Goal: Task Accomplishment & Management: Complete application form

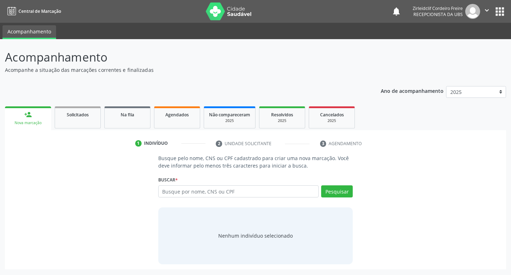
click at [197, 190] on input "text" at bounding box center [238, 191] width 161 height 12
click at [169, 122] on link "Agendados" at bounding box center [177, 117] width 46 height 22
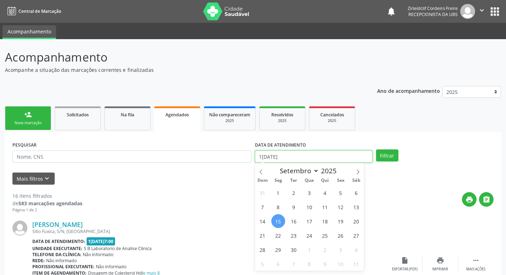
click at [274, 157] on input "15/09/2025" at bounding box center [314, 156] width 118 height 12
click at [276, 232] on span "22" at bounding box center [278, 235] width 14 height 14
type input "22/09/2025"
click at [273, 235] on span "22" at bounding box center [278, 235] width 14 height 14
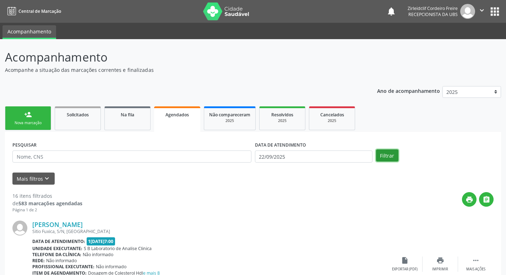
click at [390, 154] on button "Filtrar" at bounding box center [387, 155] width 22 height 12
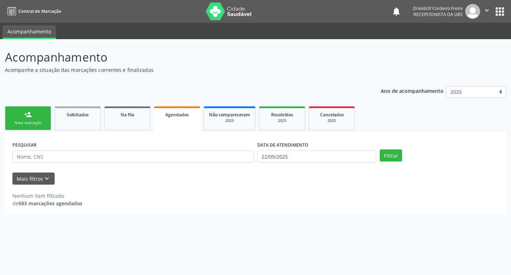
click at [48, 119] on link "person_add Nova marcação" at bounding box center [28, 118] width 46 height 24
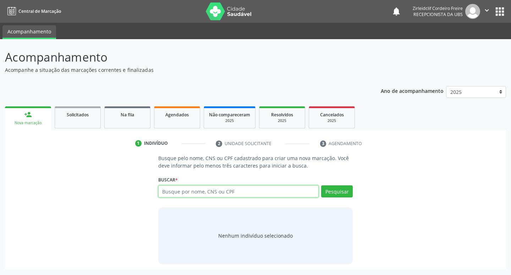
click at [189, 192] on input "text" at bounding box center [238, 191] width 161 height 12
type input "jose cicero bandeira da silva"
click at [337, 189] on button "Pesquisar" at bounding box center [337, 191] width 32 height 12
type input "jose cicero bandeira da silva"
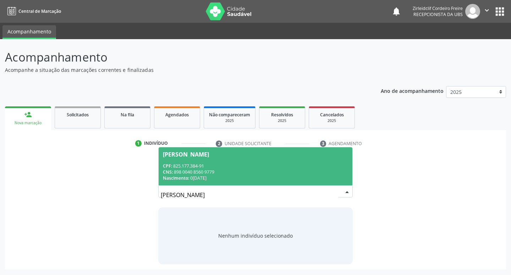
click at [296, 171] on div "CNS: 898 0040 8560 9779" at bounding box center [256, 172] width 186 height 6
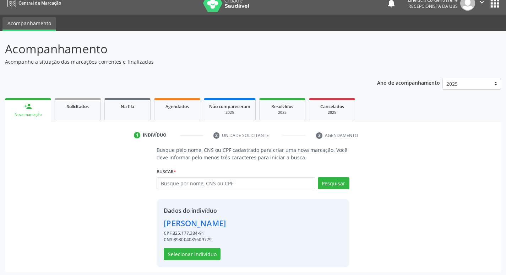
scroll to position [10, 0]
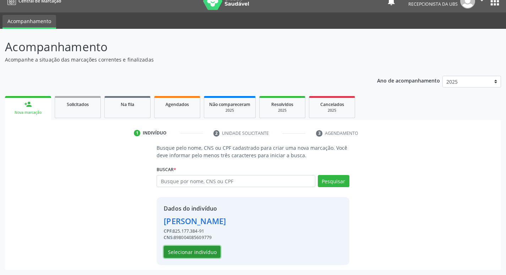
click at [208, 251] on button "Selecionar indivíduo" at bounding box center [192, 251] width 57 height 12
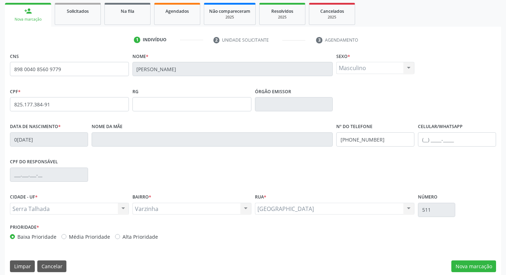
scroll to position [110, 0]
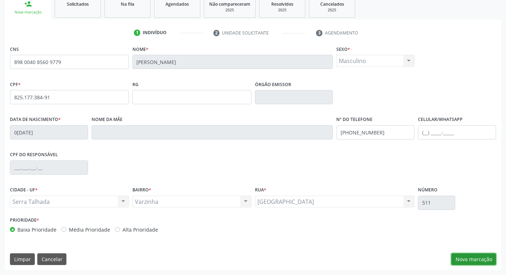
click at [477, 258] on button "Nova marcação" at bounding box center [473, 259] width 45 height 12
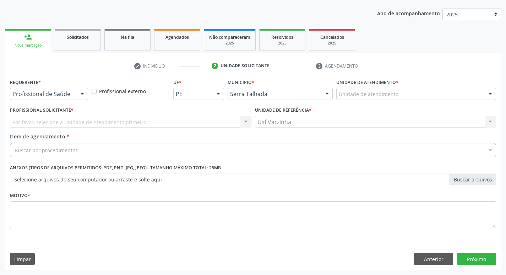
scroll to position [77, 0]
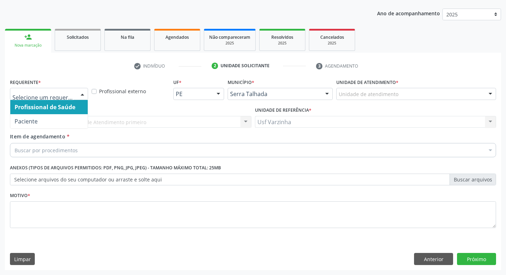
click at [82, 93] on div at bounding box center [82, 94] width 11 height 12
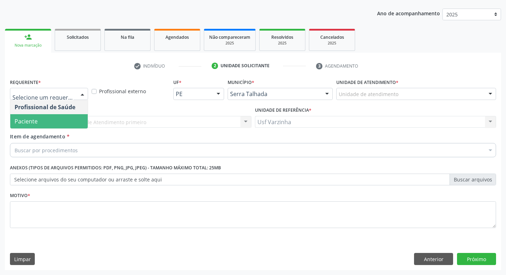
click at [49, 119] on span "Paciente" at bounding box center [48, 121] width 77 height 14
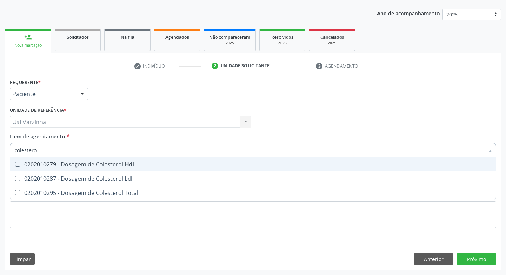
type input "colesterol"
click at [85, 163] on div "0202010279 - Dosagem de Colesterol Hdl" at bounding box center [253, 164] width 477 height 6
checkbox Hdl "true"
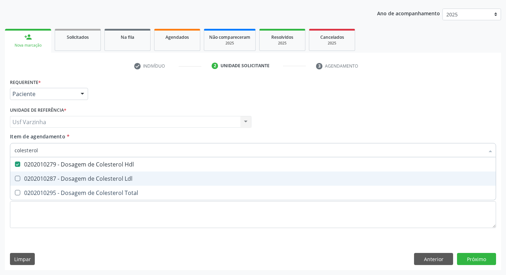
click at [81, 178] on div "0202010287 - Dosagem de Colesterol Ldl" at bounding box center [253, 178] width 477 height 6
checkbox Ldl "true"
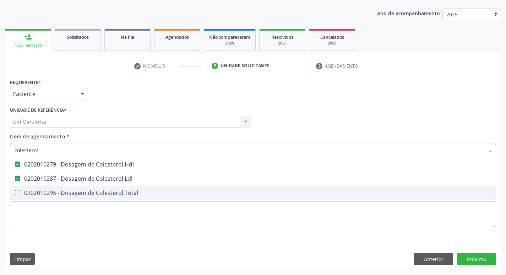
click at [76, 188] on span "0202010295 - Dosagem de Colesterol Total" at bounding box center [253, 192] width 486 height 14
checkbox Total "true"
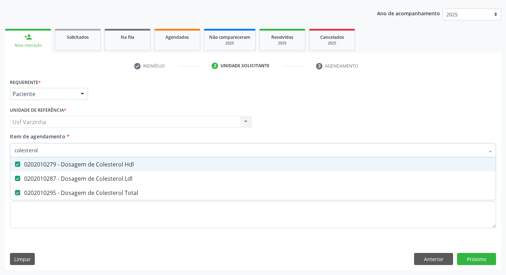
click at [54, 150] on input "colesterol" at bounding box center [250, 150] width 470 height 14
type input "cole"
checkbox Hdl "false"
checkbox Ldl "false"
checkbox Total "false"
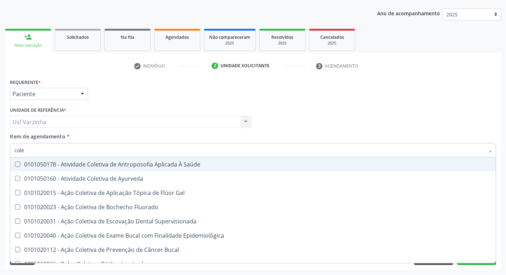
type input "col"
checkbox Hdl "false"
checkbox Ldl "false"
checkbox Total "false"
type input "c"
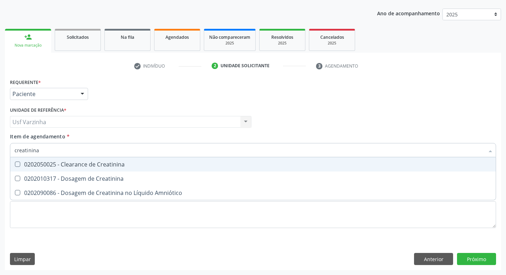
type input "creatinina"
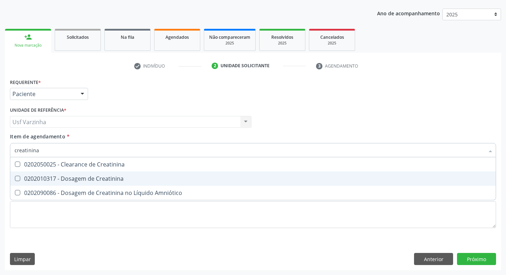
click at [27, 178] on div "0202010317 - Dosagem de Creatinina" at bounding box center [253, 178] width 477 height 6
checkbox Creatinina "true"
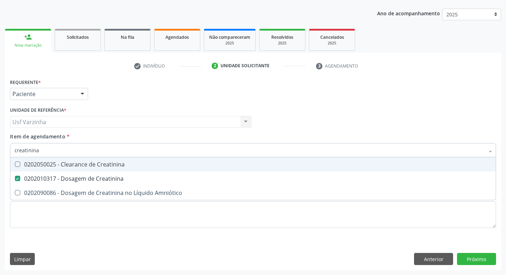
click at [41, 151] on input "creatinina" at bounding box center [250, 150] width 470 height 14
type input "cre"
checkbox Creatinina "false"
type input "c"
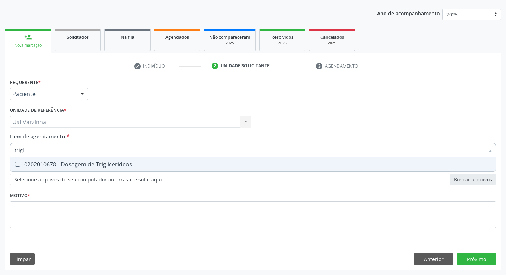
type input "trigli"
drag, startPoint x: 39, startPoint y: 166, endPoint x: 34, endPoint y: 160, distance: 7.6
click at [39, 166] on div "0202010678 - Dosagem de Triglicerideos" at bounding box center [253, 164] width 477 height 6
checkbox Triglicerideos "true"
click at [33, 153] on input "trigli" at bounding box center [250, 150] width 470 height 14
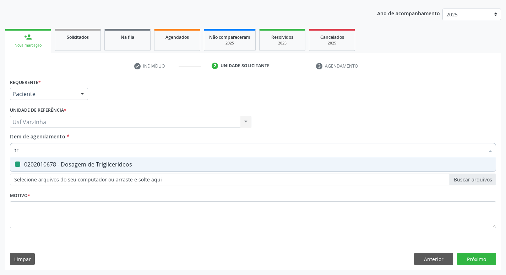
type input "t"
checkbox Triglicerideos "false"
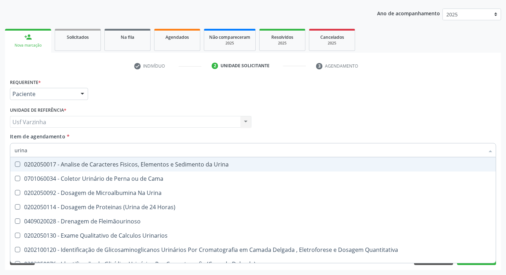
type input "urina"
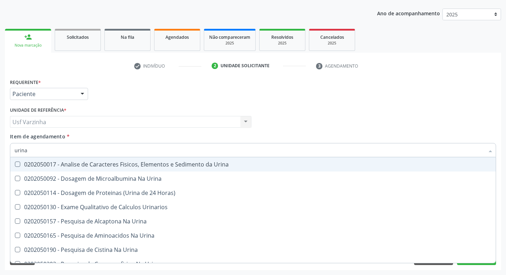
click at [87, 164] on div "0202050017 - Analise de Caracteres Fisicos, Elementos e Sedimento da Urina" at bounding box center [253, 164] width 477 height 6
checkbox Urina "true"
click at [60, 151] on input "urina" at bounding box center [250, 150] width 470 height 14
type input "u"
checkbox Urina "false"
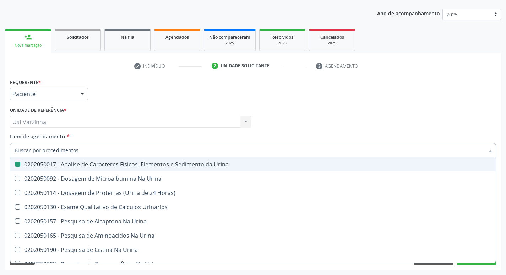
checkbox Urina "false"
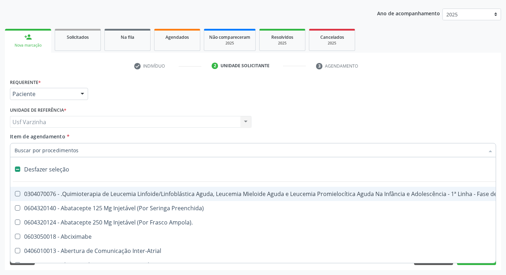
type input "g"
checkbox Urina "false"
checkbox Linha "true"
checkbox Infusão "true"
checkbox Urostomizados "true"
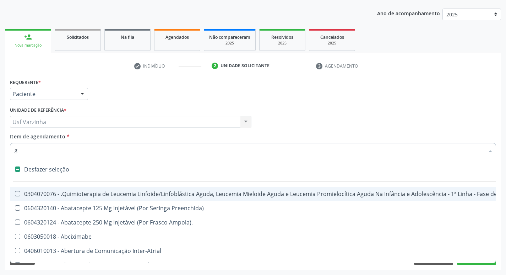
checkbox Revestido\) "true"
checkbox Capsula\) "true"
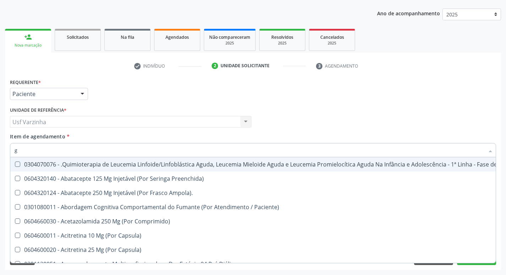
type input "gl"
checkbox Pé "true"
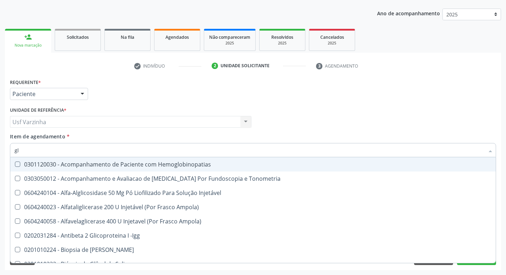
type input "gli"
checkbox Glomerular "true"
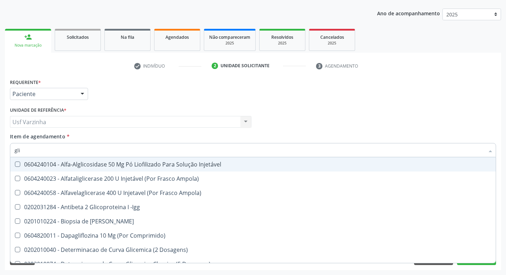
type input "glic"
checkbox Derrames "true"
checkbox Triglicerideos "false"
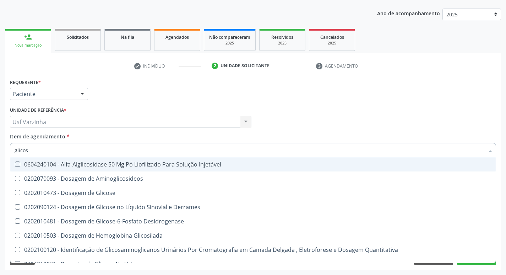
type input "glicose"
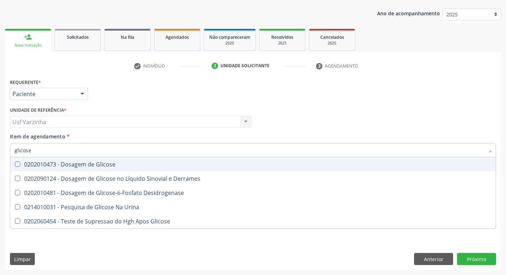
click at [59, 166] on div "0202010473 - Dosagem de Glicose" at bounding box center [253, 164] width 477 height 6
checkbox Glicose "true"
click at [44, 152] on input "glicose" at bounding box center [250, 150] width 470 height 14
type input "glicos"
checkbox Glicose "false"
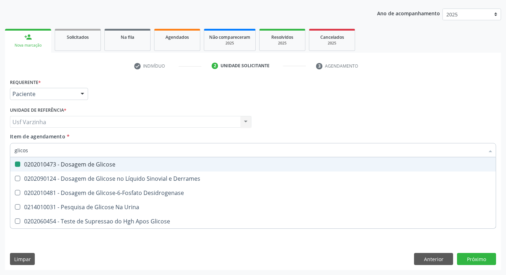
checkbox Desidrogenase "true"
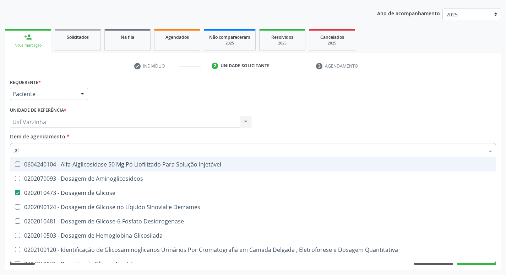
type input "g"
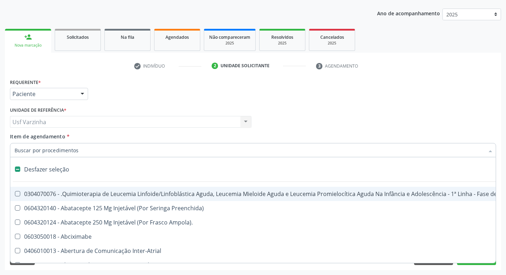
checkbox Ampola\)\ "false"
checkbox Valvar "false"
type input "h"
checkbox Urina "false"
checkbox B "true"
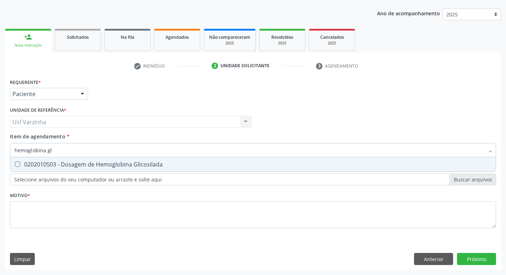
type input "hemoglobina gli"
drag, startPoint x: 117, startPoint y: 163, endPoint x: 70, endPoint y: 147, distance: 49.0
click at [112, 162] on div "0202010503 - Dosagem de Hemoglobina Glicosilada" at bounding box center [253, 164] width 477 height 6
checkbox Glicosilada "true"
click at [56, 151] on input "hemoglobina gli" at bounding box center [250, 150] width 470 height 14
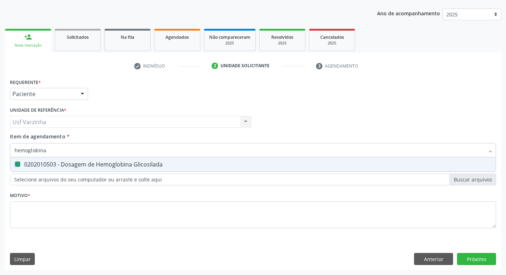
type input "hemoglobin"
checkbox Glicosilada "false"
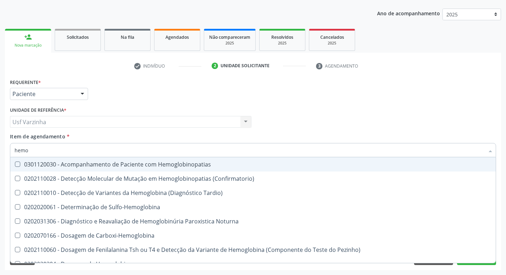
type input "hem"
checkbox Glicosilada "false"
type input "h"
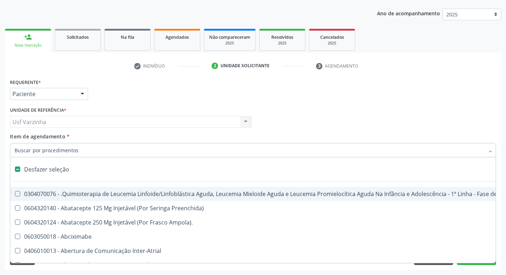
type input "h"
checkbox Urina "false"
checkbox B "true"
checkbox Fibrinogênio "true"
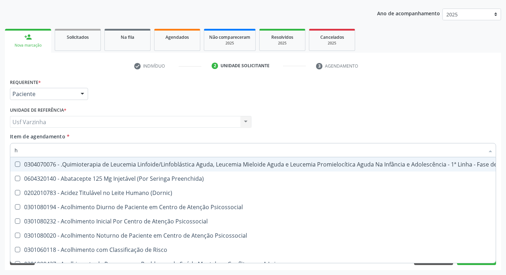
type input "he"
checkbox Pulmão "true"
type input "hem"
checkbox Fenilcetonúria "true"
checkbox Pulmão "false"
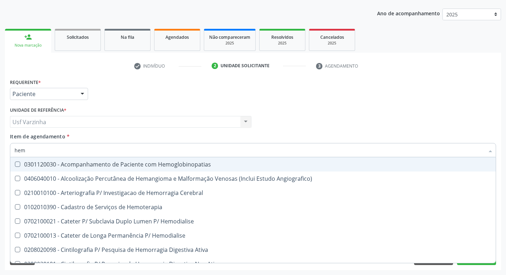
type input "hemo"
checkbox Hemacias "true"
checkbox Glicosilada "false"
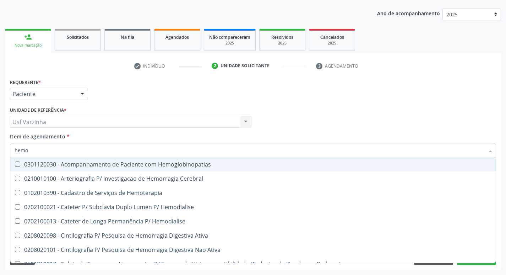
type input "hemog"
checkbox Tardio\) "true"
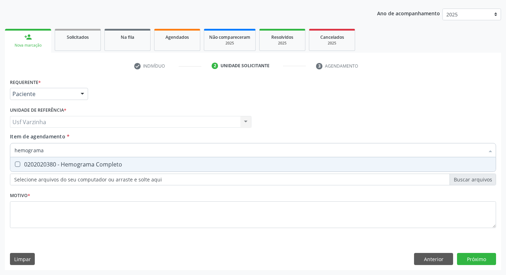
type input "hemograma"
drag, startPoint x: 41, startPoint y: 164, endPoint x: 51, endPoint y: 156, distance: 12.6
click at [45, 161] on div "0202020380 - Hemograma Completo" at bounding box center [253, 164] width 477 height 6
checkbox Completo "true"
click at [52, 150] on input "hemograma" at bounding box center [250, 150] width 470 height 14
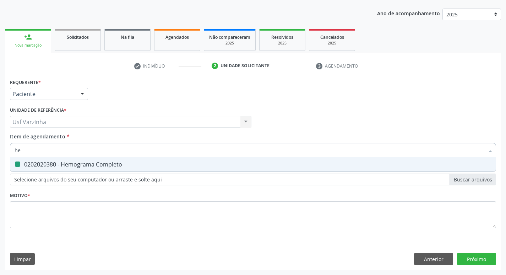
type input "h"
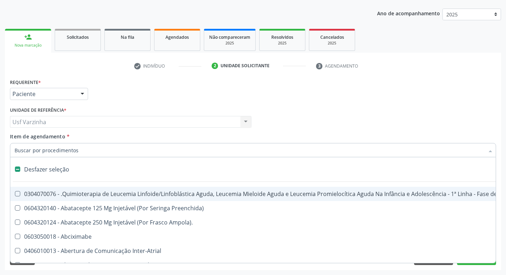
checkbox Manutenção "false"
click at [84, 92] on div at bounding box center [82, 94] width 11 height 12
checkbox Preenchida\) "true"
checkbox Ampola\)\ "true"
checkbox Abciximabe "true"
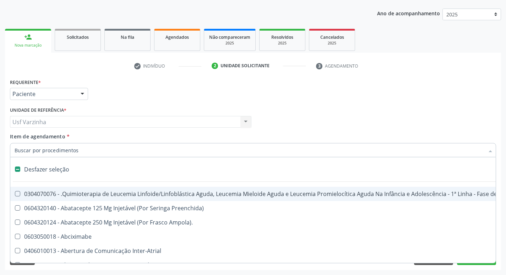
checkbox Inter-Atrial "true"
checkbox Valvar "true"
checkbox Adolescente\) "true"
checkbox Valvar "true"
checkbox Adolescente\) "true"
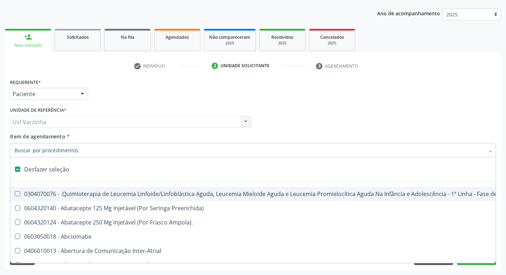
checkbox Paciente\) "true"
checkbox Urina "false"
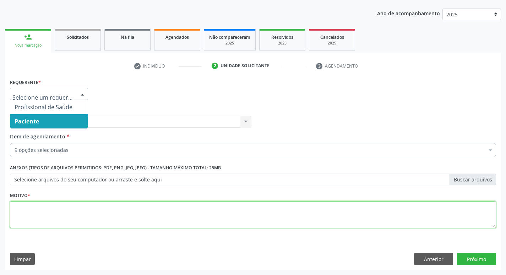
drag, startPoint x: 18, startPoint y: 217, endPoint x: 15, endPoint y: 215, distance: 4.2
click at [17, 216] on textarea at bounding box center [253, 214] width 486 height 27
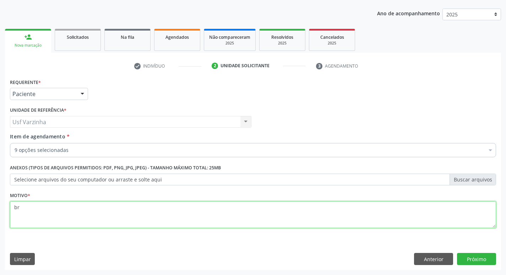
type textarea "b"
type textarea "rastreio"
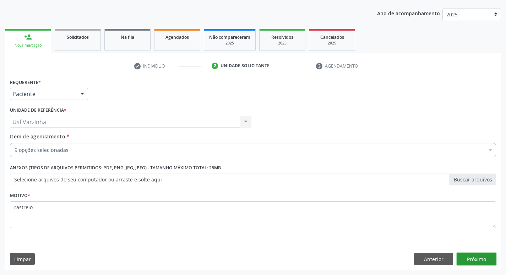
click at [487, 259] on button "Próximo" at bounding box center [476, 259] width 39 height 12
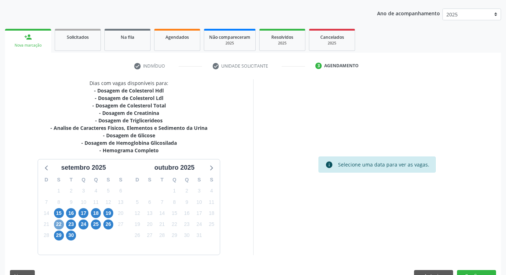
click at [56, 224] on span "22" at bounding box center [59, 224] width 10 height 10
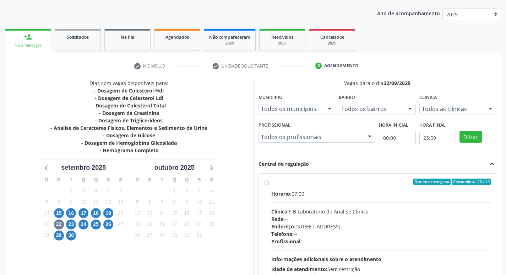
click at [271, 181] on label "Ordem de chegada Consumidos: 16 / 40 Horário: 07:00 Clínica: S B Laboratorio de…" at bounding box center [381, 232] width 220 height 109
click at [265, 181] on input "Ordem de chegada Consumidos: 16 / 40 Horário: 07:00 Clínica: S B Laboratorio de…" at bounding box center [266, 181] width 5 height 6
radio input "true"
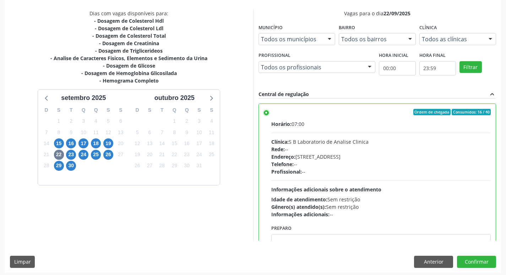
scroll to position [150, 0]
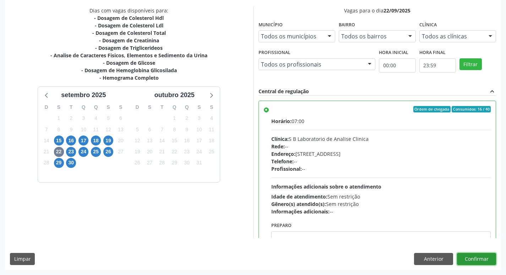
click at [472, 262] on button "Confirmar" at bounding box center [476, 259] width 39 height 12
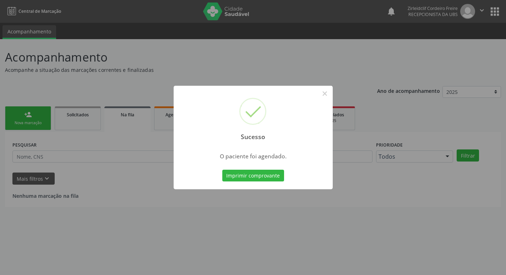
scroll to position [0, 0]
click at [330, 91] on button "×" at bounding box center [327, 93] width 12 height 12
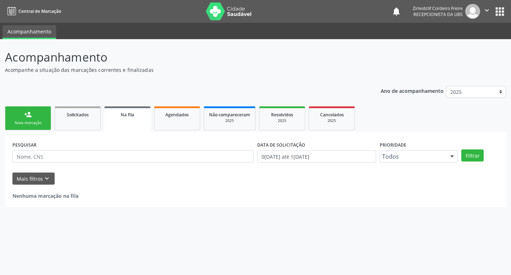
click at [49, 123] on link "person_add Nova marcação" at bounding box center [28, 118] width 46 height 24
click at [47, 123] on link "person_add Nova marcação" at bounding box center [28, 118] width 46 height 24
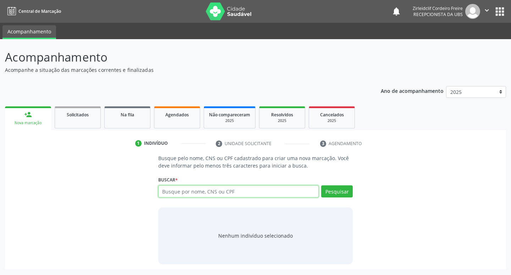
click at [176, 191] on input "text" at bounding box center [238, 191] width 161 height 12
type input "z"
type input "11749431572"
click at [339, 193] on button "Pesquisar" at bounding box center [337, 191] width 32 height 12
type input "11749431572"
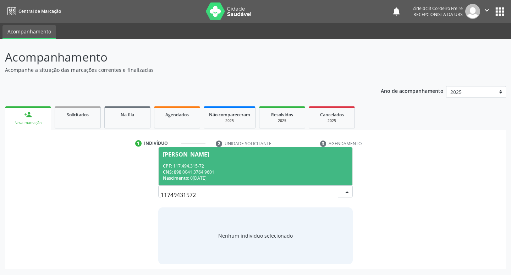
click at [245, 163] on div "CPF: 117.494.315-72" at bounding box center [256, 166] width 186 height 6
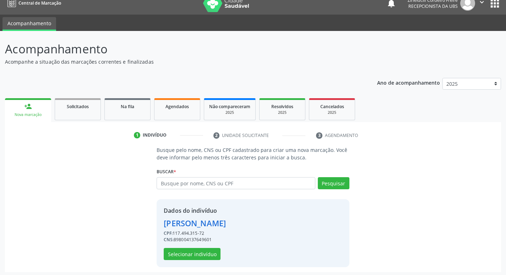
scroll to position [10, 0]
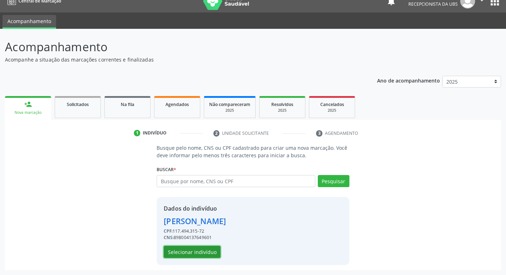
click at [188, 255] on button "Selecionar indivíduo" at bounding box center [192, 251] width 57 height 12
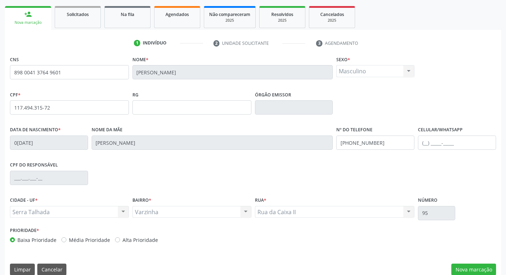
scroll to position [110, 0]
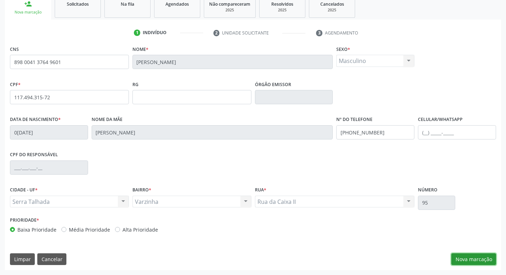
click at [479, 259] on button "Nova marcação" at bounding box center [473, 259] width 45 height 12
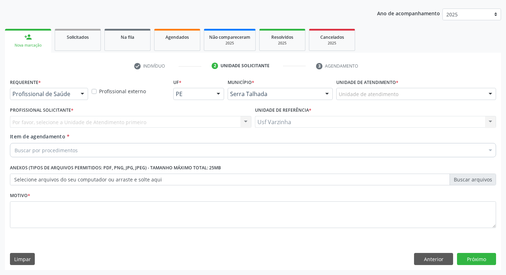
scroll to position [77, 0]
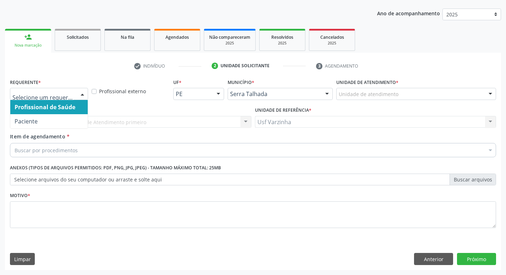
click at [80, 94] on div at bounding box center [82, 94] width 11 height 12
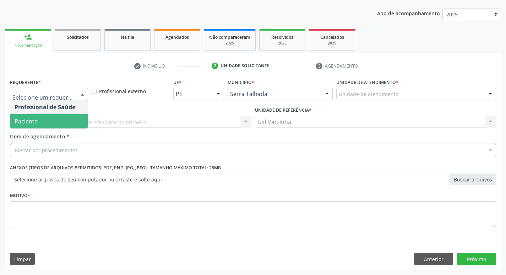
click at [55, 123] on span "Paciente" at bounding box center [48, 121] width 77 height 14
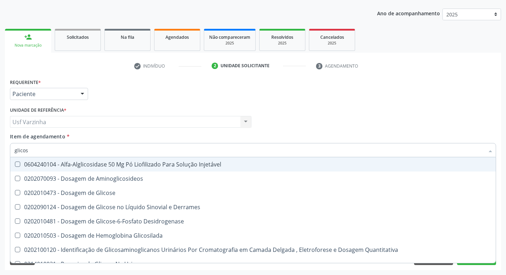
type input "glicose"
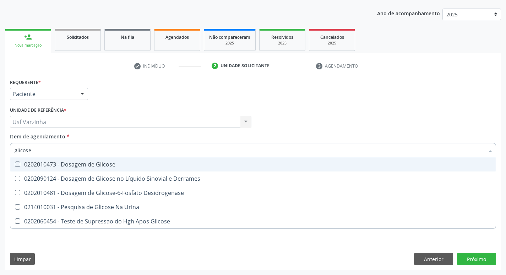
click at [96, 164] on div "0202010473 - Dosagem de Glicose" at bounding box center [253, 164] width 477 height 6
checkbox Glicose "true"
click at [49, 151] on input "glicose" at bounding box center [250, 150] width 470 height 14
type input "glicos"
checkbox Glicose "false"
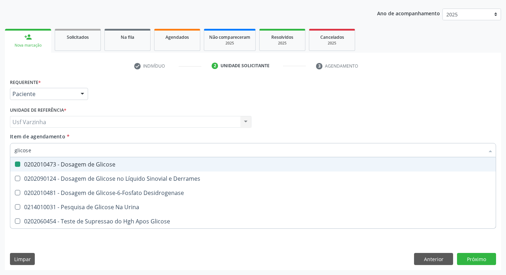
checkbox Desidrogenase "true"
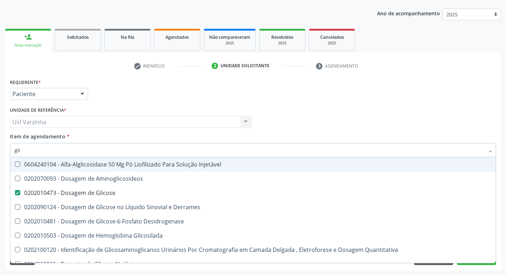
type input "gl"
checkbox Glicose "false"
checkbox Glicosilada "false"
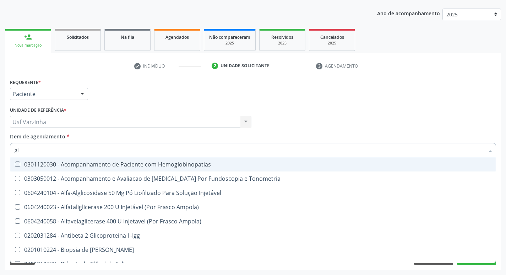
type input "g"
checkbox Glicose "false"
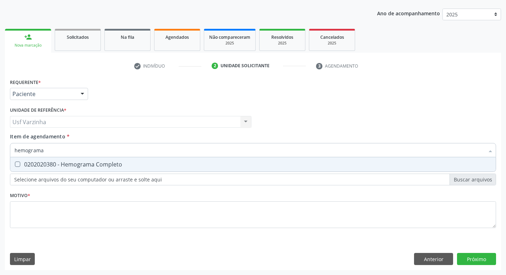
type input "hemograma"
click at [55, 165] on div "0202020380 - Hemograma Completo" at bounding box center [253, 164] width 477 height 6
checkbox Completo "true"
click at [50, 148] on input "hemograma" at bounding box center [250, 150] width 470 height 14
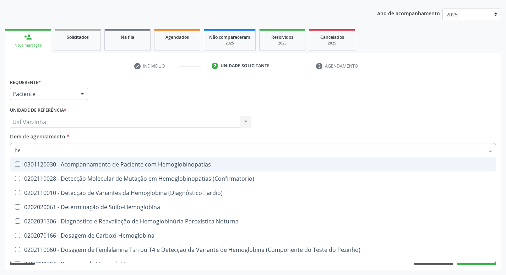
type input "h"
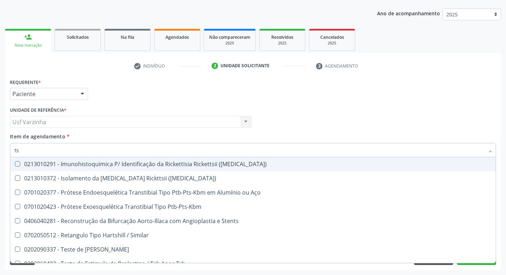
scroll to position [93, 0]
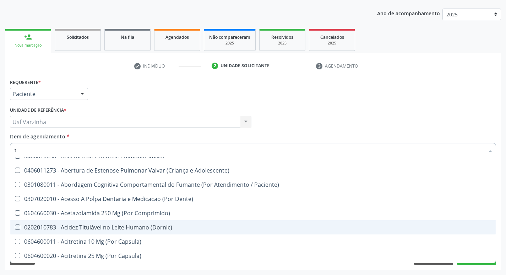
type input "te"
checkbox 34 "true"
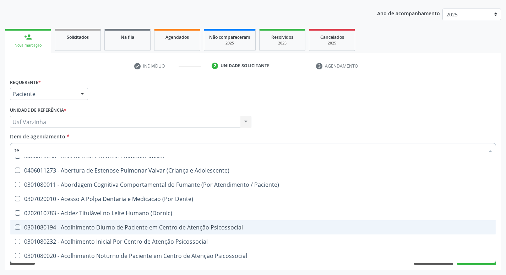
type input "tem"
checkbox \(Uaa\)\ "true"
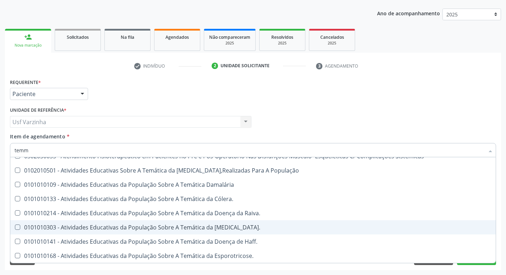
scroll to position [0, 0]
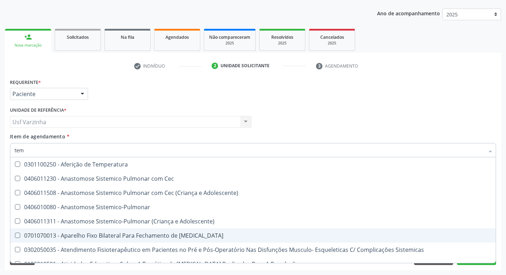
type input "te"
checkbox \(Tap\) "false"
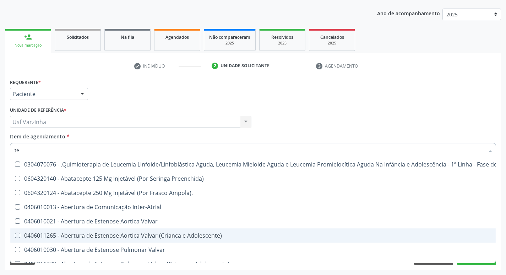
type input "tem"
checkbox \(Uaa\)\ "true"
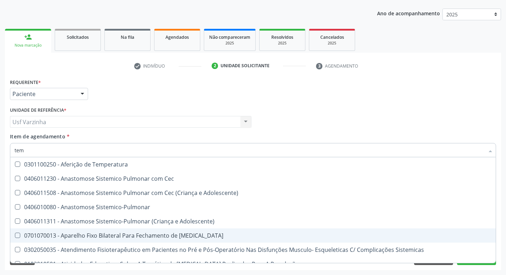
type input "temp"
checkbox Hanseníase "true"
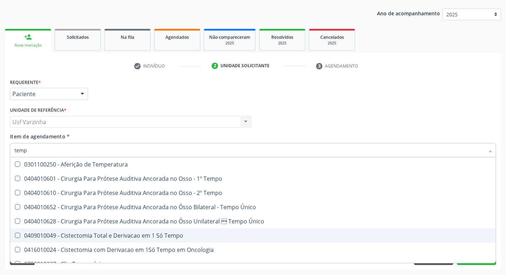
type input "tempo"
checkbox Ativada\) "true"
checkbox \(Tap\) "false"
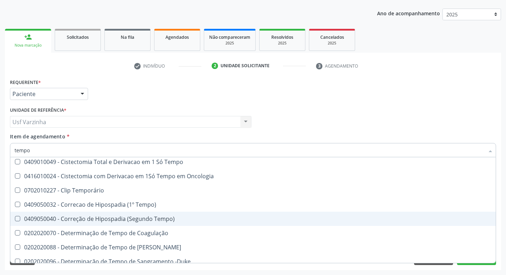
scroll to position [107, 0]
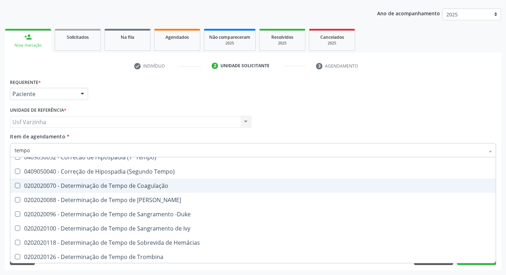
click at [107, 188] on div "0202020070 - Determinação de Tempo de Coagulação" at bounding box center [269, 186] width 508 height 6
checkbox Coagulação "true"
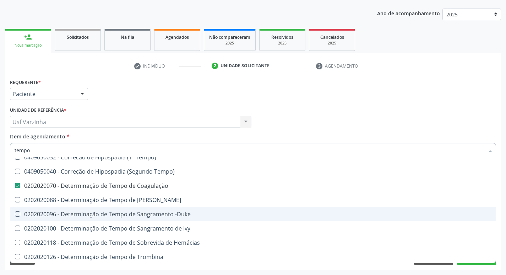
click at [18, 215] on -Duke at bounding box center [17, 213] width 5 height 5
click at [15, 215] on -Duke "checkbox" at bounding box center [12, 213] width 5 height 5
checkbox -Duke "true"
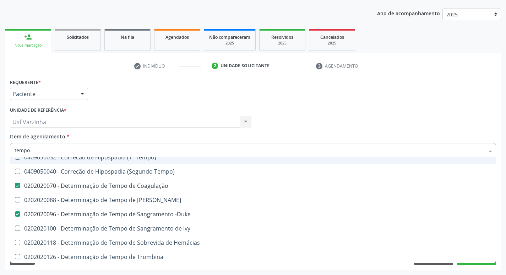
click at [35, 150] on input "tempo" at bounding box center [250, 150] width 470 height 14
type input "temp"
checkbox Coagulação "false"
checkbox Euglobulina "true"
checkbox -Duke "false"
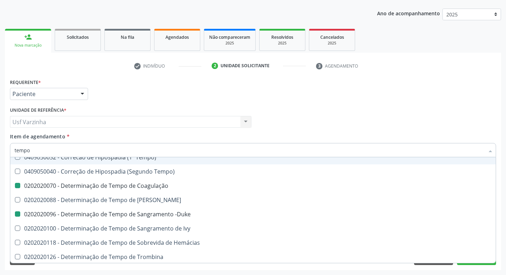
checkbox Ivy "true"
checkbox \(Tap\) "false"
checkbox Endocardico "true"
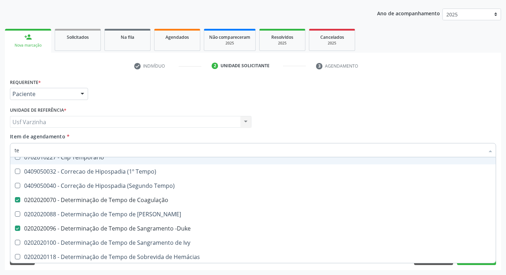
type input "t"
checkbox Coagulação "false"
checkbox -Duke "false"
checkbox \(Tap\) "false"
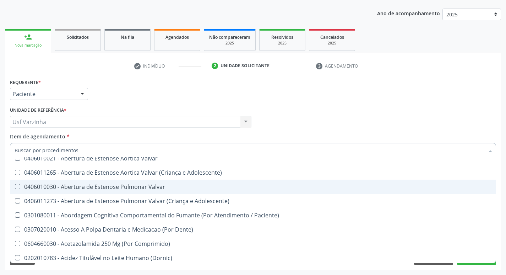
scroll to position [136, 0]
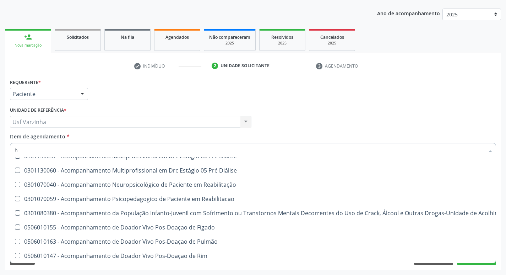
type input "he"
checkbox Removível "true"
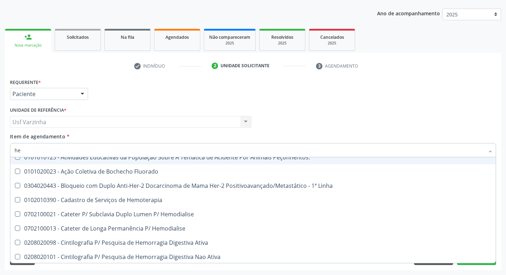
type input "hem"
checkbox II "true"
checkbox Completo "false"
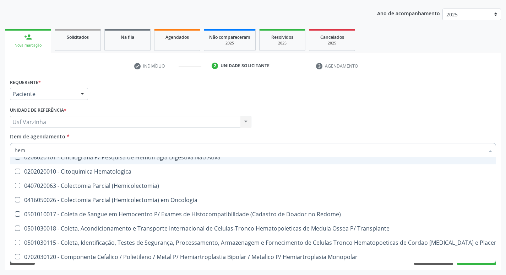
type input "hemo"
checkbox Retro-Retal "true"
checkbox Completo "false"
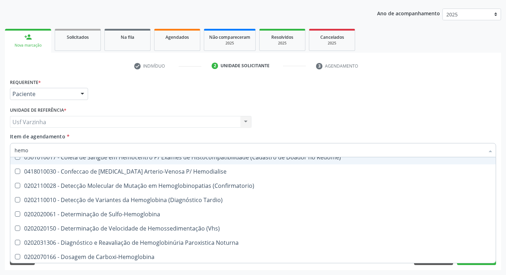
type input "hemog"
checkbox Carboxi-Hemoglobina "true"
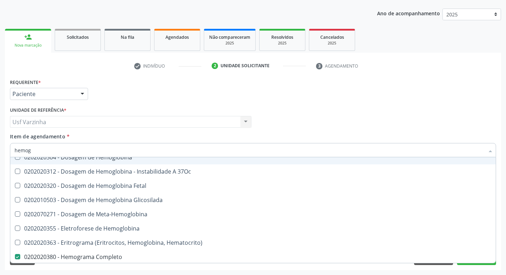
type input "hemogl"
checkbox Completo "false"
type input "hemoglobina"
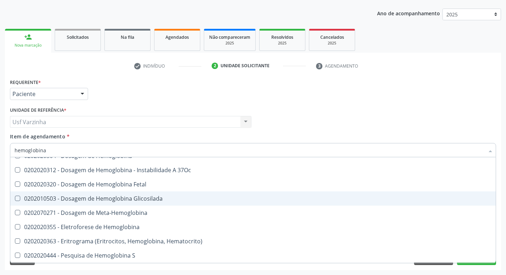
click at [78, 201] on div "0202010503 - Dosagem de Hemoglobina Glicosilada" at bounding box center [253, 198] width 477 height 6
checkbox Glicosilada "true"
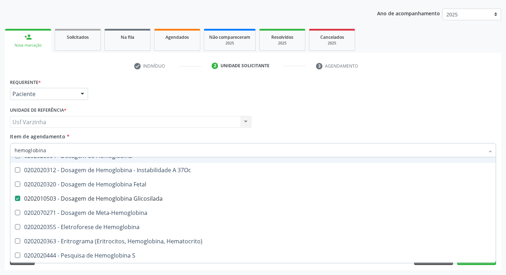
click at [51, 150] on input "hemoglobina" at bounding box center [250, 150] width 470 height 14
type input "hemogl"
checkbox Glicosilada "false"
checkbox Hematocrito\) "true"
type input "he"
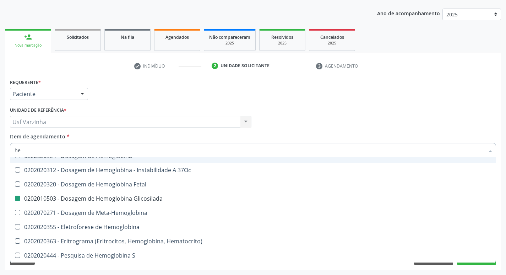
checkbox Hematocrito\) "false"
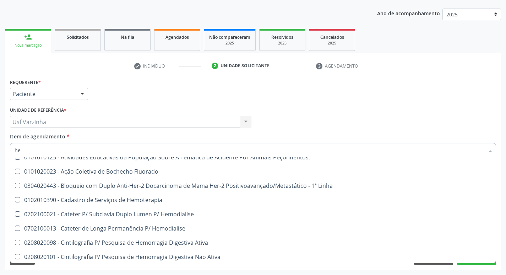
type input "h"
checkbox Glicosilada "false"
checkbox Completo "false"
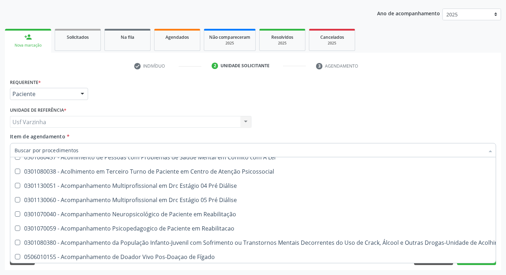
checkbox Glicosilada "false"
checkbox Completo "false"
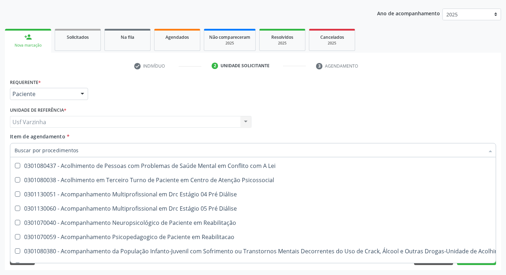
scroll to position [349, 0]
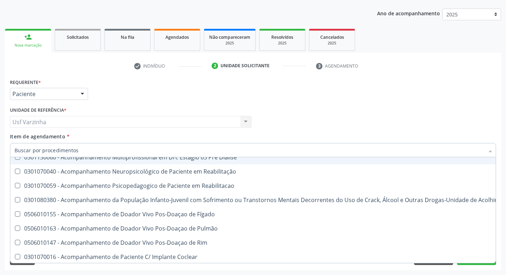
click at [84, 93] on div at bounding box center [82, 94] width 11 height 12
checkbox Preenchida\) "true"
checkbox Ampola\)\ "true"
checkbox Abciximabe "true"
checkbox Inter-Atrial "true"
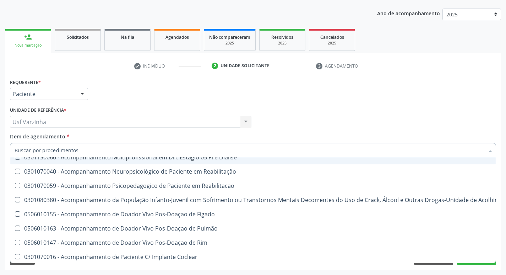
checkbox Valvar "true"
checkbox Adolescente\) "true"
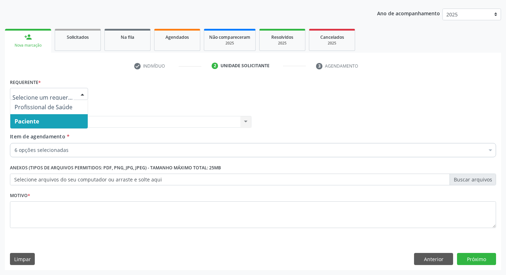
scroll to position [0, 0]
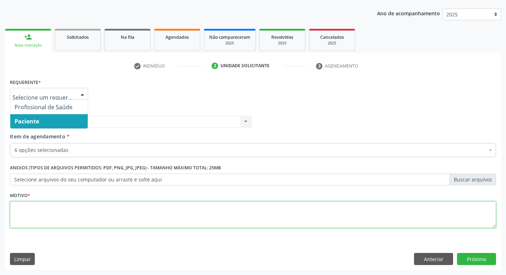
click at [33, 211] on textarea at bounding box center [253, 214] width 486 height 27
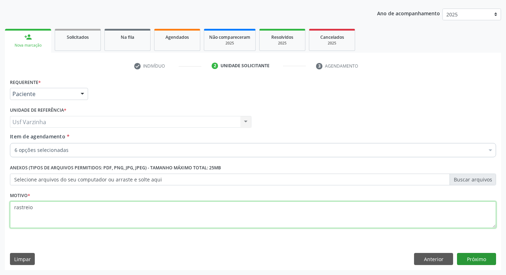
type textarea "rastreio"
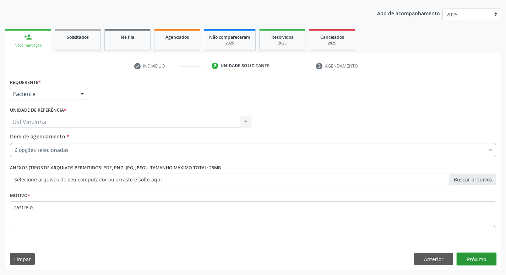
click at [476, 259] on button "Próximo" at bounding box center [476, 259] width 39 height 12
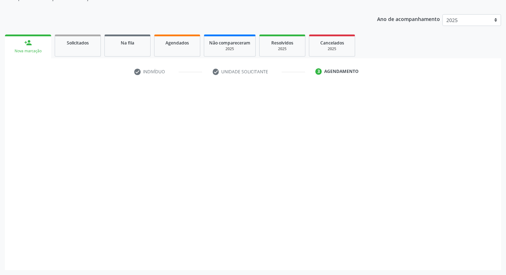
scroll to position [72, 0]
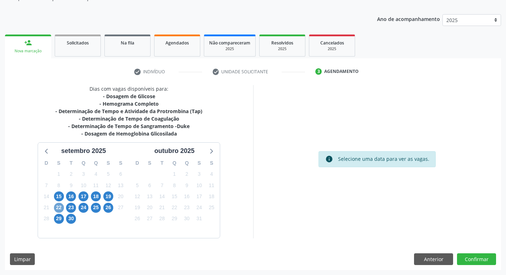
click at [56, 207] on span "22" at bounding box center [59, 207] width 10 height 10
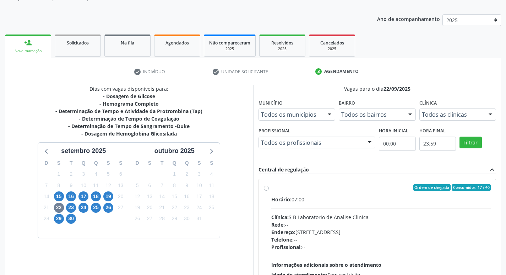
click at [271, 188] on label "Ordem de chegada Consumidos: 17 / 40 Horário: 07:00 Clínica: S B Laboratorio de…" at bounding box center [381, 238] width 220 height 109
click at [268, 188] on input "Ordem de chegada Consumidos: 17 / 40 Horário: 07:00 Clínica: S B Laboratorio de…" at bounding box center [266, 187] width 5 height 6
radio input "true"
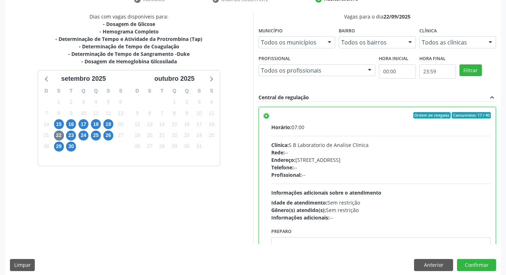
scroll to position [150, 0]
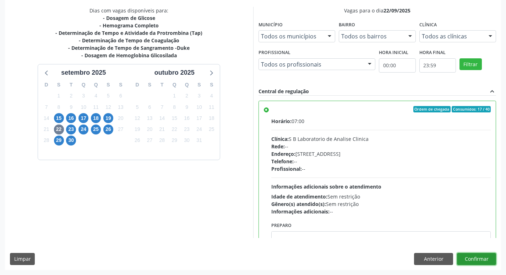
click at [477, 259] on button "Confirmar" at bounding box center [476, 259] width 39 height 12
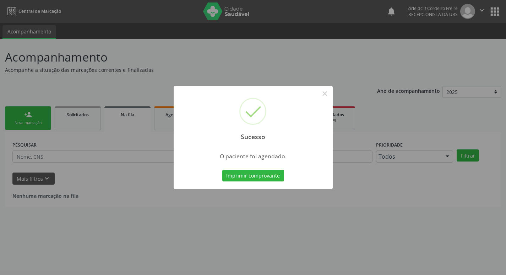
scroll to position [0, 0]
click at [329, 93] on button "×" at bounding box center [327, 93] width 12 height 12
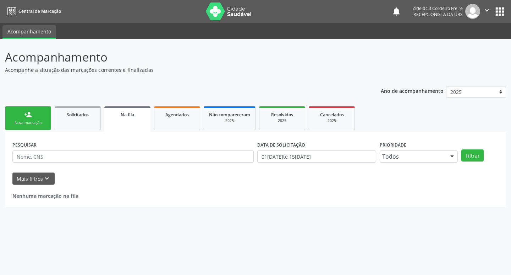
click at [42, 117] on link "person_add Nova marcação" at bounding box center [28, 118] width 46 height 24
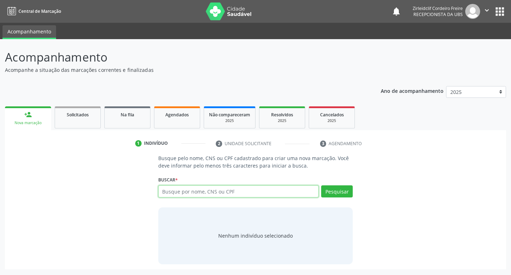
click at [204, 193] on input "text" at bounding box center [238, 191] width 161 height 12
type input "a"
type input "23/08/1977"
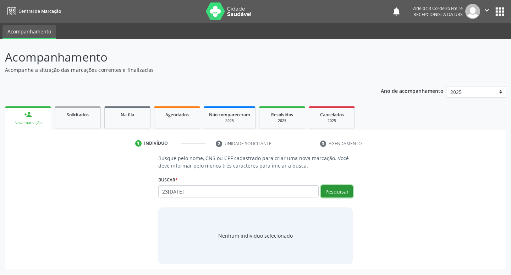
click at [341, 192] on button "Pesquisar" at bounding box center [337, 191] width 32 height 12
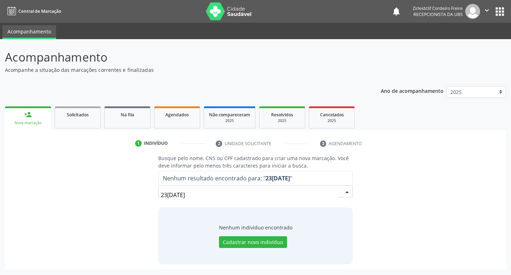
click at [196, 194] on input "23/08/1977" at bounding box center [250, 195] width 178 height 14
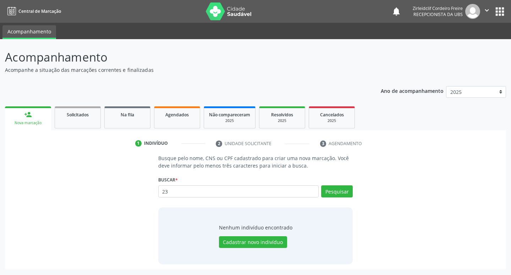
type input "2"
type input "89800149904776"
click at [340, 193] on button "Pesquisar" at bounding box center [337, 191] width 32 height 12
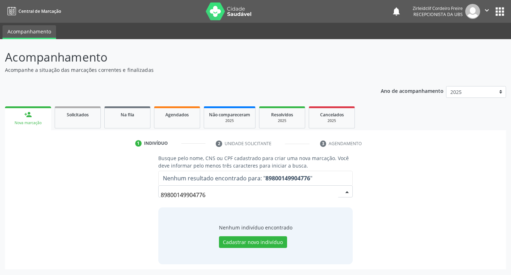
click at [214, 195] on input "89800149904776" at bounding box center [250, 195] width 178 height 14
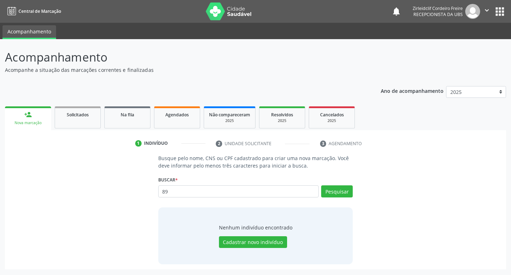
type input "8"
type input "angela cristina correia"
click at [332, 191] on button "Pesquisar" at bounding box center [337, 191] width 32 height 12
type input "angela cristina correia"
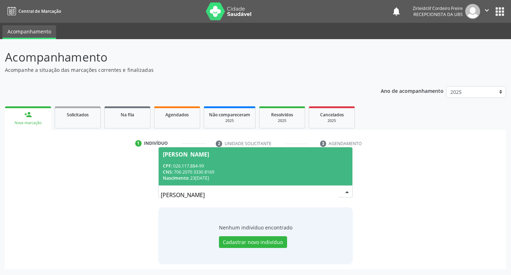
click at [252, 160] on span "Angela Cristina Correia CPF: 026.117.884-99 CNS: 706 2070 3330 8169 Nascimento:…" at bounding box center [256, 166] width 194 height 38
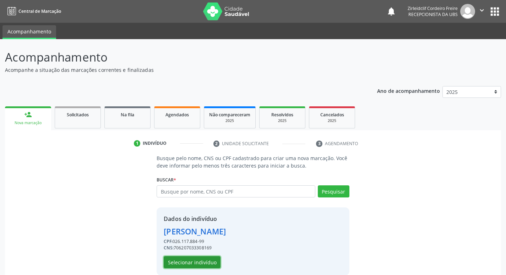
click at [202, 264] on button "Selecionar indivíduo" at bounding box center [192, 262] width 57 height 12
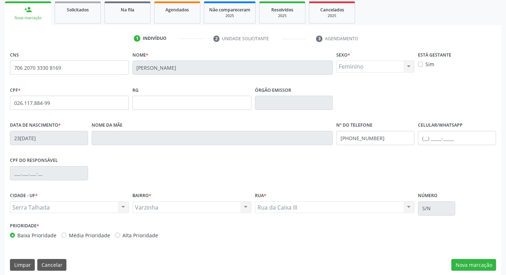
scroll to position [107, 0]
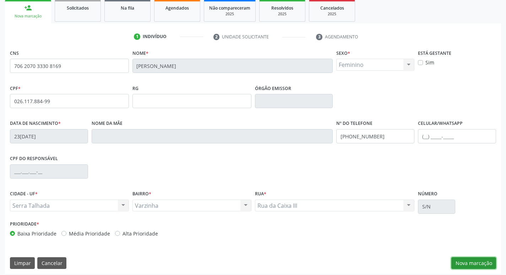
click at [472, 262] on button "Nova marcação" at bounding box center [473, 263] width 45 height 12
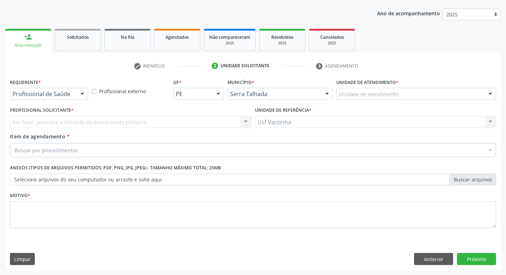
scroll to position [77, 0]
click at [441, 257] on button "Anterior" at bounding box center [433, 259] width 39 height 12
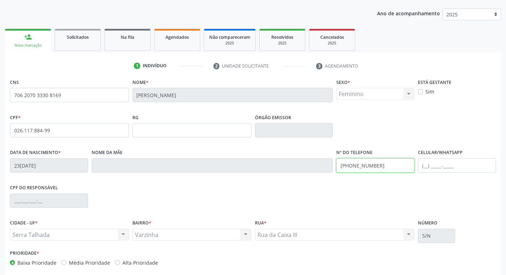
click at [383, 164] on input "(99) 99999-9999" at bounding box center [375, 165] width 78 height 14
type input "("
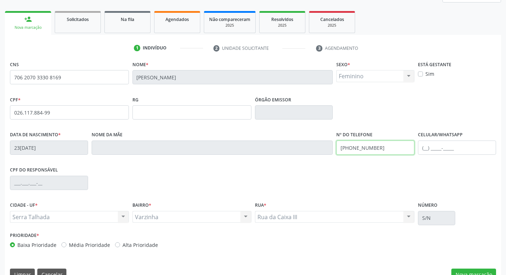
scroll to position [110, 0]
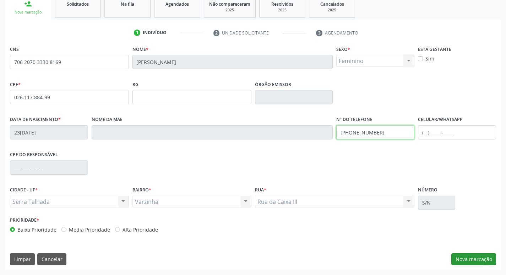
type input "(87) 98104-4610"
click at [468, 258] on button "Nova marcação" at bounding box center [473, 259] width 45 height 12
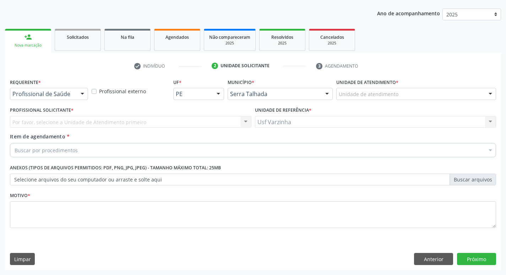
scroll to position [77, 0]
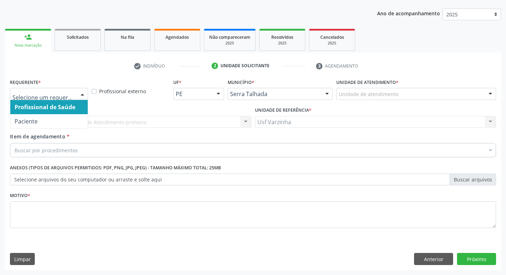
click at [80, 94] on div at bounding box center [82, 94] width 11 height 12
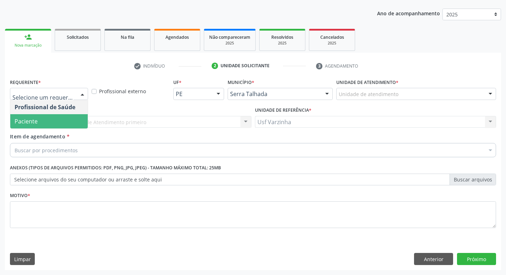
click at [66, 115] on span "Paciente" at bounding box center [48, 121] width 77 height 14
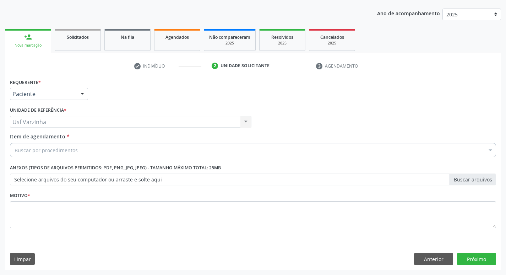
click at [50, 144] on div "Buscar por procedimentos" at bounding box center [253, 150] width 486 height 14
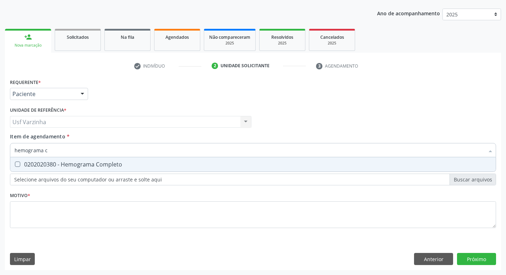
type input "hemograma co"
click at [58, 165] on div "0202020380 - Hemograma Completo" at bounding box center [253, 164] width 477 height 6
checkbox Completo "true"
click at [52, 153] on input "hemograma co" at bounding box center [250, 150] width 470 height 14
type input "h"
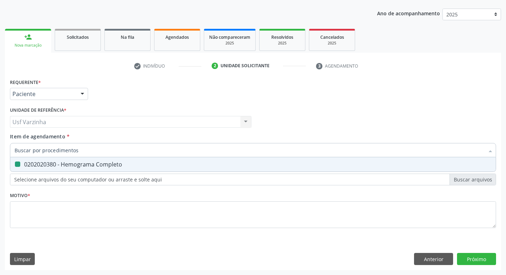
checkbox Completo "false"
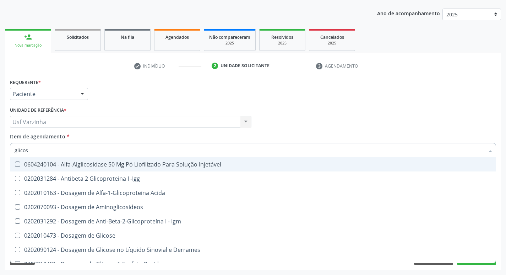
type input "glicose"
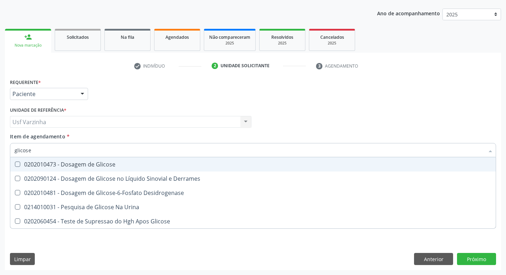
click at [103, 158] on span "0202010473 - Dosagem de Glicose" at bounding box center [253, 164] width 486 height 14
checkbox Glicose "true"
click at [50, 151] on input "glicose" at bounding box center [250, 150] width 470 height 14
type input "glicos"
checkbox Glicose "false"
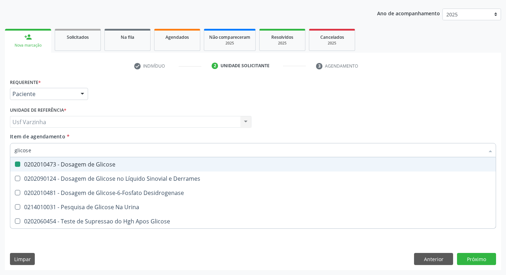
checkbox Desidrogenase "true"
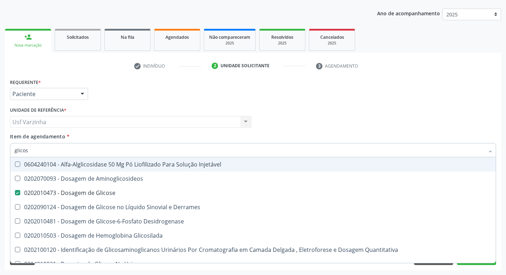
type input "glico"
checkbox Glicose "false"
checkbox Glicosilada "true"
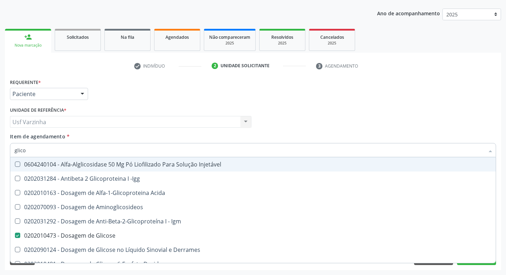
type input "glic"
checkbox Glicose "false"
checkbox Glicose "true"
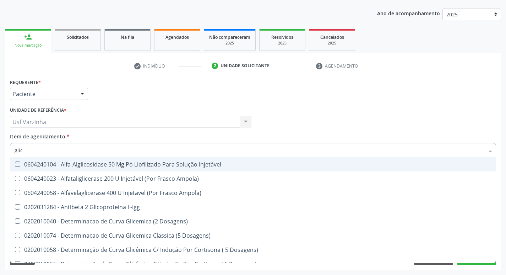
type input "gli"
checkbox Glicose "false"
checkbox Glicosilada "true"
type input "gl"
checkbox Glicose "false"
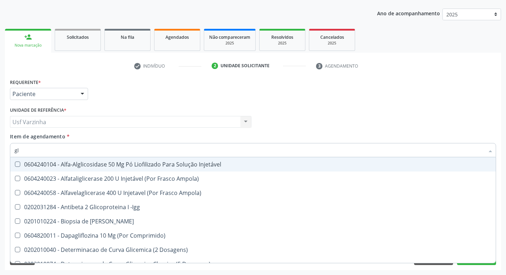
type input "g"
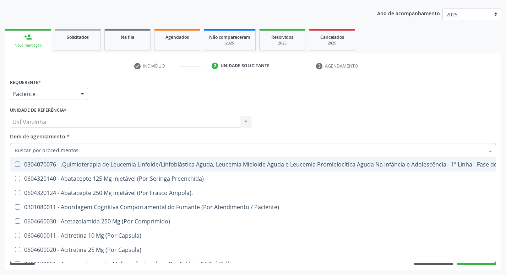
checkbox Glicose "false"
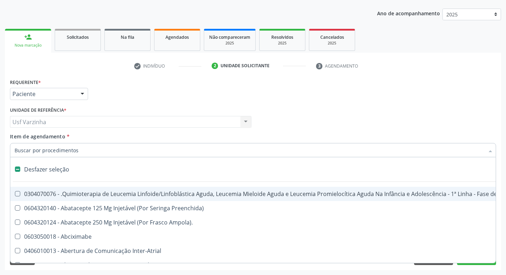
type input "h"
checkbox Queimado "true"
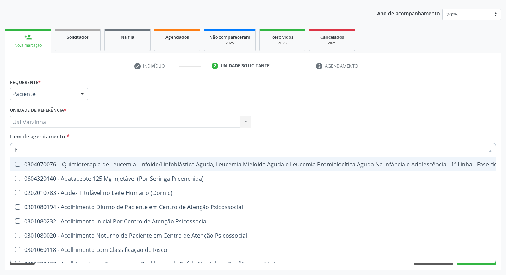
type input "he"
checkbox Removível "true"
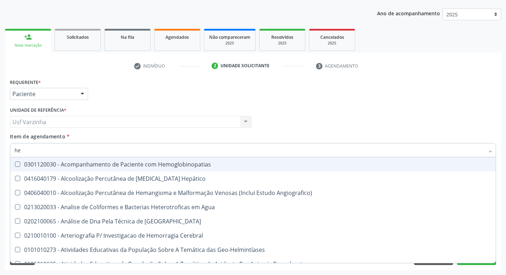
type input "hem"
checkbox II "true"
checkbox Completo "false"
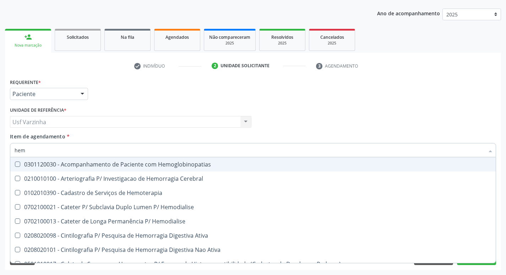
type input "hemo"
checkbox Completo "true"
checkbox Elástica "false"
type input "hemog"
checkbox Carboxi-Hemoglobina "true"
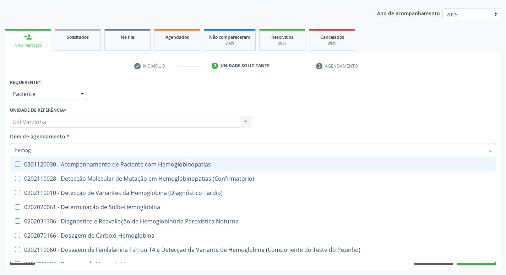
type input "hemogl"
checkbox S "false"
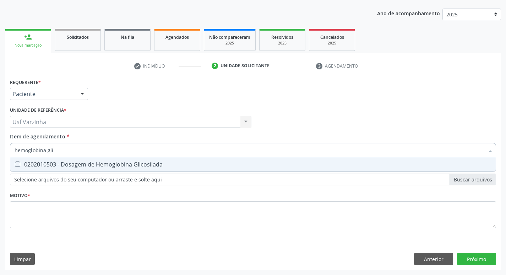
type input "hemoglobina glic"
drag, startPoint x: 47, startPoint y: 165, endPoint x: 69, endPoint y: 156, distance: 24.4
click at [48, 165] on div "0202010503 - Dosagem de Hemoglobina Glicosilada" at bounding box center [253, 164] width 477 height 6
checkbox Glicosilada "true"
click at [70, 153] on input "hemoglobina glic" at bounding box center [250, 150] width 470 height 14
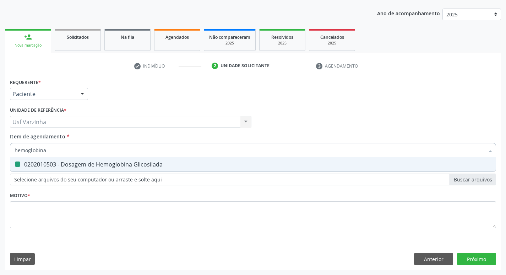
type input "hemoglobina"
checkbox Glicosilada "false"
type input "h"
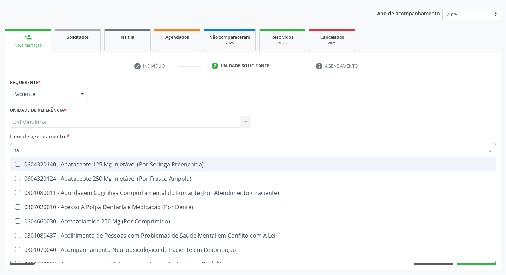
type input "tap"
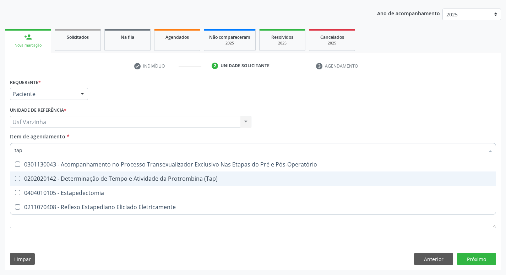
click at [60, 177] on div "0202020142 - Determinação de Tempo e Atividade da Protrombina (Tap)" at bounding box center [253, 178] width 477 height 6
checkbox \(Tap\) "true"
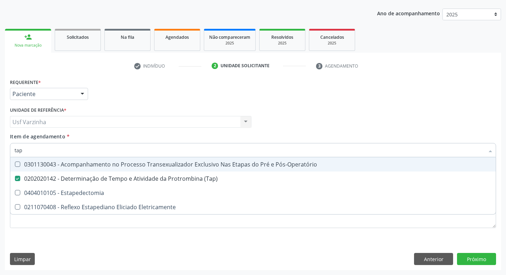
click at [34, 150] on input "tap" at bounding box center [250, 150] width 470 height 14
type input "ta"
checkbox \(Tap\) "false"
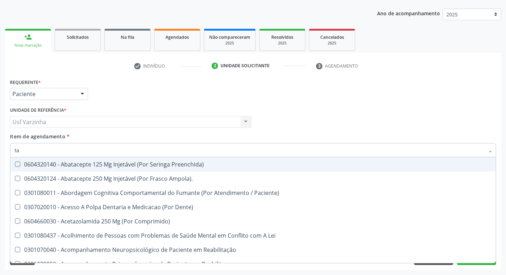
type input "t"
checkbox \(Tap\) "false"
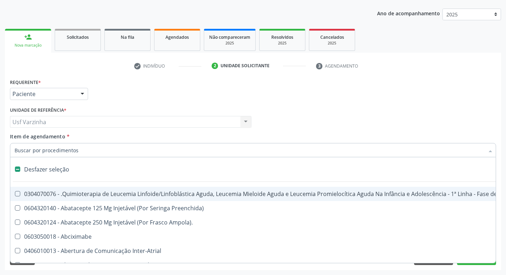
type input "t"
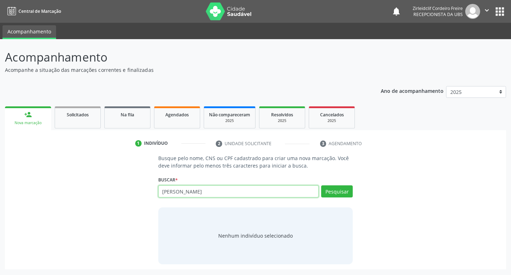
click at [203, 191] on input "[PERSON_NAME]" at bounding box center [238, 191] width 161 height 12
type input "[PERSON_NAME]"
click at [341, 194] on button "Pesquisar" at bounding box center [337, 191] width 32 height 12
type input "[PERSON_NAME]"
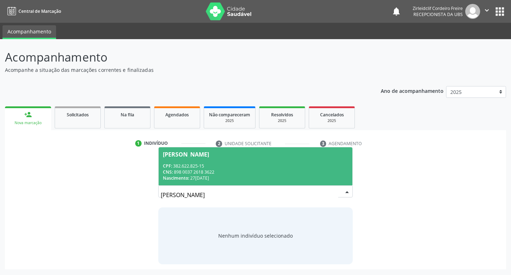
click at [237, 169] on div "CNS: 898 0037 2618 3622" at bounding box center [256, 172] width 186 height 6
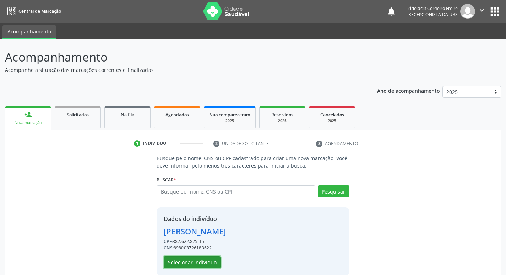
click at [168, 264] on button "Selecionar indivíduo" at bounding box center [192, 262] width 57 height 12
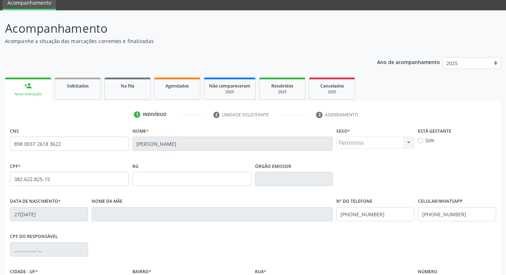
scroll to position [110, 0]
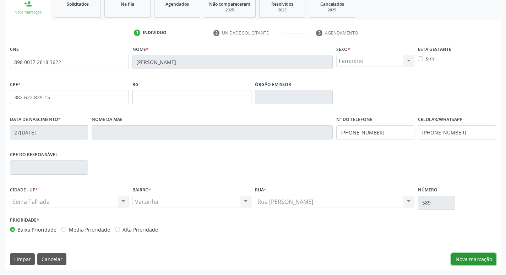
drag, startPoint x: 476, startPoint y: 259, endPoint x: 473, endPoint y: 255, distance: 4.8
click at [476, 259] on button "Nova marcação" at bounding box center [473, 259] width 45 height 12
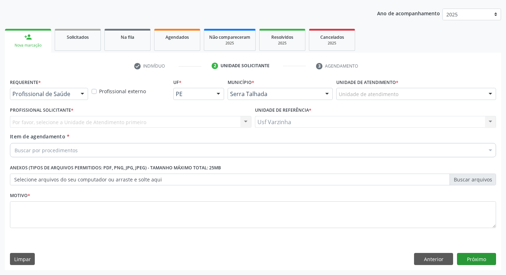
scroll to position [77, 0]
click at [81, 93] on div at bounding box center [82, 94] width 11 height 12
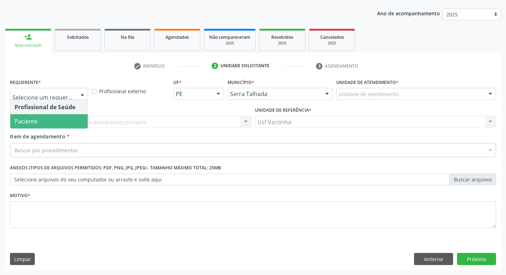
click at [54, 122] on span "Paciente" at bounding box center [48, 121] width 77 height 14
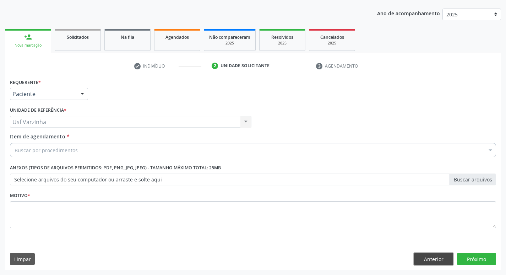
click at [440, 258] on button "Anterior" at bounding box center [433, 259] width 39 height 12
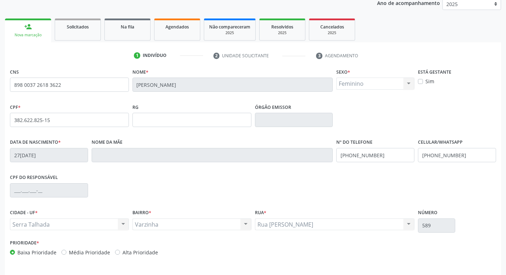
scroll to position [110, 0]
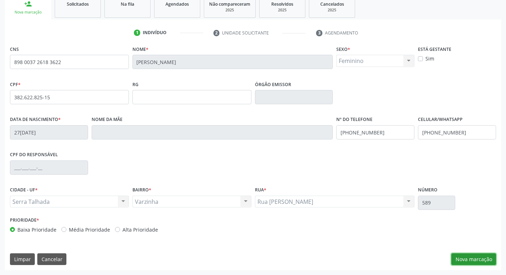
click at [464, 259] on button "Nova marcação" at bounding box center [473, 259] width 45 height 12
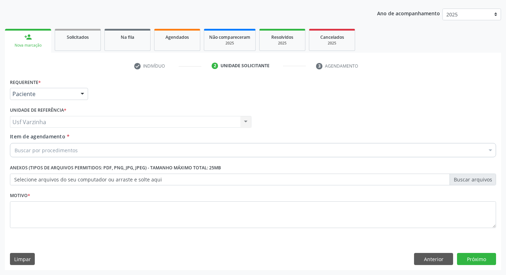
scroll to position [77, 0]
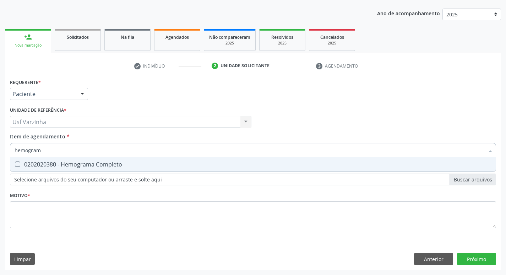
type input "hemograma"
click at [40, 164] on div "0202020380 - Hemograma Completo" at bounding box center [253, 164] width 477 height 6
checkbox Completo "true"
click at [53, 153] on input "hemograma" at bounding box center [250, 150] width 470 height 14
type input "hemog"
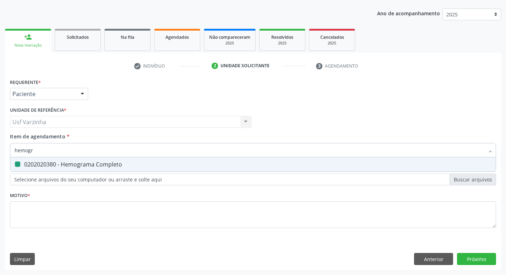
checkbox Completo "false"
type input "h"
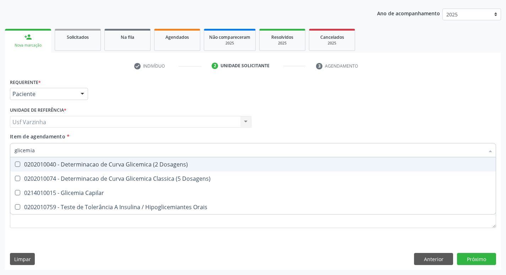
type input "glicemia"
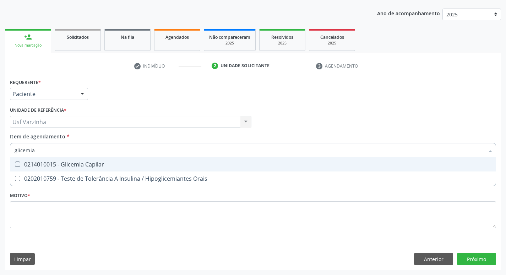
click at [45, 166] on div "0214010015 - Glicemia Capilar" at bounding box center [253, 164] width 477 height 6
checkbox Capilar "true"
click at [39, 153] on input "glicemia" at bounding box center [250, 150] width 470 height 14
type input "glic"
checkbox Capilar "false"
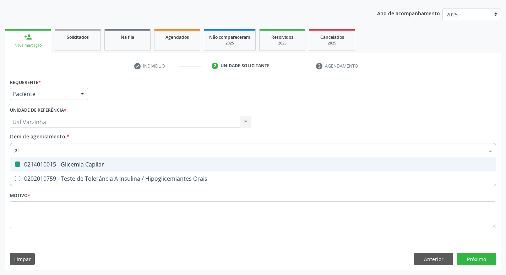
type input "g"
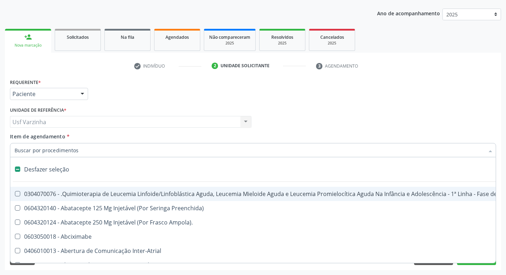
type input "h"
checkbox Queimado "true"
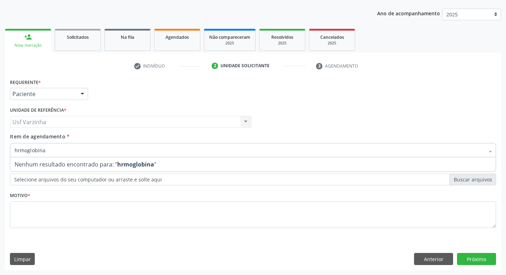
click at [19, 151] on input "hrmoglobina" at bounding box center [250, 150] width 470 height 14
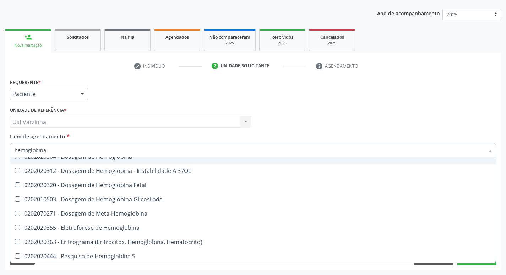
scroll to position [65, 0]
click at [50, 150] on input "hemoglobina" at bounding box center [250, 150] width 470 height 14
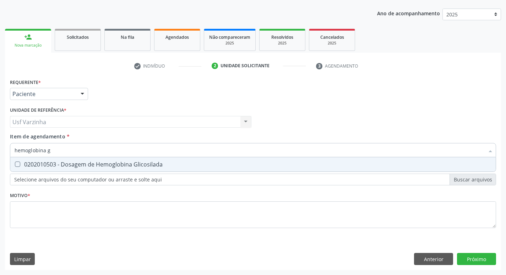
scroll to position [0, 0]
type input "hemoglobina glico"
click at [70, 166] on div "0202010503 - Dosagem de Hemoglobina Glicosilada" at bounding box center [253, 164] width 477 height 6
checkbox Glicosilada "true"
click at [63, 150] on input "hemoglobina glico" at bounding box center [250, 150] width 470 height 14
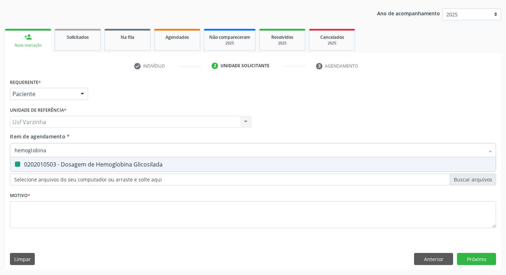
type input "hemoglobin"
checkbox Glicosilada "false"
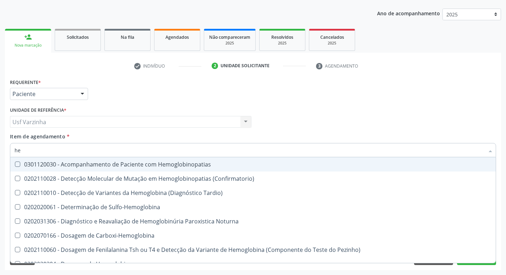
type input "h"
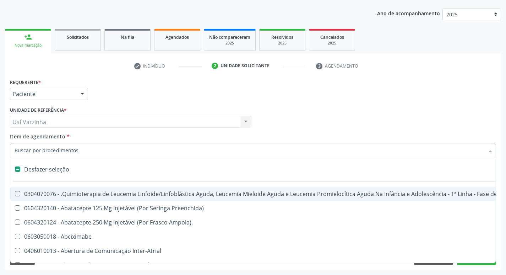
checkbox Dente\) "false"
checkbox Capsula\) "false"
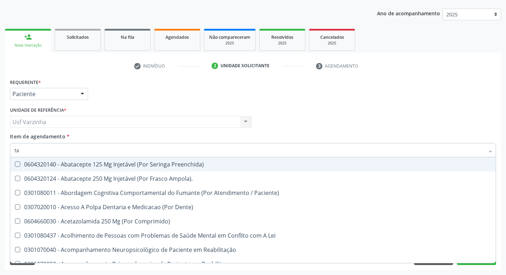
type input "tap"
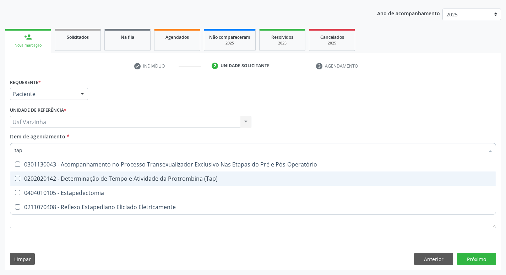
click at [73, 180] on div "0202020142 - Determinação de Tempo e Atividade da Protrombina (Tap)" at bounding box center [253, 178] width 477 height 6
checkbox \(Tap\) "true"
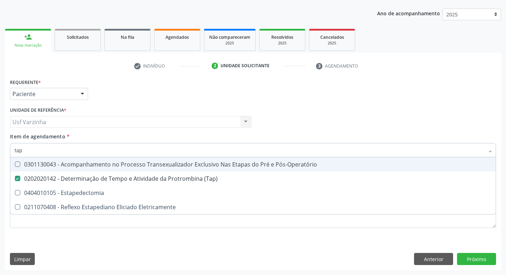
click at [32, 153] on input "tap" at bounding box center [250, 150] width 470 height 14
type input "ta"
checkbox \(Tap\) "false"
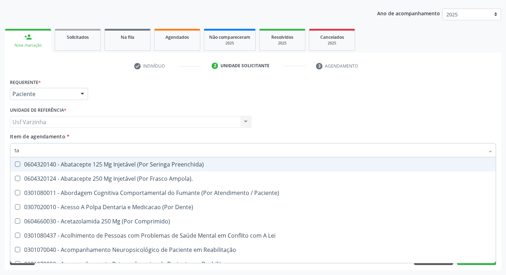
type input "t"
checkbox \(Tap\) "false"
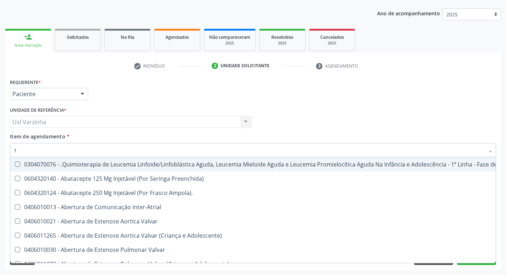
type input "te"
checkbox 34 "true"
type input "tem"
checkbox \(Uaa\)\ "true"
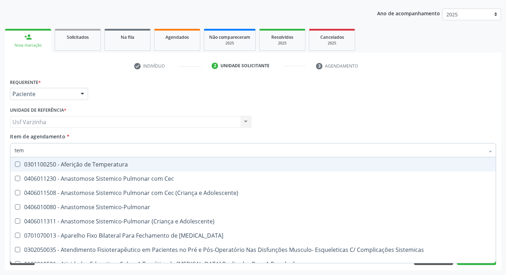
type input "temp"
checkbox Hanseníase "true"
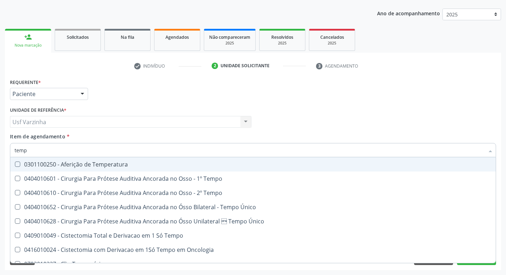
type input "tempo"
checkbox Ativada\) "true"
checkbox \(Tap\) "false"
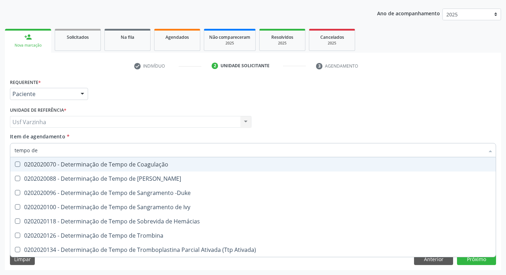
type input "tempo de s"
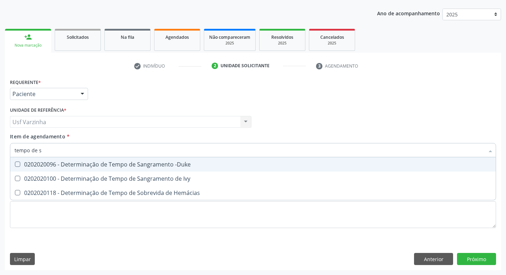
click at [127, 165] on div "0202020096 - Determinação de Tempo de Sangramento -Duke" at bounding box center [253, 164] width 477 height 6
checkbox -Duke "true"
click at [47, 153] on input "tempo de s" at bounding box center [250, 150] width 470 height 14
type input "tempo de"
checkbox -Duke "false"
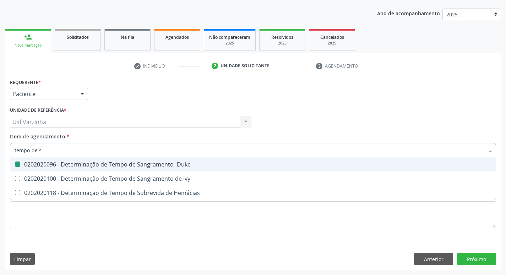
checkbox Hemácias "true"
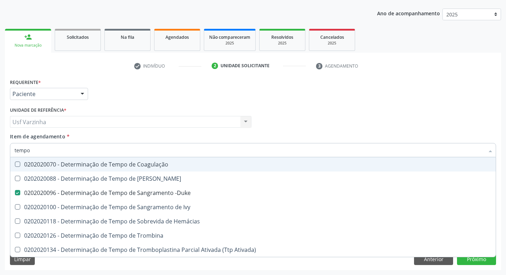
type input "tempo"
checkbox -Duke "false"
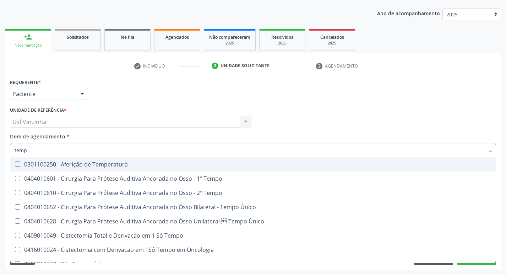
type input "tem"
checkbox -Duke "false"
checkbox \(Tap\) "false"
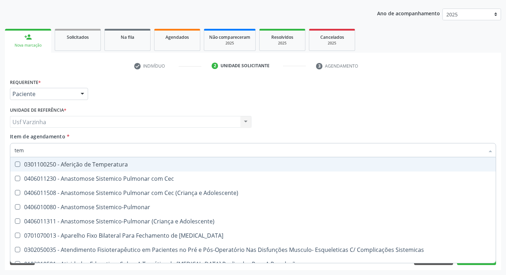
type input "temp"
checkbox Haff\ "true"
checkbox Hanseníase "true"
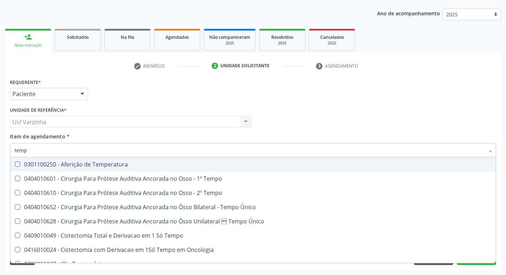
type input "tempo"
checkbox Euglobulina "true"
checkbox -Duke "false"
checkbox Ativada\) "true"
checkbox \(Tap\) "false"
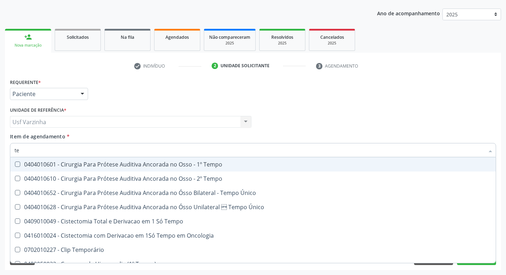
type input "t"
checkbox -Duke "false"
checkbox Ivy "false"
checkbox \(Tap\) "false"
checkbox Endocardico "false"
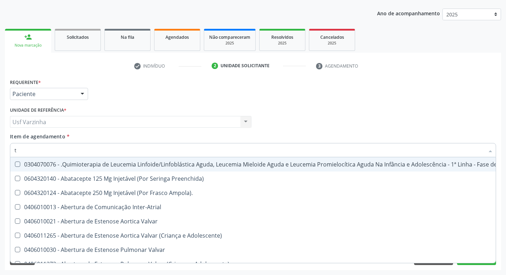
type input "ta"
checkbox Inferior "true"
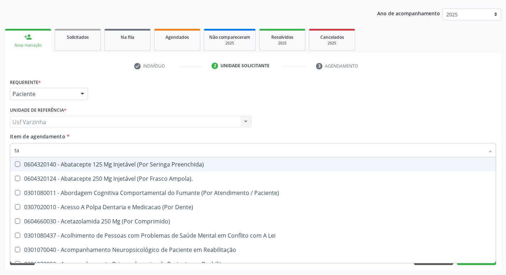
type input "tap"
checkbox Ampola\)\ "true"
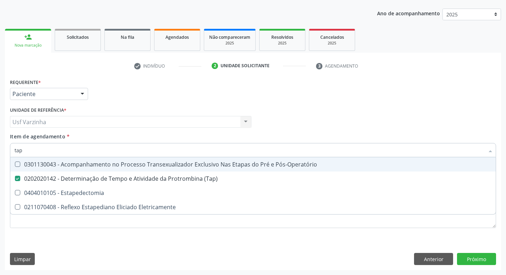
type input "ta"
checkbox \(Tap\) "false"
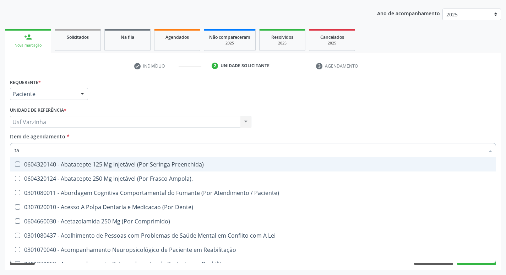
type input "t"
checkbox \(Tap\) "false"
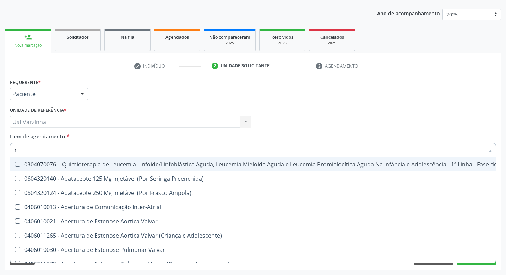
type input "te"
checkbox Capsula\) "true"
checkbox 34 "true"
type input "tem"
checkbox Coração "true"
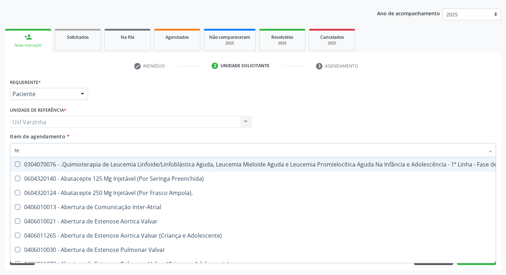
checkbox \(Uaa\)\ "true"
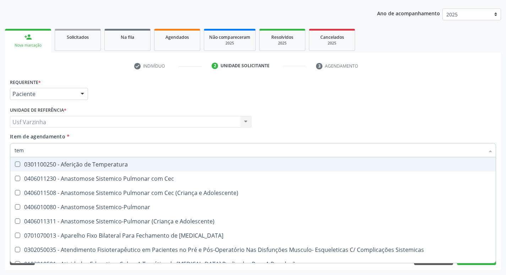
type input "temp"
checkbox Haff\ "true"
checkbox Hanseníase "true"
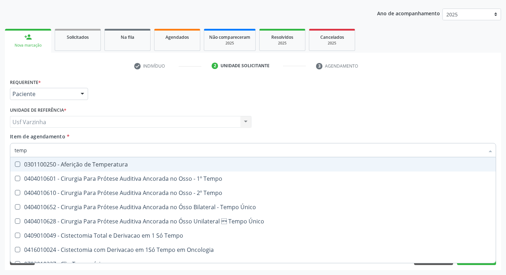
type input "tempo"
checkbox Euglobulina "true"
checkbox -Duke "false"
checkbox Ativada\) "true"
checkbox \(Tap\) "false"
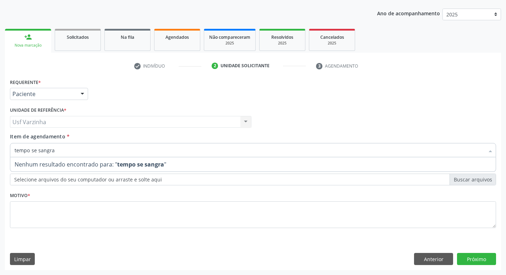
click at [55, 152] on input "tempo se sangra" at bounding box center [250, 150] width 470 height 14
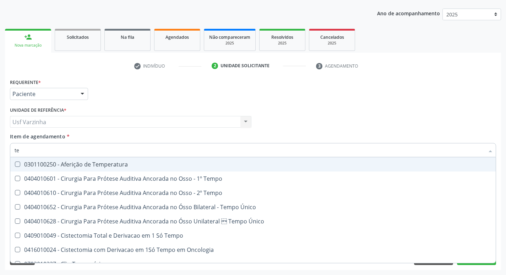
type input "t"
checkbox -Duke "false"
checkbox \(Tap\) "false"
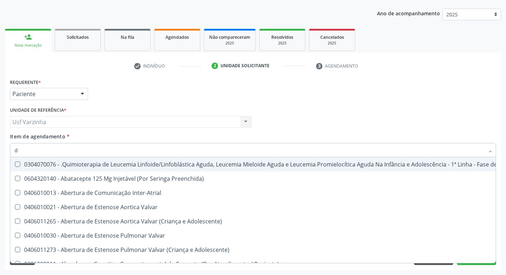
type input "du"
checkbox Temperatura "true"
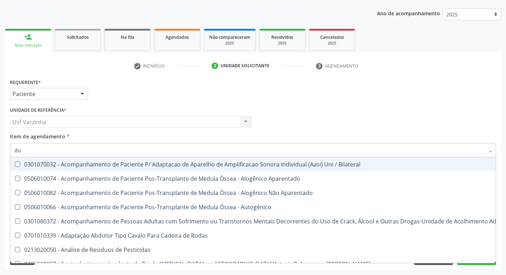
type input "duk"
checkbox Bilateral "true"
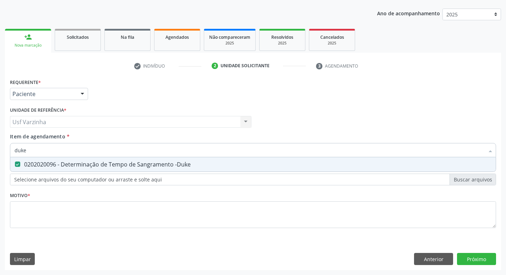
click at [29, 151] on input "duke" at bounding box center [250, 150] width 470 height 14
type input "du"
checkbox -Duke "false"
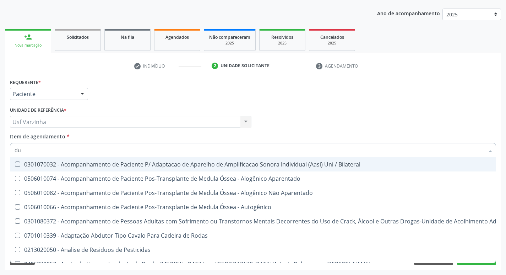
type input "d"
checkbox -Duke "false"
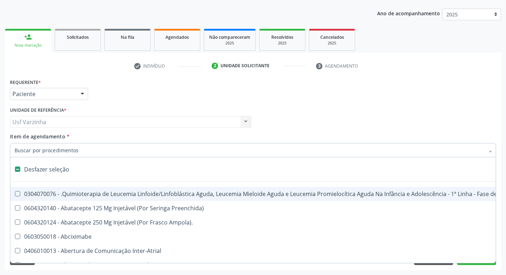
type input "t"
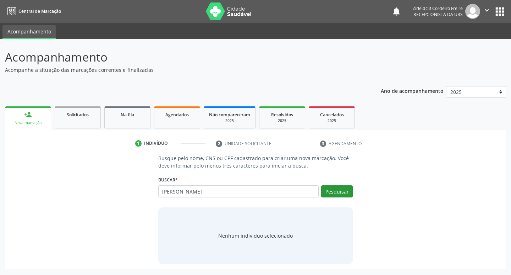
type input "ana leticia lima dos santos"
click at [330, 194] on button "Pesquisar" at bounding box center [337, 191] width 32 height 12
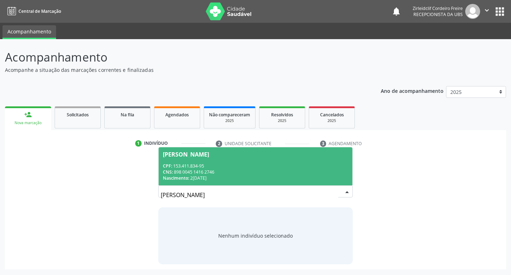
click at [228, 171] on div "CNS: 898 0045 1416 2746" at bounding box center [256, 172] width 186 height 6
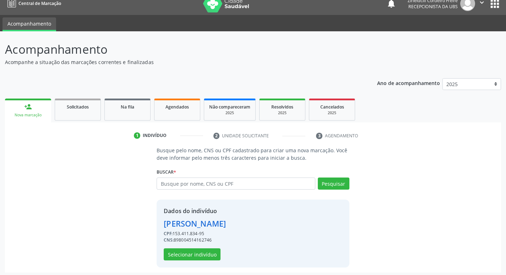
scroll to position [10, 0]
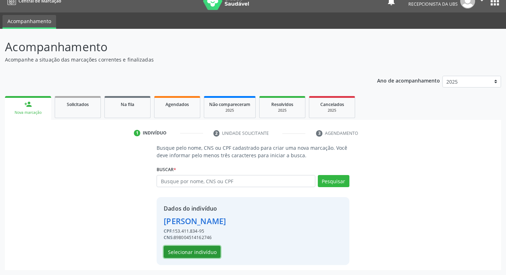
click at [191, 253] on button "Selecionar indivíduo" at bounding box center [192, 251] width 57 height 12
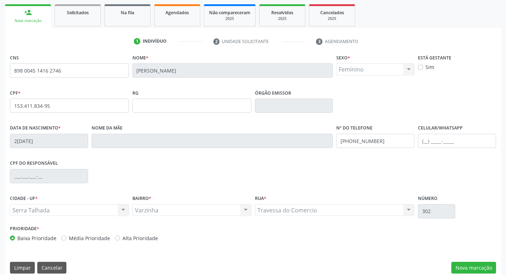
scroll to position [110, 0]
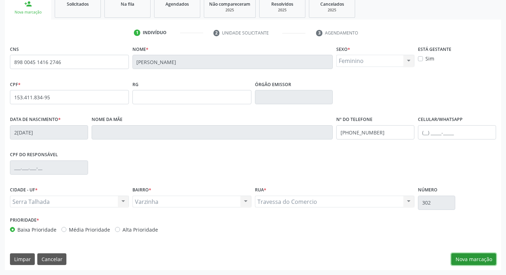
click at [471, 256] on button "Nova marcação" at bounding box center [473, 259] width 45 height 12
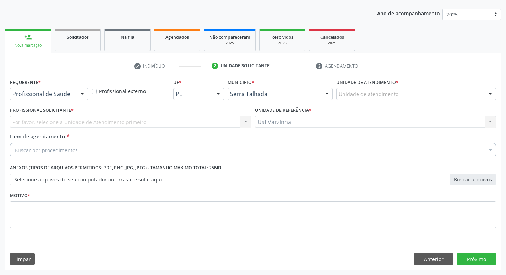
scroll to position [77, 0]
click at [419, 258] on button "Anterior" at bounding box center [433, 259] width 39 height 12
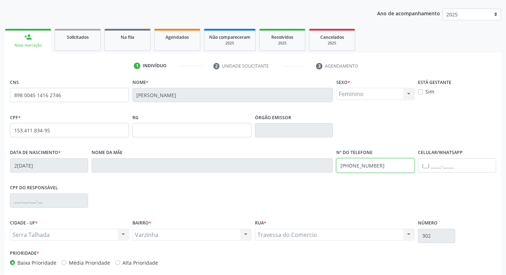
click at [378, 167] on input "(99) 99999-9999" at bounding box center [375, 165] width 78 height 14
type input "("
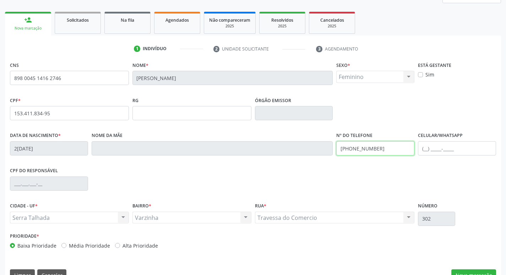
scroll to position [110, 0]
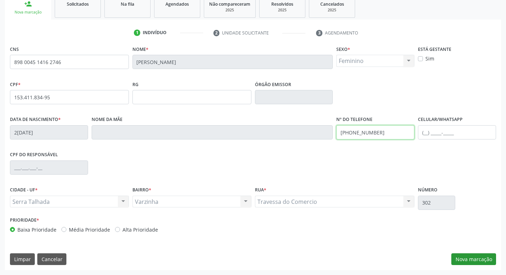
type input "(87) 98135-2357"
click at [480, 261] on button "Nova marcação" at bounding box center [473, 259] width 45 height 12
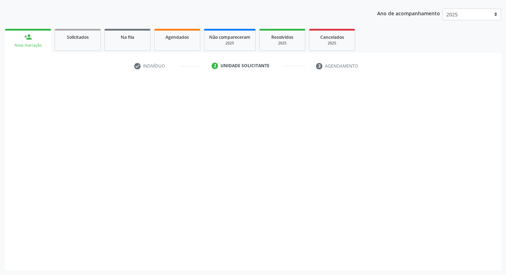
scroll to position [77, 0]
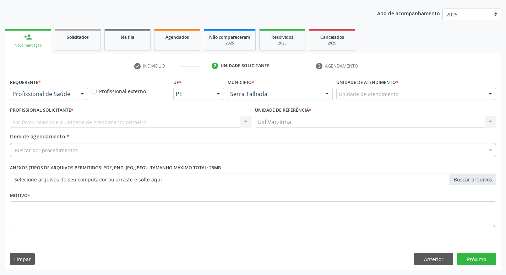
click at [80, 92] on div at bounding box center [82, 94] width 11 height 12
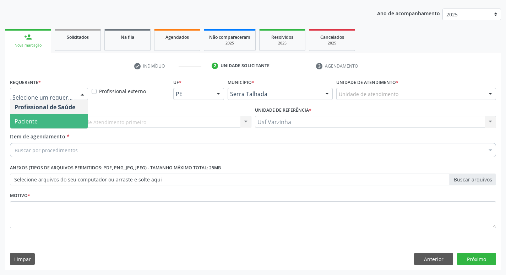
click at [57, 125] on span "Paciente" at bounding box center [48, 121] width 77 height 14
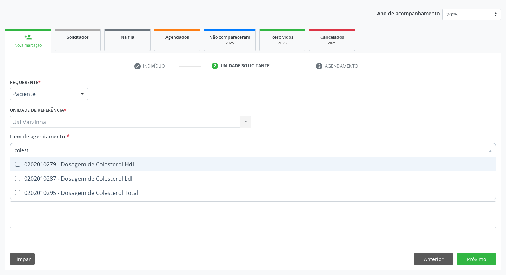
type input "coleste"
drag, startPoint x: 71, startPoint y: 165, endPoint x: 69, endPoint y: 173, distance: 8.2
click at [70, 166] on div "0202010279 - Dosagem de Colesterol Hdl" at bounding box center [253, 164] width 477 height 6
checkbox Hdl "true"
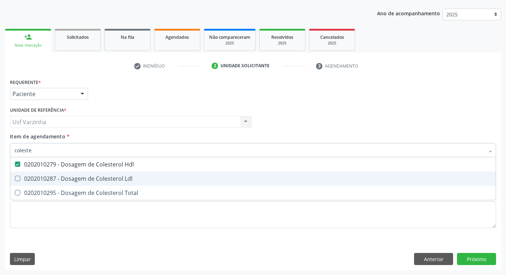
drag, startPoint x: 66, startPoint y: 182, endPoint x: 64, endPoint y: 194, distance: 12.2
click at [66, 181] on div "0202010287 - Dosagem de Colesterol Ldl" at bounding box center [253, 178] width 477 height 6
checkbox Ldl "true"
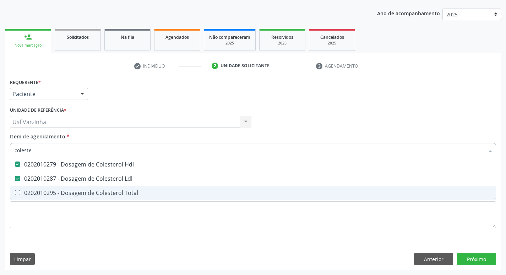
drag, startPoint x: 64, startPoint y: 194, endPoint x: 61, endPoint y: 187, distance: 7.9
click at [62, 191] on div "0202010295 - Dosagem de Colesterol Total" at bounding box center [253, 193] width 477 height 6
checkbox Total "true"
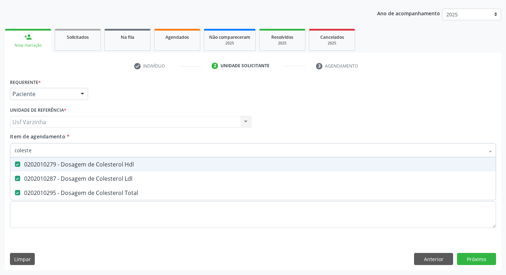
click at [43, 150] on input "coleste" at bounding box center [250, 150] width 470 height 14
type input "c"
checkbox Hdl "false"
checkbox Ldl "false"
checkbox Total "false"
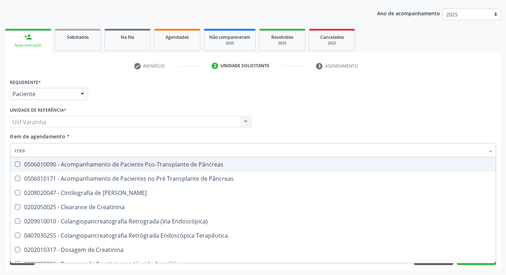
type input "creat"
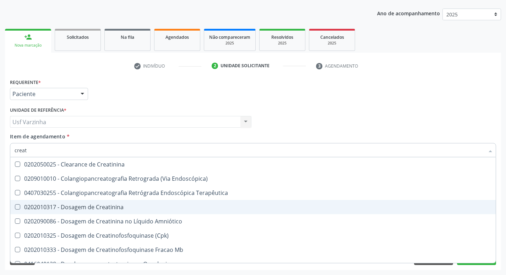
click at [82, 204] on div "0202010317 - Dosagem de Creatinina" at bounding box center [253, 207] width 477 height 6
checkbox Creatinina "true"
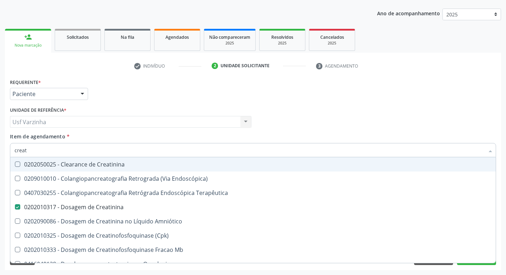
click at [34, 152] on input "creat" at bounding box center [250, 150] width 470 height 14
type input "crea"
checkbox Creatinina "false"
checkbox Mb "true"
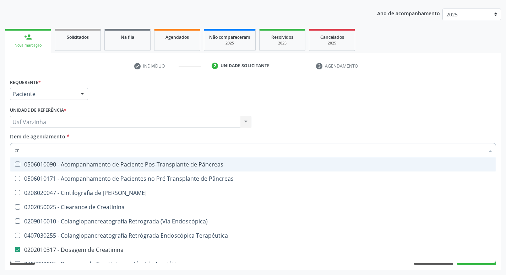
type input "c"
checkbox Creatinina "false"
checkbox Oncologia "false"
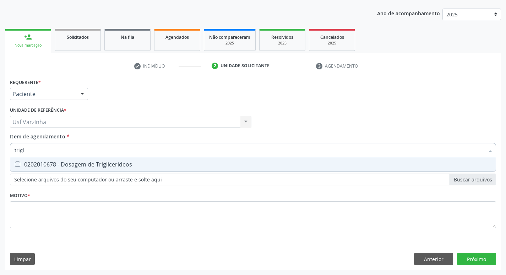
type input "trigli"
drag, startPoint x: 30, startPoint y: 165, endPoint x: 31, endPoint y: 150, distance: 15.3
click at [30, 164] on div "0202010678 - Dosagem de Triglicerideos" at bounding box center [253, 164] width 477 height 6
checkbox Triglicerideos "true"
click at [31, 147] on input "trigli" at bounding box center [250, 150] width 470 height 14
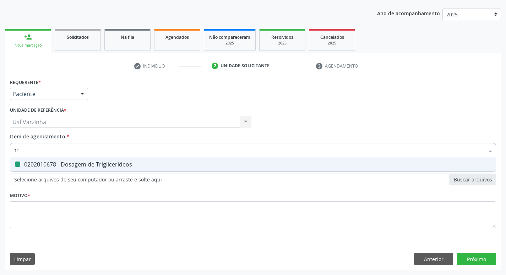
type input "t"
checkbox Triglicerideos "false"
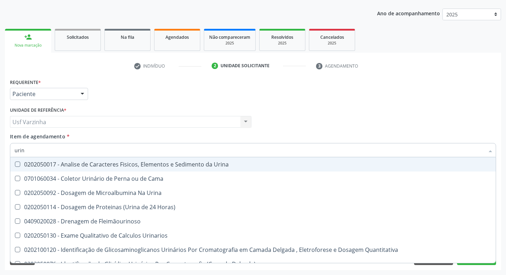
type input "urina"
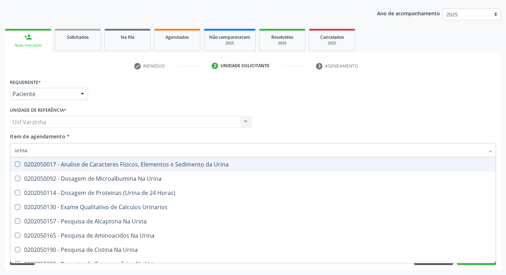
drag, startPoint x: 18, startPoint y: 163, endPoint x: 27, endPoint y: 159, distance: 10.4
click at [19, 163] on Urina at bounding box center [17, 163] width 5 height 5
click at [15, 163] on Urina "checkbox" at bounding box center [12, 164] width 5 height 5
checkbox Urina "true"
click at [35, 152] on input "urina" at bounding box center [250, 150] width 470 height 14
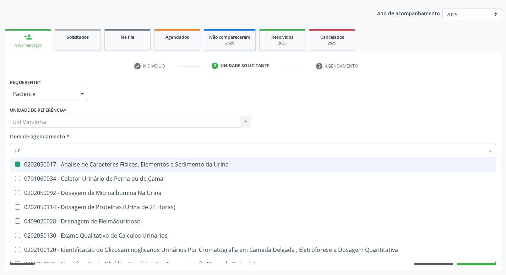
type input "u"
checkbox Urina "false"
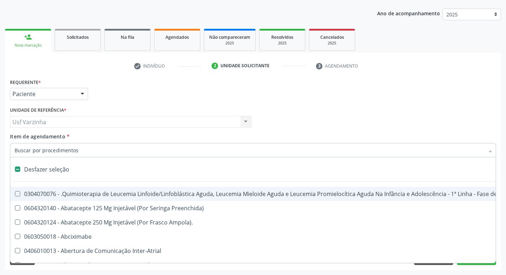
type input "g"
checkbox Urina "false"
checkbox Linha "true"
checkbox Infusão "true"
checkbox Urostomizados "true"
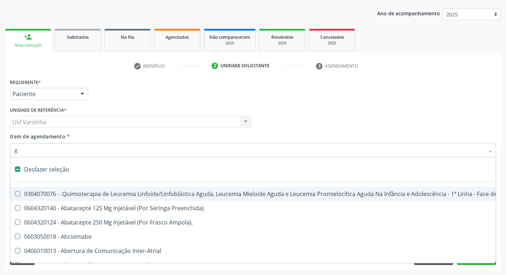
checkbox Revestido\) "true"
checkbox Capsula\) "true"
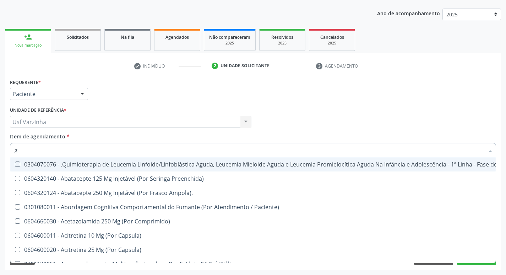
type input "gl"
checkbox Pé "true"
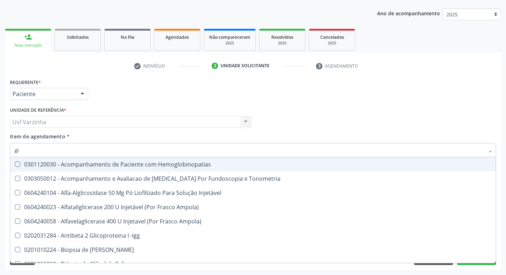
type input "gli"
checkbox Glomerular "true"
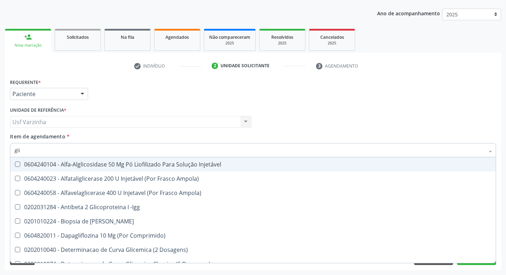
type input "glic"
checkbox Derrames "true"
checkbox Triglicerideos "false"
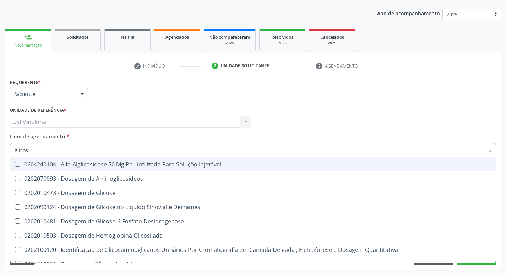
type input "glicose"
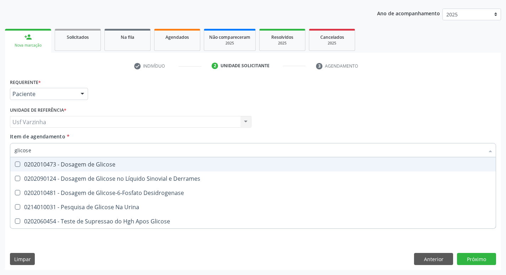
drag, startPoint x: 54, startPoint y: 163, endPoint x: 45, endPoint y: 161, distance: 9.1
click at [53, 164] on div "0202010473 - Dosagem de Glicose" at bounding box center [253, 164] width 477 height 6
checkbox Glicose "true"
click at [40, 152] on input "glicose" at bounding box center [250, 150] width 470 height 14
type input "glicos"
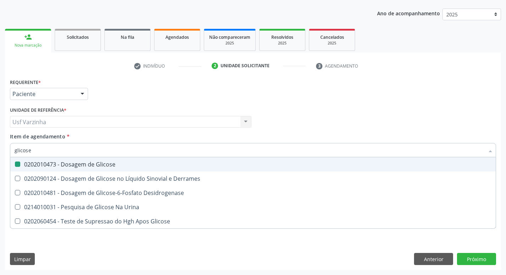
checkbox Glicose "false"
checkbox Desidrogenase "true"
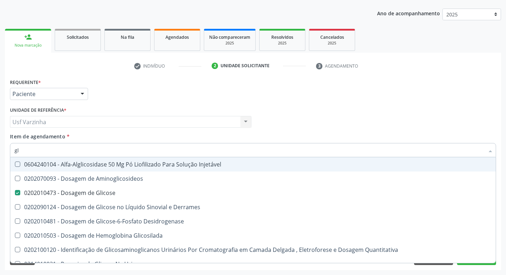
type input "g"
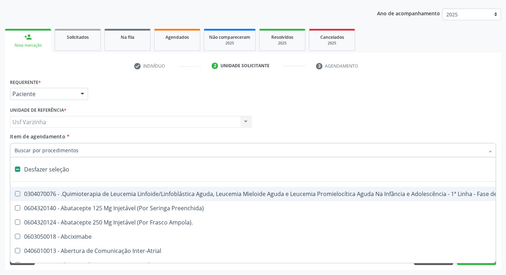
checkbox Ampola\)\ "false"
checkbox Valvar "false"
type input "u"
checkbox Ml\) "true"
checkbox Urina "false"
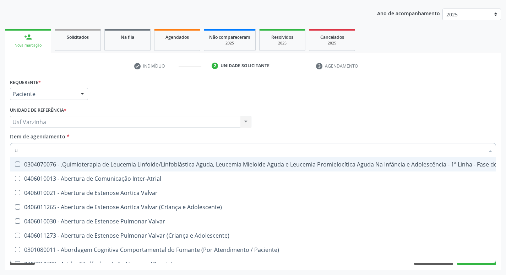
type input "ur"
checkbox Diálise "true"
checkbox Urina "false"
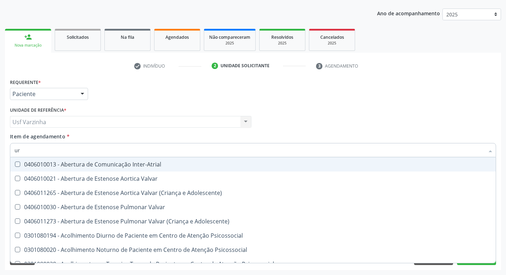
type input "uri"
checkbox Inter-Atrial "true"
checkbox Urina "false"
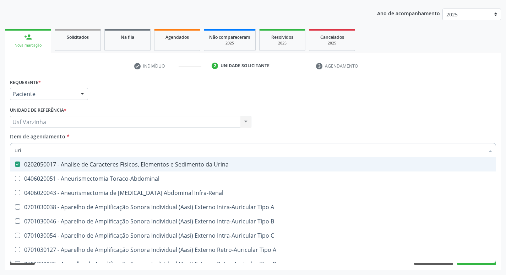
type input "ur"
checkbox Urina "false"
checkbox Cônica "true"
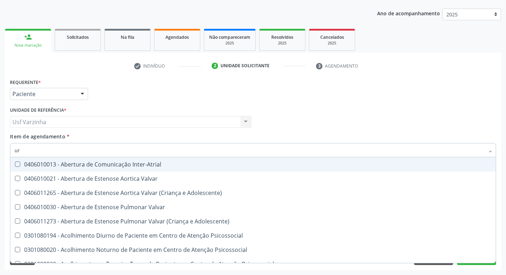
type input "u"
checkbox Urina "false"
checkbox Alimentos "false"
checkbox Segmento\) "true"
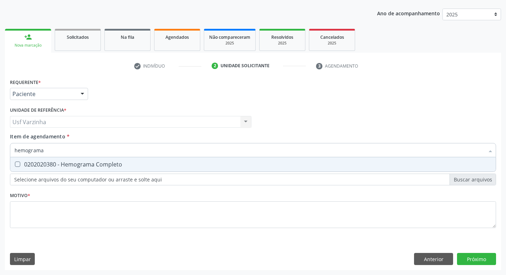
type input "hemograma"
click at [82, 165] on div "0202020380 - Hemograma Completo" at bounding box center [253, 164] width 477 height 6
checkbox Completo "true"
click at [56, 148] on input "hemograma" at bounding box center [250, 150] width 470 height 14
type input "he"
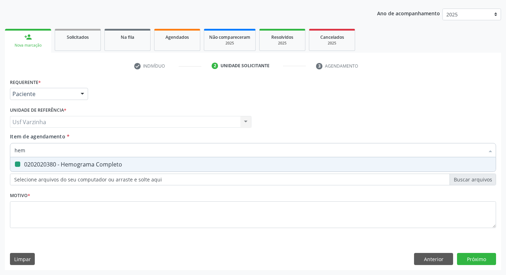
checkbox Completo "false"
type input "h"
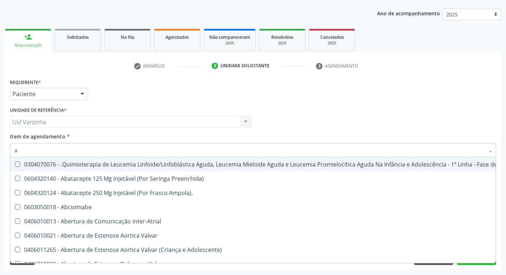
type input "ab"
checkbox Urina "false"
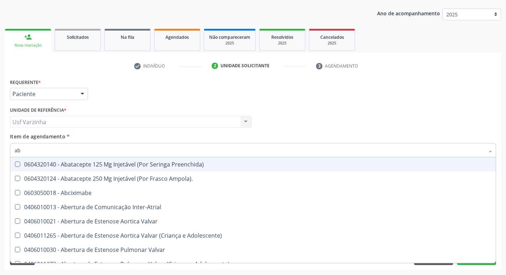
type input "abo"
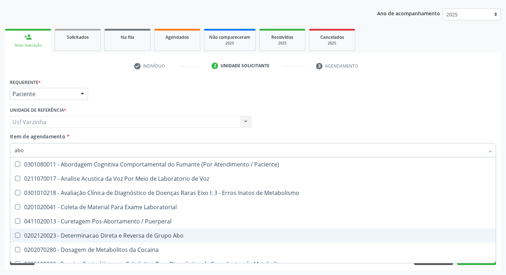
click at [122, 235] on div "0202120023 - Determinacao Direta e Reversa de Grupo Abo" at bounding box center [286, 235] width 543 height 6
checkbox Abo "true"
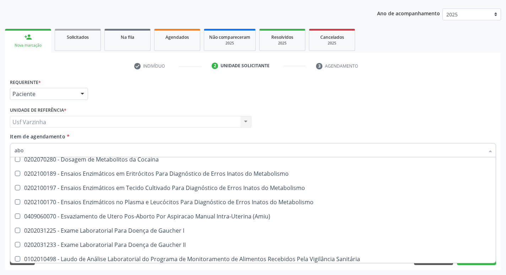
scroll to position [107, 0]
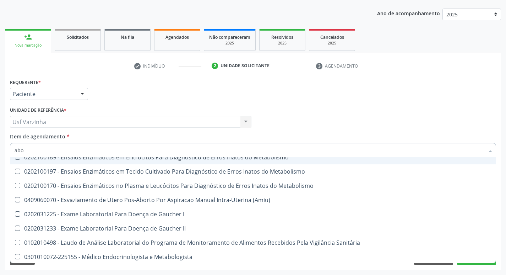
click at [27, 152] on input "abo" at bounding box center [250, 150] width 470 height 14
type input "ab"
checkbox Abo "false"
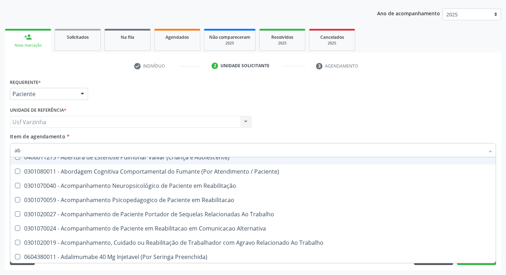
type input "a"
checkbox Abo "false"
checkbox Trabalho "true"
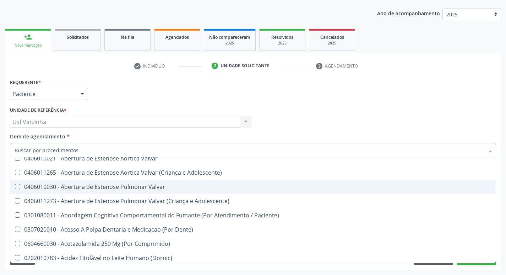
scroll to position [136, 0]
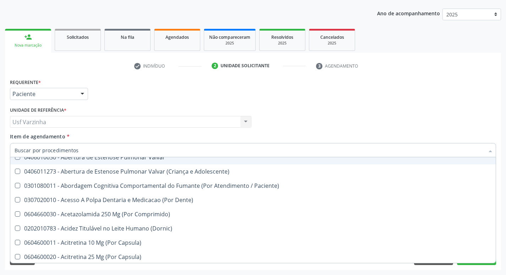
type input "h"
checkbox Urina "false"
checkbox B "true"
checkbox Queimado "true"
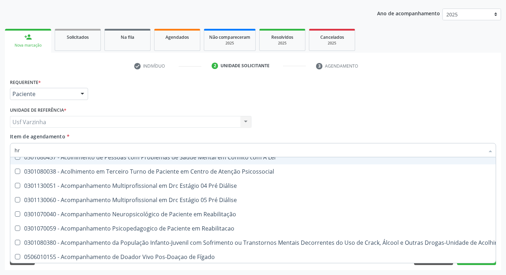
scroll to position [0, 0]
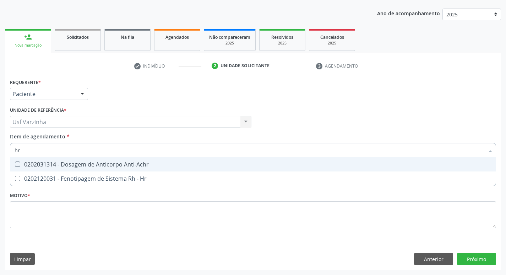
click at [22, 149] on input "hr" at bounding box center [250, 150] width 470 height 14
type input "h"
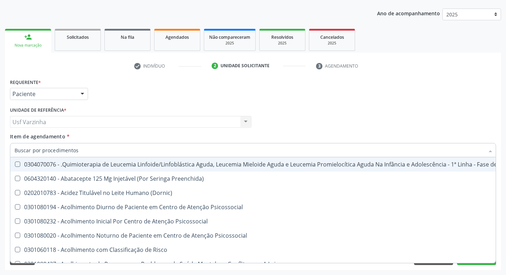
checkbox \(Hemicolectomia\) "true"
checkbox Hdl "false"
checkbox Completo "false"
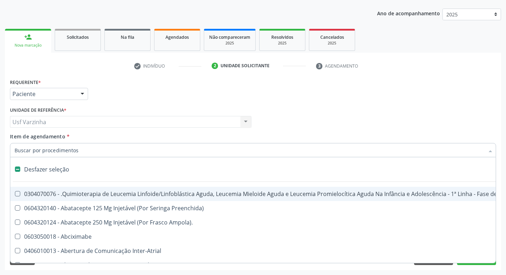
click at [38, 155] on input "Item de agendamento *" at bounding box center [250, 150] width 470 height 14
type input "t"
checkbox Reto "true"
checkbox Urina "false"
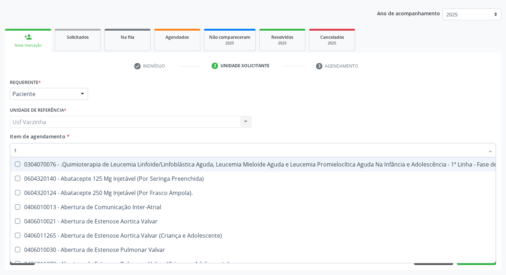
type input "to"
checkbox Transeptal "true"
checkbox Urina "false"
checkbox Aberto\) "true"
checkbox Leprae "true"
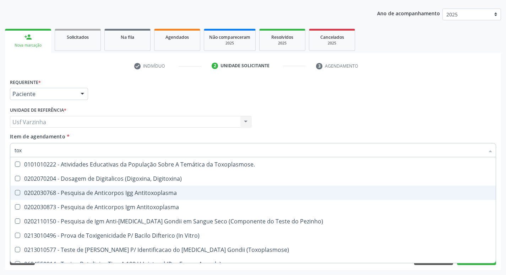
type input "toxo"
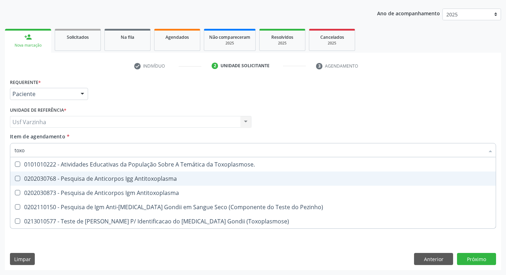
click at [147, 181] on div "0202030768 - Pesquisa de Anticorpos Igg Antitoxoplasma" at bounding box center [253, 178] width 477 height 6
checkbox Antitoxoplasma "true"
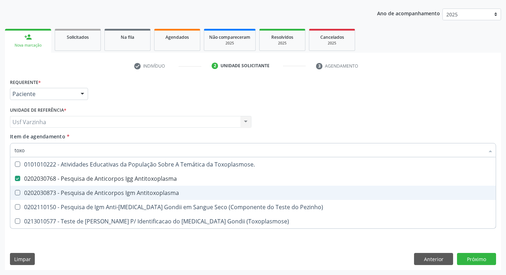
click at [147, 190] on div "0202030873 - Pesquisa de Anticorpos Igm Antitoxoplasma" at bounding box center [253, 193] width 477 height 6
checkbox Antitoxoplasma "true"
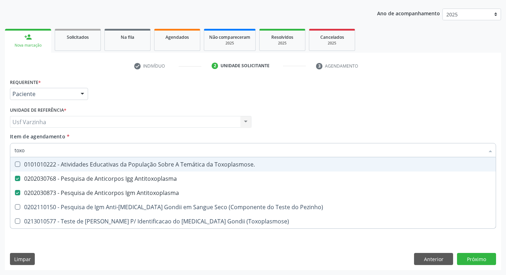
click at [34, 152] on input "toxo" at bounding box center [250, 150] width 470 height 14
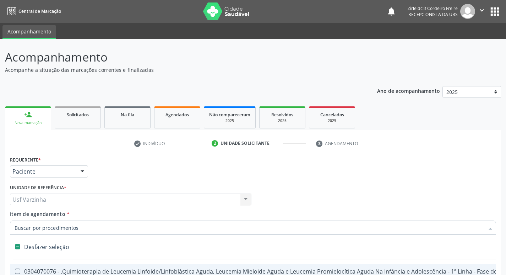
scroll to position [77, 0]
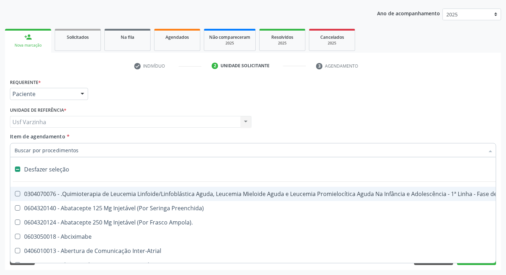
type input "r"
checkbox Dedo "true"
checkbox Urina "false"
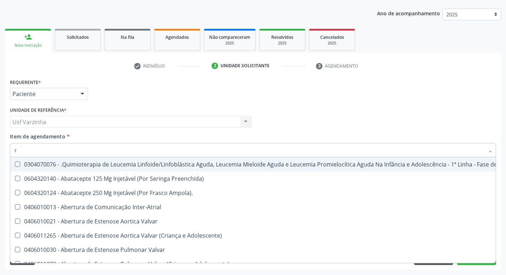
type input "rh"
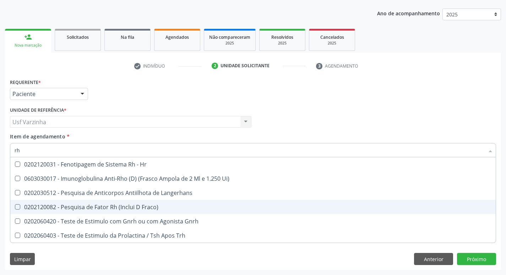
click at [102, 208] on div "0202120082 - Pesquisa de Fator Rh (Inclui D Fraco)" at bounding box center [253, 207] width 477 height 6
checkbox Fraco\) "true"
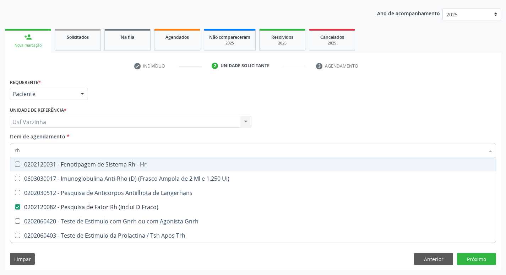
click at [22, 151] on input "rh" at bounding box center [250, 150] width 470 height 14
type input "r"
checkbox Fraco\) "false"
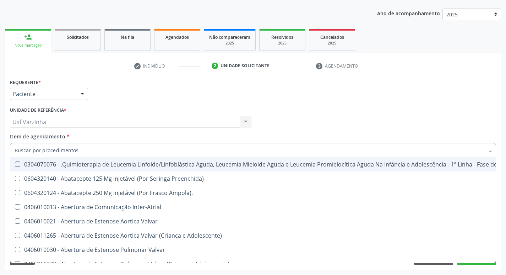
checkbox Urina "false"
checkbox Geral "true"
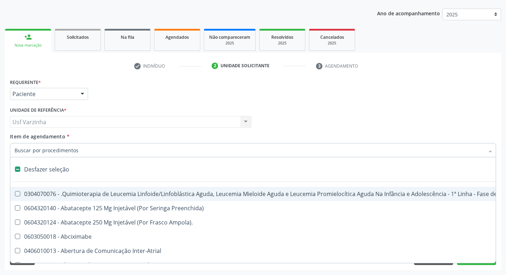
type input "c"
checkbox Punho "true"
checkbox Urina "false"
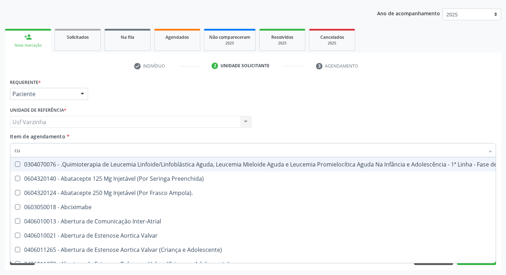
type input "cul"
checkbox Urina "false"
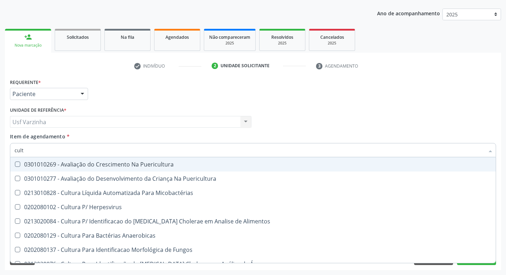
type input "cultu"
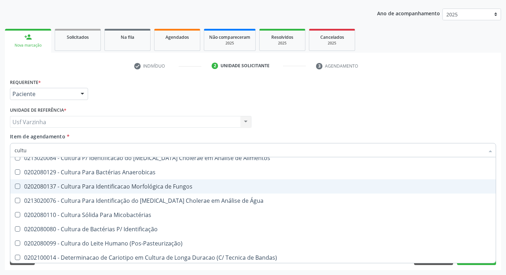
scroll to position [71, 0]
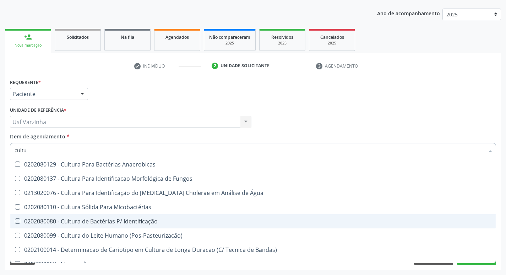
click at [110, 224] on div "0202080080 - Cultura de Bactérias P/ Identificação" at bounding box center [253, 221] width 477 height 6
checkbox Identificação "true"
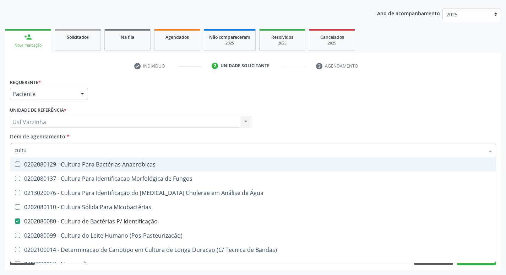
click at [36, 150] on input "cultu" at bounding box center [250, 150] width 470 height 14
type input "c"
checkbox Identificação "false"
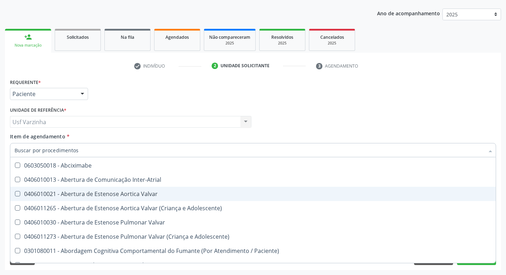
scroll to position [101, 0]
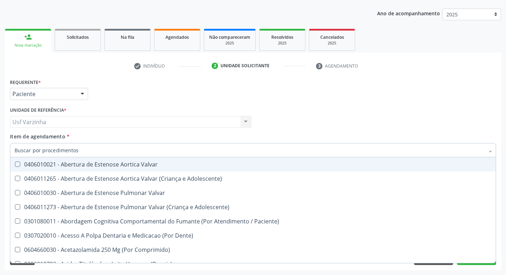
type input "c"
checkbox Punho "true"
checkbox Urina "false"
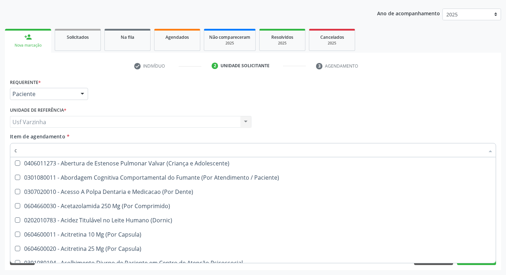
scroll to position [71, 0]
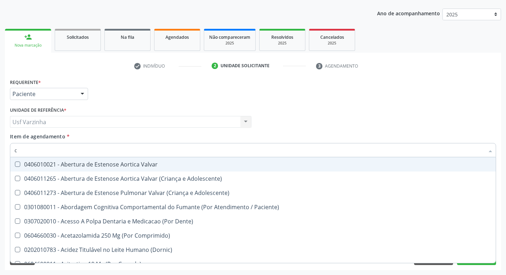
type input "ci"
checkbox Urina "false"
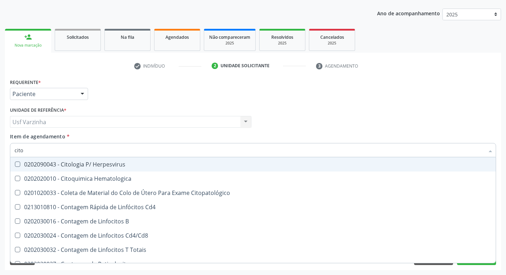
type input "citom"
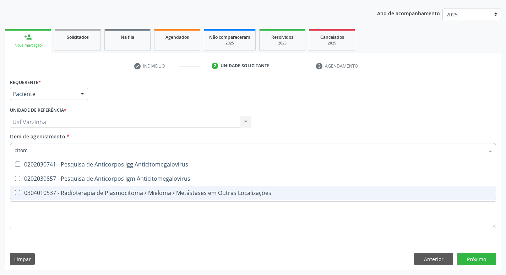
scroll to position [0, 0]
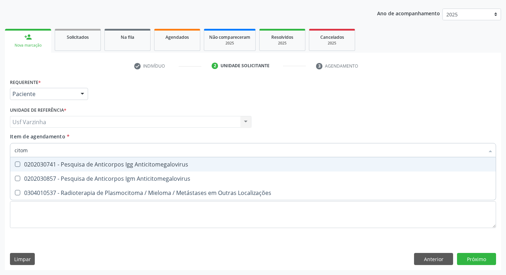
click at [108, 166] on div "0202030741 - Pesquisa de Anticorpos Igg Anticitomegalovirus" at bounding box center [253, 164] width 477 height 6
checkbox Anticitomegalovirus "true"
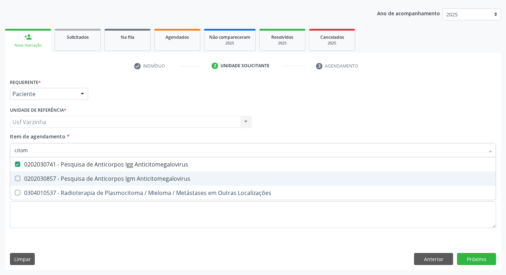
click at [106, 174] on span "0202030857 - Pesquisa de Anticorpos Igm Anticitomegalovirus" at bounding box center [253, 178] width 486 height 14
checkbox Anticitomegalovirus "true"
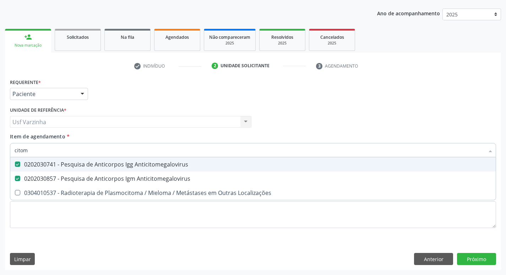
click at [43, 150] on input "citom" at bounding box center [250, 150] width 470 height 14
type input "cito"
checkbox Anticitomegalovirus "false"
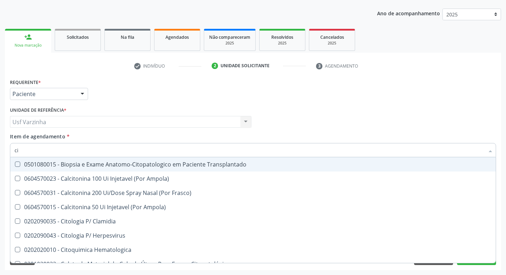
type input "c"
checkbox Anticitomegalovirus "false"
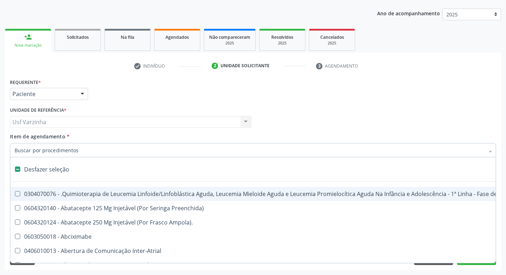
type input "r"
checkbox Dedo "true"
checkbox Urina "false"
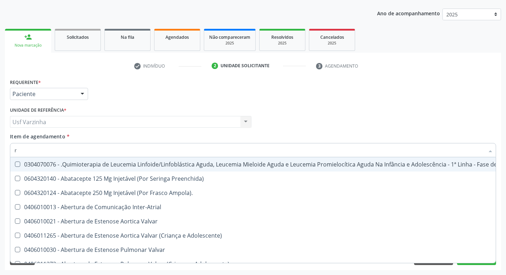
type input "ru"
checkbox Fígado "true"
checkbox Adolescente\) "true"
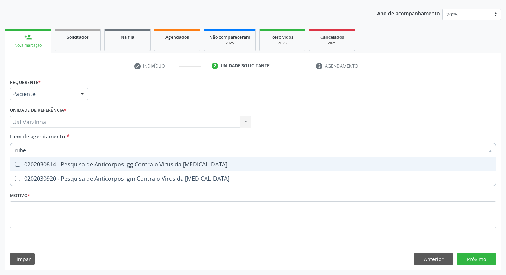
type input "rubeo"
drag, startPoint x: 69, startPoint y: 170, endPoint x: 67, endPoint y: 175, distance: 4.5
click at [69, 172] on ul "Desfazer seleção 0202030814 - Pesquisa de Anticorpos Igg Contra o Virus da Rube…" at bounding box center [253, 171] width 486 height 28
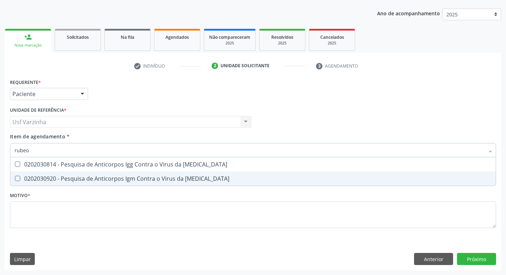
click at [64, 177] on div "0202030920 - Pesquisa de Anticorpos Igm Contra o Virus da [MEDICAL_DATA]" at bounding box center [253, 178] width 477 height 6
checkbox Rubeola "true"
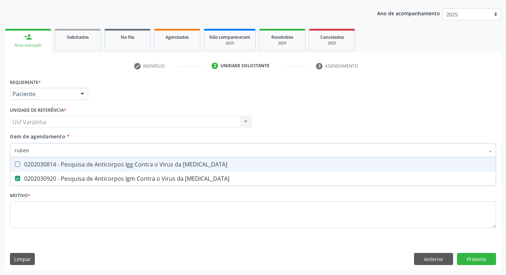
drag, startPoint x: 48, startPoint y: 165, endPoint x: 43, endPoint y: 154, distance: 12.4
click at [48, 165] on div "0202030814 - Pesquisa de Anticorpos Igg Contra o Virus da [MEDICAL_DATA]" at bounding box center [253, 164] width 477 height 6
checkbox Rubeola "true"
click at [39, 152] on input "rubeo" at bounding box center [250, 150] width 470 height 14
type input "rub"
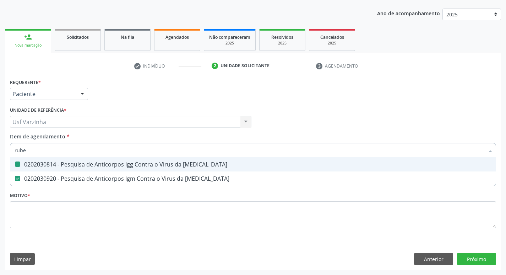
checkbox Rubeola "false"
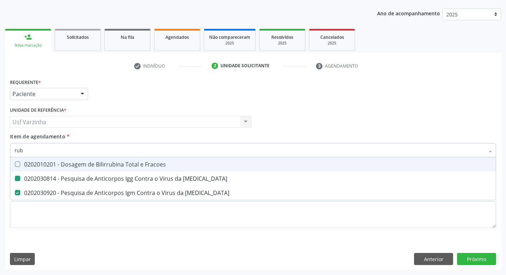
type input "ru"
checkbox Rubeola "false"
type input "r"
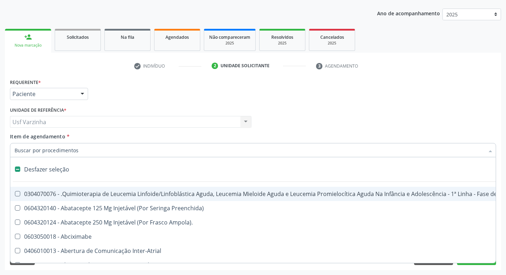
type input "e"
checkbox Voz "true"
checkbox Urina "false"
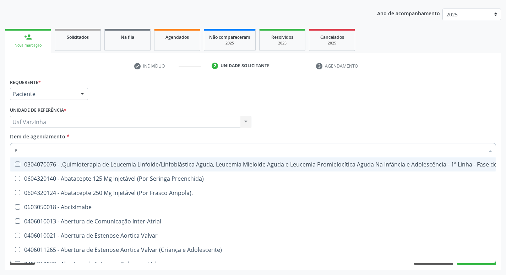
type input "el"
checkbox Coração "true"
checkbox Urina "false"
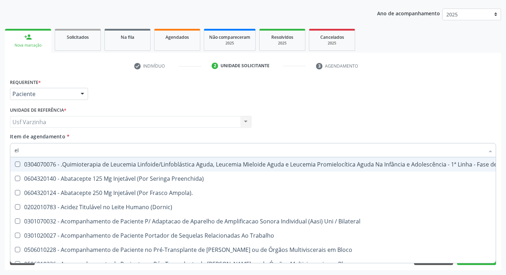
type input "ele"
checkbox Manutenção "true"
checkbox Urina "false"
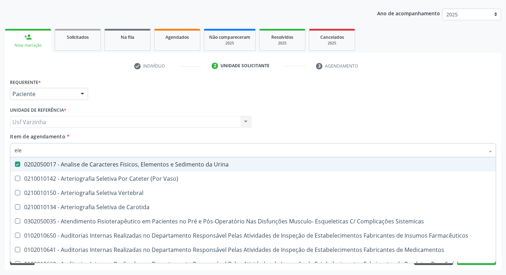
type input "elet"
checkbox Urina "false"
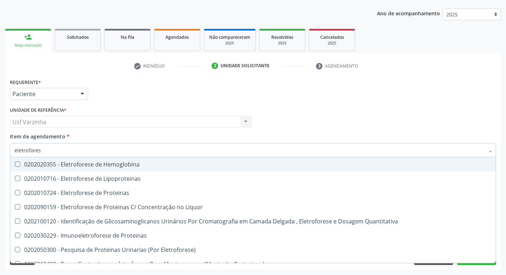
type input "eletroforese"
click at [95, 164] on div "0202020355 - Eletroforese de Hemoglobina" at bounding box center [253, 164] width 477 height 6
checkbox Hemoglobina "true"
click at [63, 154] on input "eletroforese" at bounding box center [250, 150] width 470 height 14
type input "eletr"
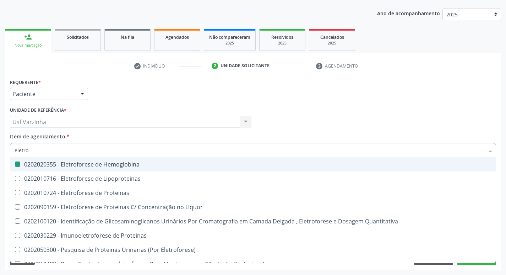
checkbox Hemoglobina "false"
type input "e"
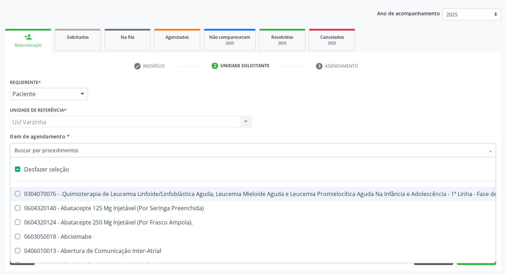
checkbox Manutenção "false"
type input "t"
checkbox Reto "true"
checkbox Urina "false"
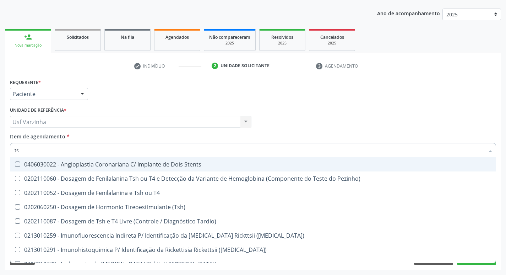
type input "tsh"
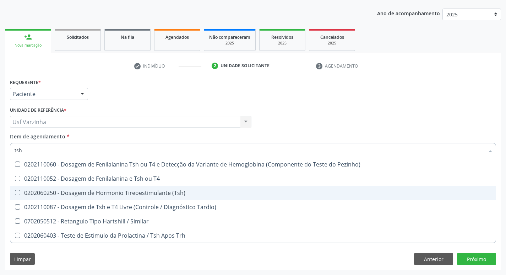
click at [72, 195] on div "0202060250 - Dosagem de Hormonio Tireoestimulante (Tsh)" at bounding box center [253, 193] width 477 height 6
checkbox \(Tsh\) "true"
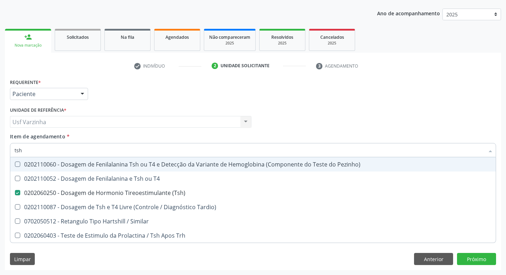
click at [29, 151] on input "tsh" at bounding box center [250, 150] width 470 height 14
type input "ts"
checkbox \(Tsh\) "false"
checkbox Tardio\) "true"
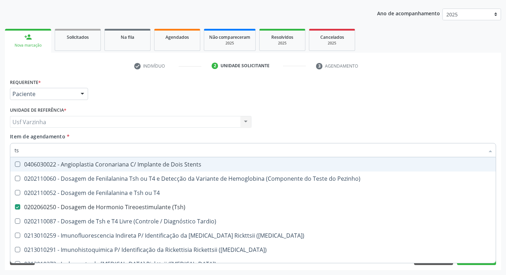
type input "t"
checkbox \(Tsh\) "false"
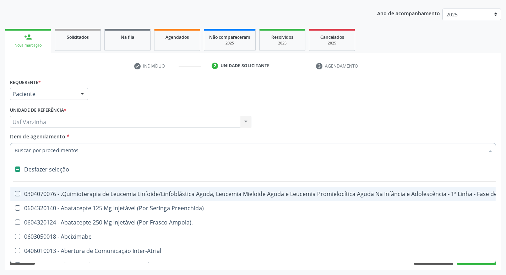
type input "t"
checkbox Reto "true"
checkbox Urina "false"
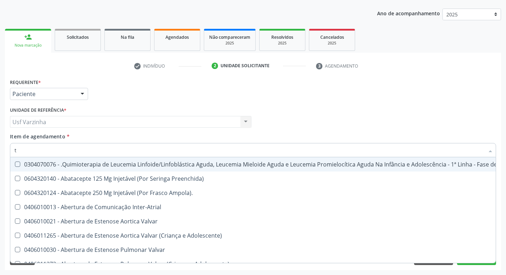
type input "t4"
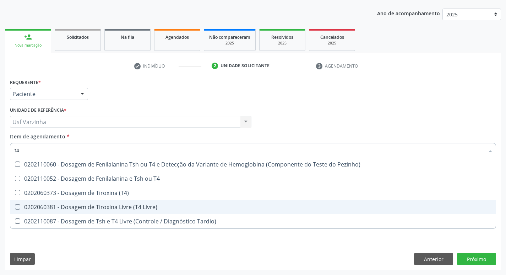
click at [73, 204] on div "0202060381 - Dosagem de Tiroxina Livre (T4 Livre)" at bounding box center [253, 207] width 477 height 6
checkbox Livre\) "true"
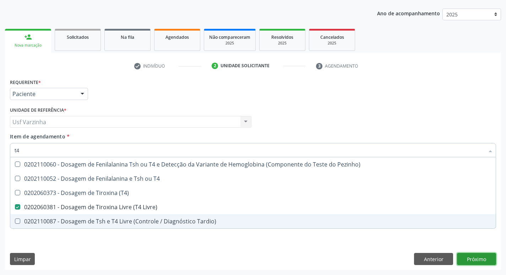
click at [470, 257] on div "Requerente * Paciente Profissional de Saúde Paciente Nenhum resultado encontrad…" at bounding box center [253, 173] width 496 height 193
checkbox T4 "true"
checkbox \(T4\) "true"
checkbox Tardio\) "true"
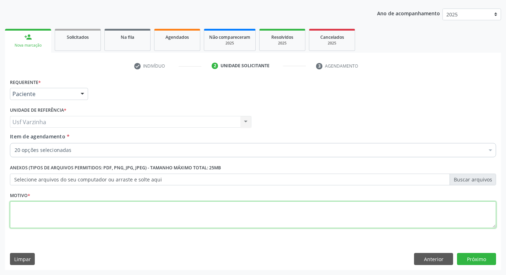
click at [100, 211] on textarea at bounding box center [253, 214] width 486 height 27
type textarea "rastreio"
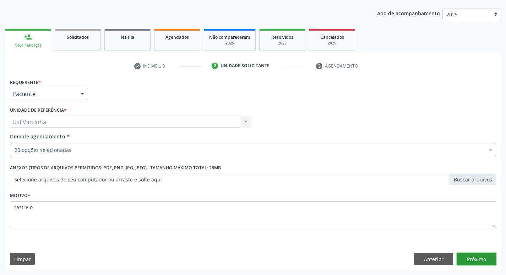
click at [468, 255] on button "Próximo" at bounding box center [476, 259] width 39 height 12
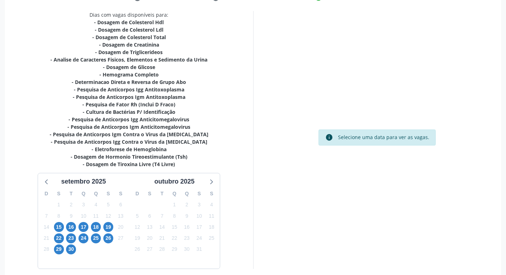
scroll to position [148, 0]
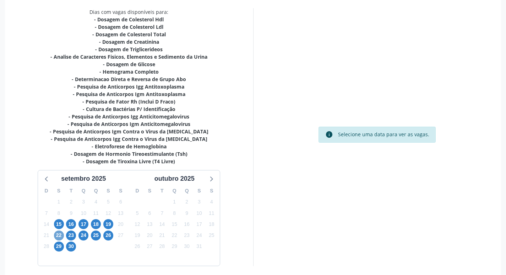
click at [56, 236] on span "22" at bounding box center [59, 235] width 10 height 10
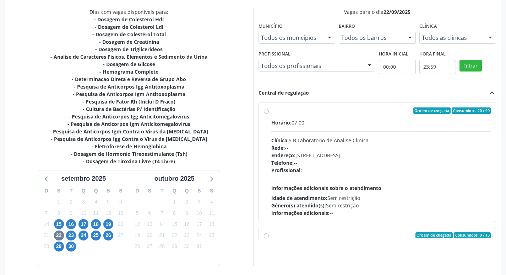
click at [263, 110] on div "Ordem de chegada Consumidos: 20 / 40 Horário: 07:00 Clínica: S B Laboratorio de…" at bounding box center [377, 161] width 237 height 119
radio input "true"
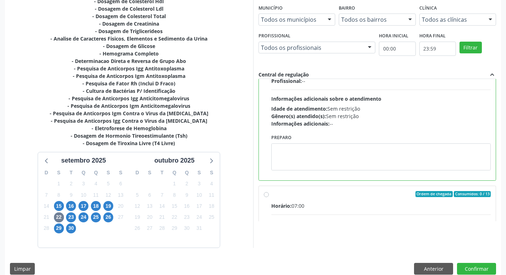
scroll to position [176, 0]
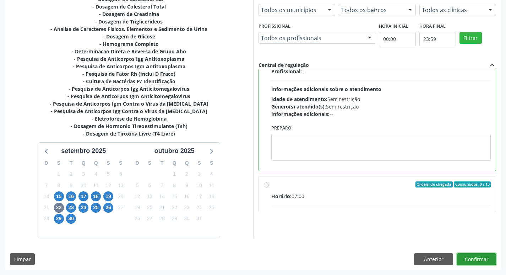
click at [469, 255] on button "Confirmar" at bounding box center [476, 259] width 39 height 12
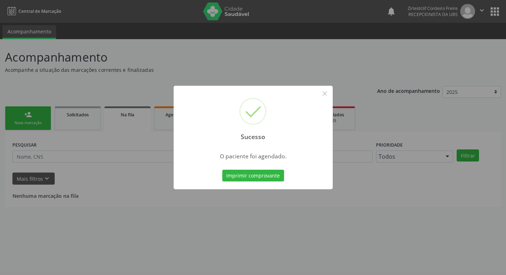
scroll to position [0, 0]
click at [326, 93] on button "×" at bounding box center [327, 93] width 12 height 12
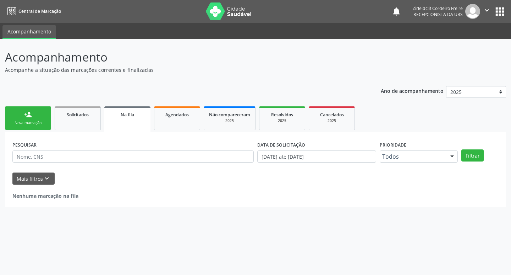
click at [48, 119] on link "person_add Nova marcação" at bounding box center [28, 118] width 46 height 24
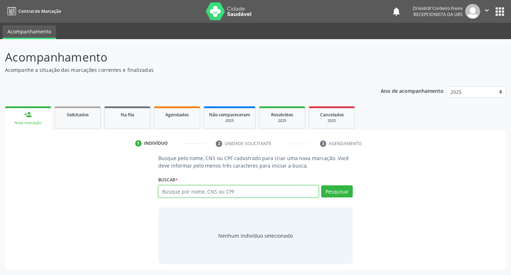
click at [207, 194] on input "text" at bounding box center [238, 191] width 161 height 12
type input "iasmin maria dos santos"
click at [338, 192] on button "Pesquisar" at bounding box center [337, 191] width 32 height 12
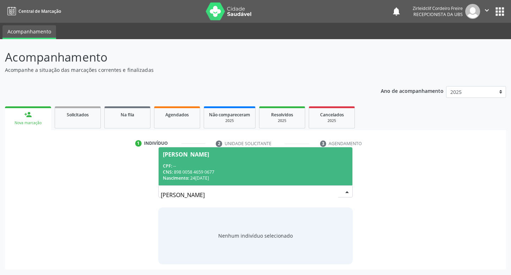
click at [228, 171] on div "CNS: 898 0058 4659 0677" at bounding box center [256, 172] width 186 height 6
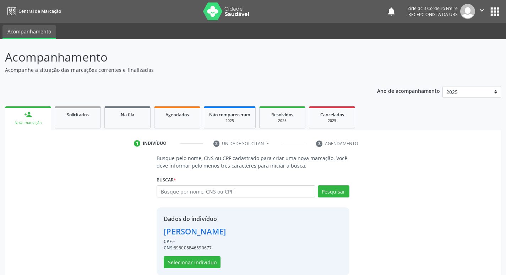
scroll to position [10, 0]
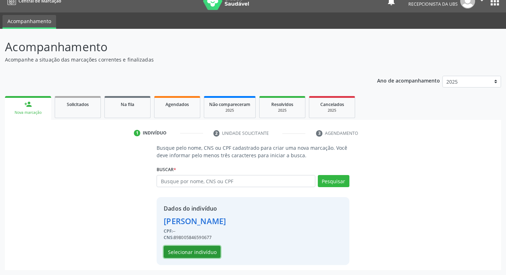
click at [201, 252] on button "Selecionar indivíduo" at bounding box center [192, 251] width 57 height 12
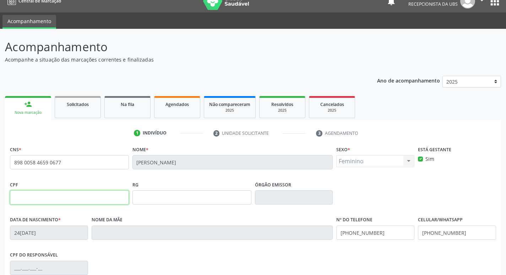
click at [74, 200] on input "text" at bounding box center [69, 197] width 119 height 14
click at [77, 200] on input "text" at bounding box center [69, 197] width 119 height 14
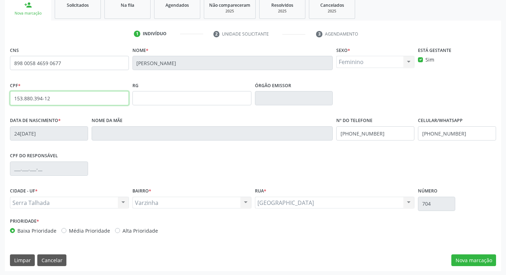
scroll to position [110, 0]
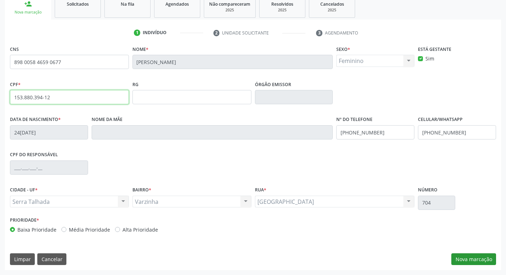
type input "153.880.394-12"
click at [464, 260] on button "Nova marcação" at bounding box center [473, 259] width 45 height 12
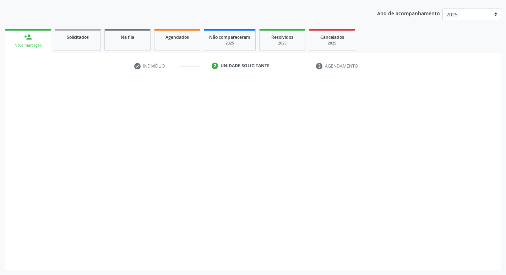
scroll to position [77, 0]
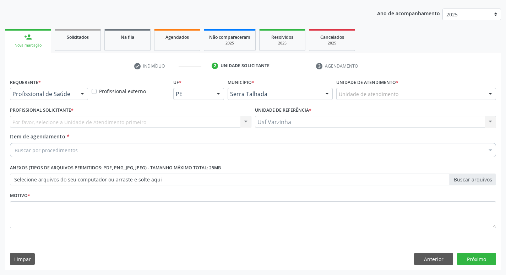
click at [83, 94] on div at bounding box center [82, 94] width 11 height 12
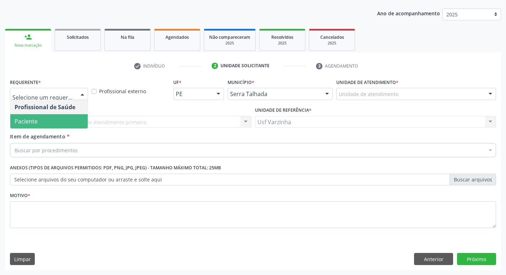
click at [63, 121] on span "Paciente" at bounding box center [48, 121] width 77 height 14
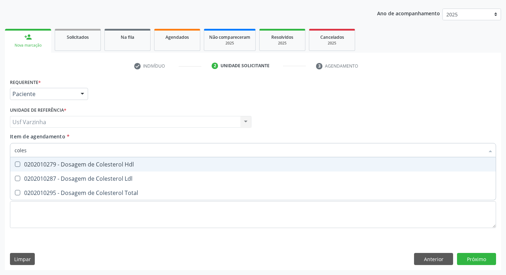
type input "colest"
click at [43, 166] on div "0202010279 - Dosagem de Colesterol Hdl" at bounding box center [253, 164] width 477 height 6
checkbox Hdl "true"
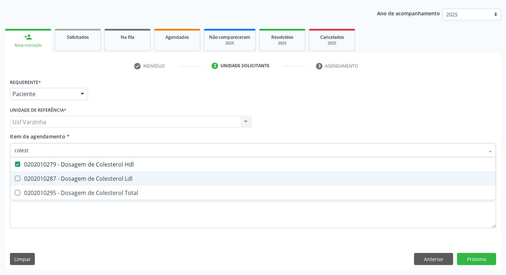
drag, startPoint x: 43, startPoint y: 180, endPoint x: 43, endPoint y: 191, distance: 10.7
click at [43, 180] on div "0202010287 - Dosagem de Colesterol Ldl" at bounding box center [253, 178] width 477 height 6
checkbox Ldl "true"
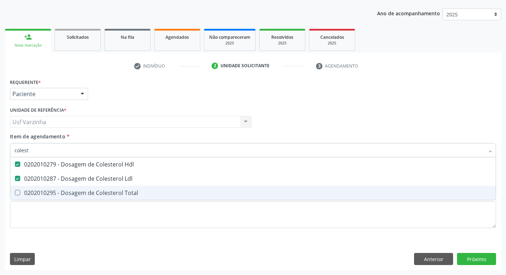
click at [43, 191] on div "0202010295 - Dosagem de Colesterol Total" at bounding box center [253, 193] width 477 height 6
checkbox Total "true"
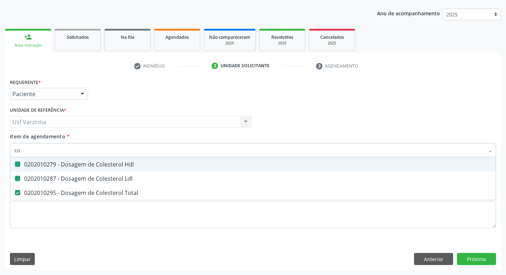
type input "c"
checkbox Hdl "false"
checkbox Ldl "false"
checkbox Total "false"
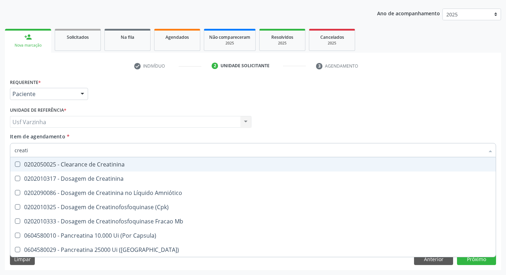
type input "creatin"
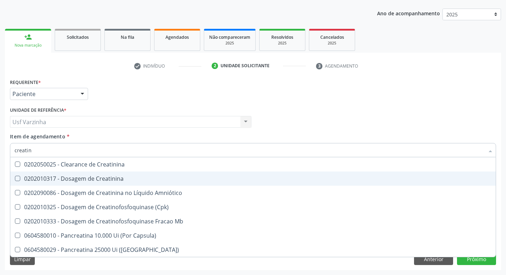
click at [42, 178] on div "0202010317 - Dosagem de Creatinina" at bounding box center [253, 178] width 477 height 6
checkbox Creatinina "true"
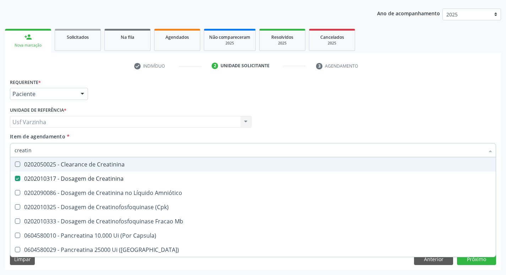
click at [36, 151] on input "creatin" at bounding box center [250, 150] width 470 height 14
type input "c"
checkbox Creatinina "false"
checkbox \(Cpk\) "false"
checkbox Capsula\) "false"
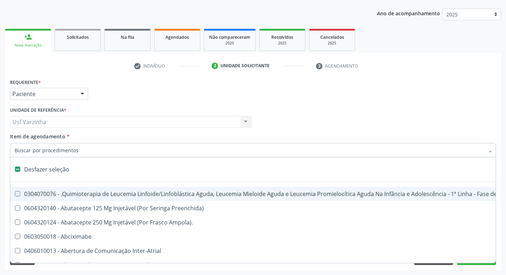
type input "t"
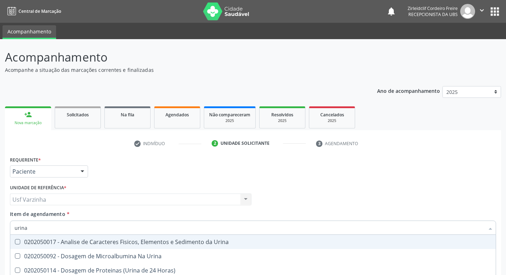
scroll to position [77, 0]
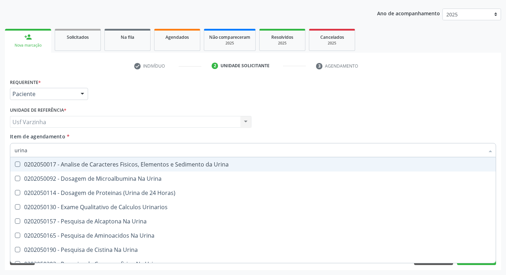
click at [101, 166] on div "0202050017 - Analise de Caracteres Fisicos, Elementos e Sedimento da Urina" at bounding box center [253, 164] width 477 height 6
checkbox Urina "true"
click at [28, 150] on input "urina" at bounding box center [250, 150] width 470 height 14
type input "u"
checkbox Urina "false"
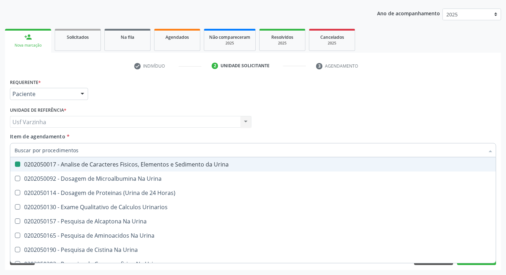
checkbox Urina "false"
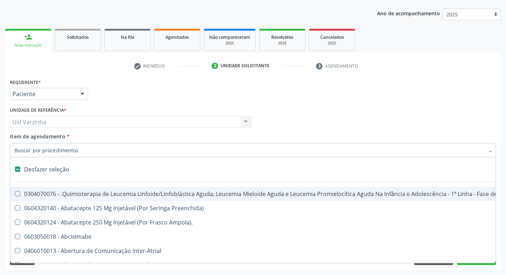
type input "g"
checkbox Urina "false"
checkbox Linha "true"
checkbox Infusão "true"
checkbox Urostomizados "true"
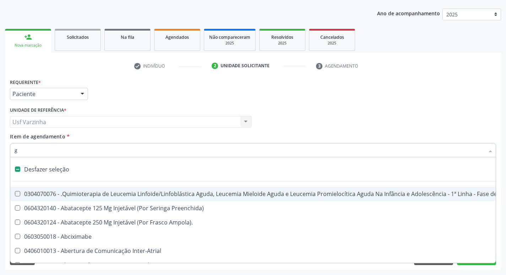
checkbox Revestido\) "true"
checkbox Capsula\) "true"
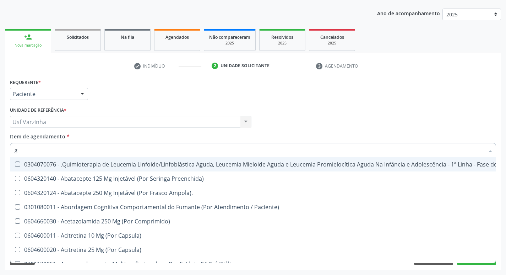
type input "gl"
checkbox Pé "true"
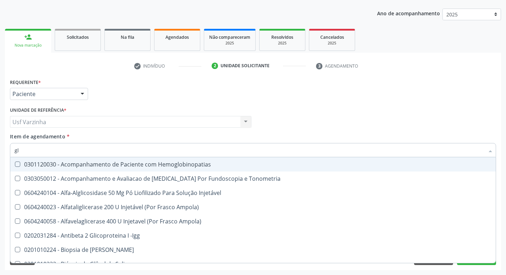
type input "gli"
checkbox Glomerular "true"
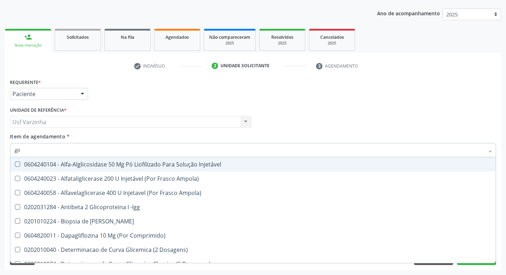
type input "glic"
checkbox Derrames "true"
checkbox Triglicerideos "false"
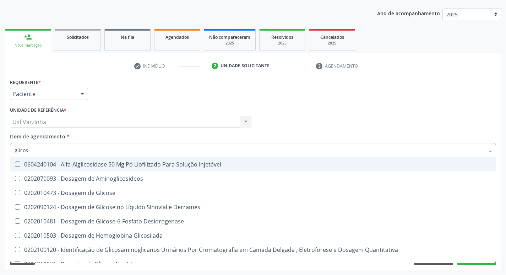
type input "glicose"
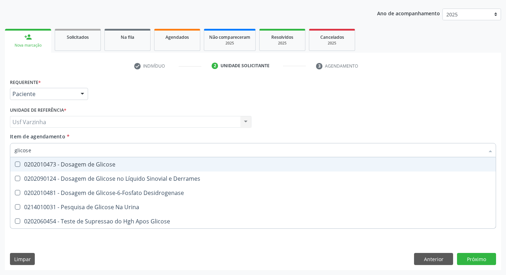
drag, startPoint x: 48, startPoint y: 163, endPoint x: 31, endPoint y: 150, distance: 21.5
click at [47, 163] on div "0202010473 - Dosagem de Glicose" at bounding box center [253, 164] width 477 height 6
checkbox Glicose "true"
click at [31, 150] on input "glicose" at bounding box center [250, 150] width 470 height 14
type input "glicos"
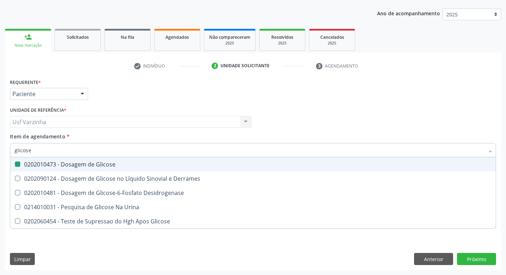
checkbox Glicose "false"
checkbox Desidrogenase "true"
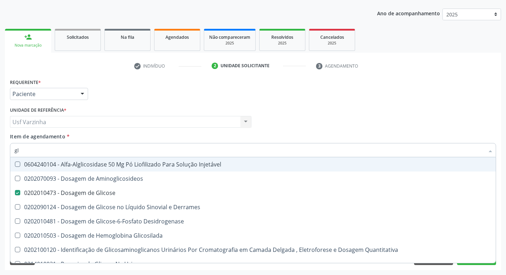
type input "g"
checkbox Glicose "false"
checkbox Glicosilada "false"
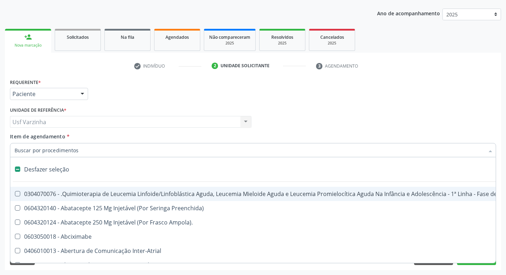
type input "c"
checkbox Punho "true"
checkbox Urina "false"
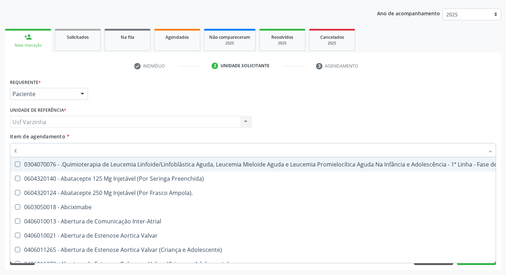
type input "co"
checkbox Injetável "true"
checkbox Urina "false"
checkbox Oncologia "true"
checkbox Bexiga "true"
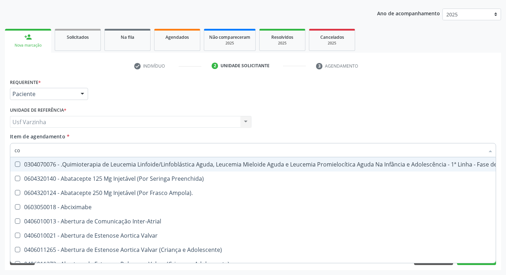
checkbox Cistometro "true"
checkbox Creatinina "true"
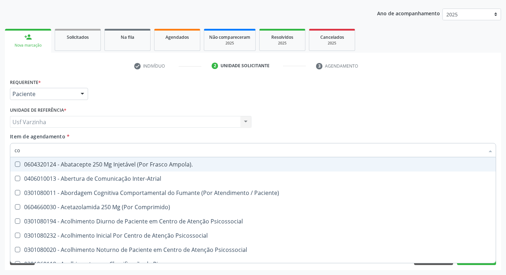
type input "col"
checkbox Reto "true"
checkbox Oncologia "true"
checkbox Urina "false"
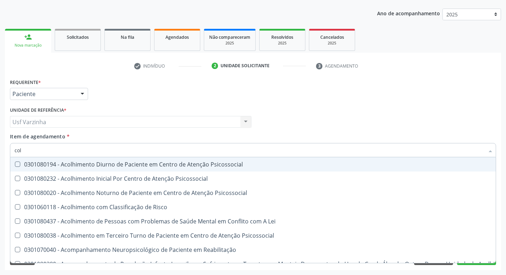
type input "cole"
checkbox Mama "true"
checkbox Utero "true"
checkbox Oncologia "true"
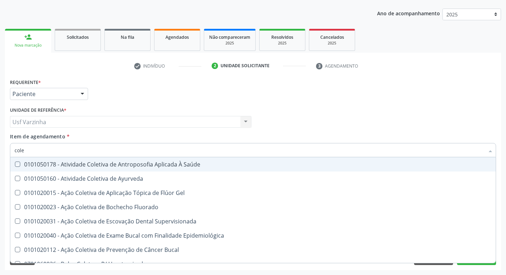
type input "coles"
checkbox Saúde "true"
checkbox Ayurveda "true"
checkbox Gel "true"
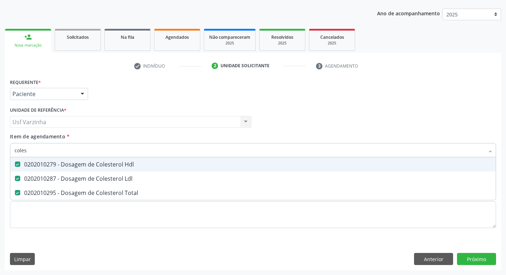
type input "cole"
checkbox Hdl "false"
checkbox Ldl "false"
checkbox Total "false"
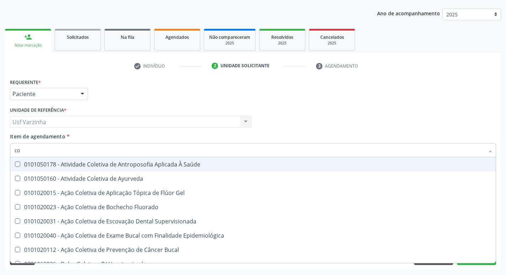
type input "c"
checkbox Hdl "false"
checkbox Ldl "false"
checkbox Total "false"
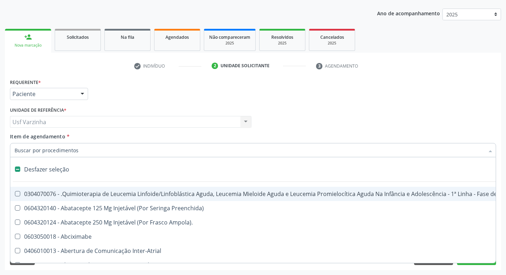
type input "c"
checkbox Punho "true"
checkbox Urina "false"
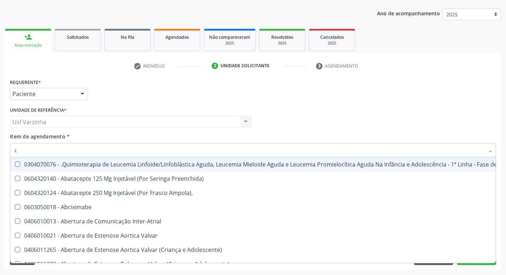
type input "cu"
checkbox Urina "false"
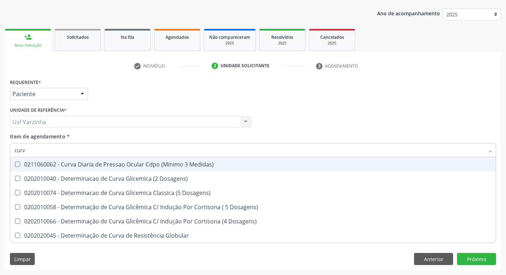
type input "curva"
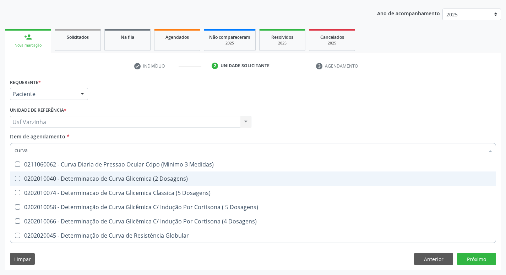
click at [59, 179] on div "0202010040 - Determinacao de Curva Glicemica (2 Dosagens)" at bounding box center [253, 178] width 477 height 6
checkbox Dosagens\) "true"
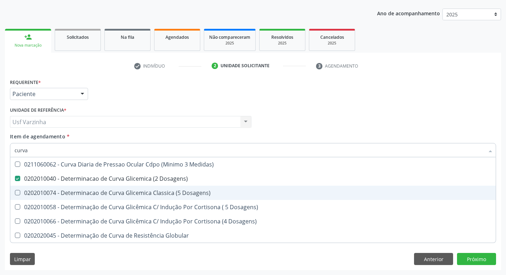
click at [82, 188] on span "0202010074 - Determinacao de Curva Glicemica Classica (5 Dosagens)" at bounding box center [253, 192] width 486 height 14
click at [65, 195] on div "0202010074 - Determinacao de Curva Glicemica Classica (5 Dosagens)" at bounding box center [253, 193] width 477 height 6
checkbox Dosagens\) "false"
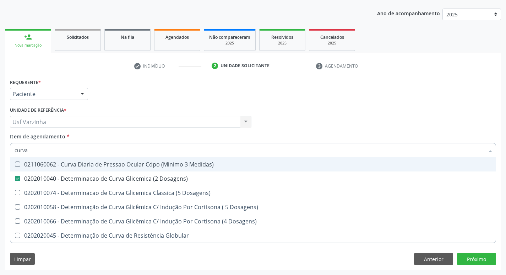
click at [33, 149] on input "curva" at bounding box center [250, 150] width 470 height 14
type input "cur"
checkbox Dosagens\) "false"
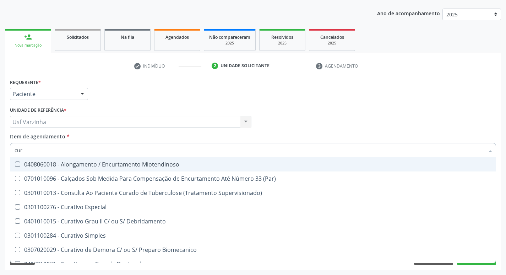
type input "cu"
checkbox Dosagens\) "false"
type input "c"
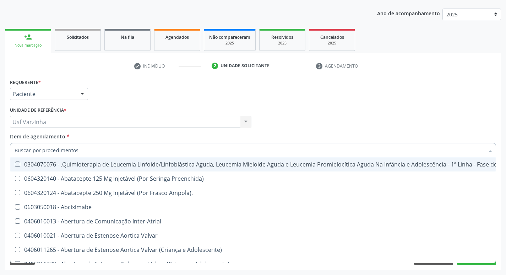
checkbox Urina "false"
checkbox Adolescente\) "true"
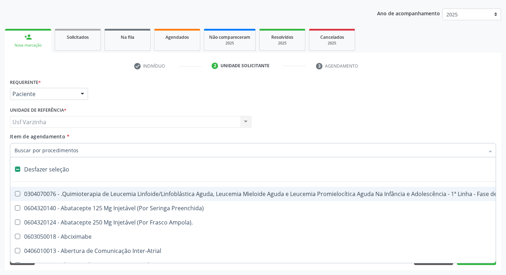
type input "h"
checkbox Urina "false"
checkbox B "true"
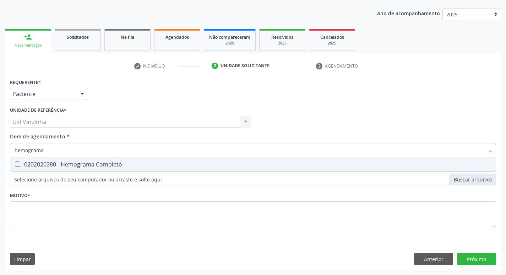
type input "hemograma"
click at [112, 167] on div "0202020380 - Hemograma Completo" at bounding box center [253, 164] width 477 height 6
checkbox Completo "true"
click at [56, 152] on input "hemograma" at bounding box center [250, 150] width 470 height 14
type input "h"
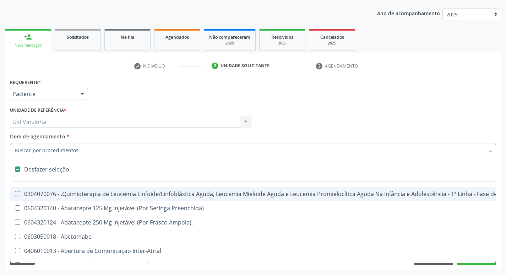
checkbox Manutenção "false"
type input "c"
checkbox Punho "true"
checkbox Urina "false"
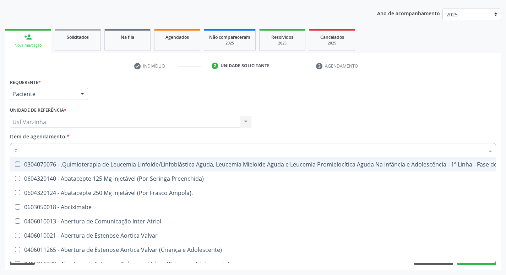
type input "ci"
checkbox Urina "false"
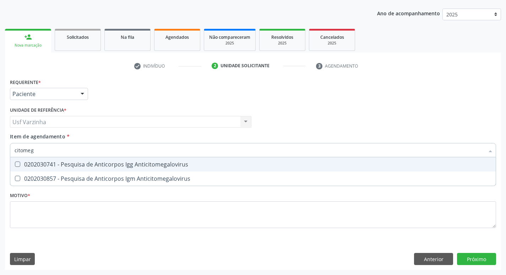
type input "citomega"
drag, startPoint x: 107, startPoint y: 161, endPoint x: 100, endPoint y: 164, distance: 7.3
click at [106, 161] on div "0202030741 - Pesquisa de Anticorpos Igg Anticitomegalovirus" at bounding box center [253, 164] width 477 height 6
checkbox Anticitomegalovirus "true"
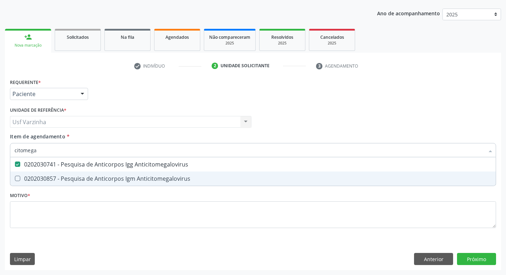
drag, startPoint x: 85, startPoint y: 180, endPoint x: 53, endPoint y: 159, distance: 38.2
click at [84, 179] on div "0202030857 - Pesquisa de Anticorpos Igm Anticitomegalovirus" at bounding box center [253, 178] width 477 height 6
checkbox Anticitomegalovirus "true"
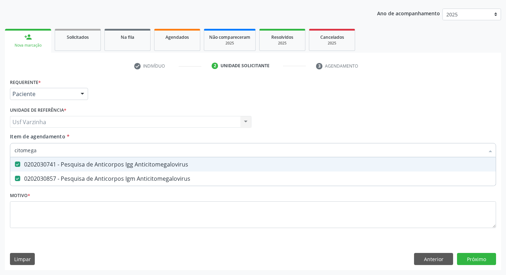
click at [40, 151] on input "citomega" at bounding box center [250, 150] width 470 height 14
type input "c"
checkbox Anticitomegalovirus "false"
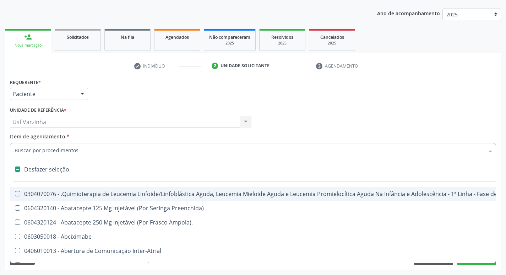
type input "r"
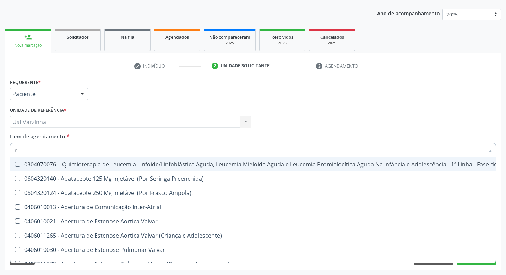
checkbox Urina "true"
checkbox Geral "false"
type input "ru"
checkbox Adolescente\) "true"
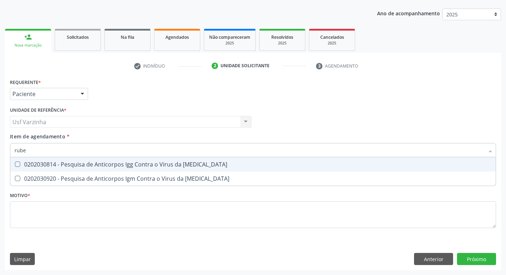
type input "rubeo"
drag, startPoint x: 58, startPoint y: 164, endPoint x: 53, endPoint y: 174, distance: 10.5
click at [57, 164] on div "0202030814 - Pesquisa de Anticorpos Igg Contra o Virus da [MEDICAL_DATA]" at bounding box center [253, 164] width 477 height 6
checkbox Rubeola "true"
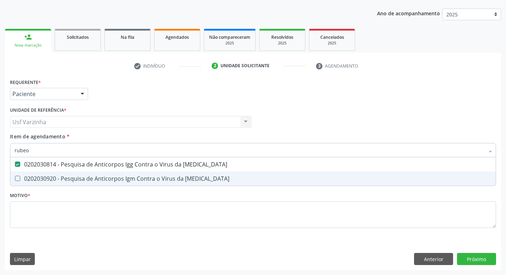
click at [51, 183] on span "0202030920 - Pesquisa de Anticorpos Igm Contra o Virus da [MEDICAL_DATA]" at bounding box center [253, 178] width 486 height 14
checkbox Rubeola "true"
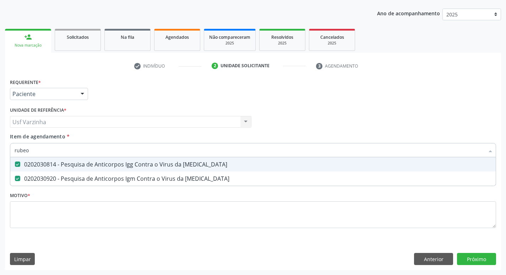
click at [48, 152] on input "rubeo" at bounding box center [250, 150] width 470 height 14
type input "rub"
checkbox Rubeola "false"
type input "ru"
checkbox Rubeola "false"
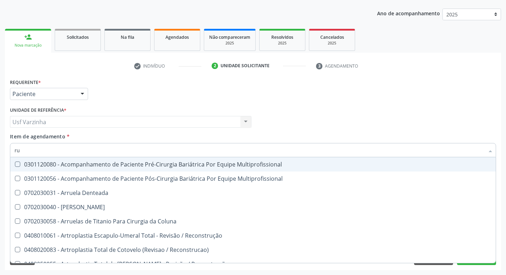
type input "r"
checkbox Anticitomegalovirus "false"
checkbox Rubeola "false"
checkbox Anticitomegalovirus "false"
checkbox Rubeola "true"
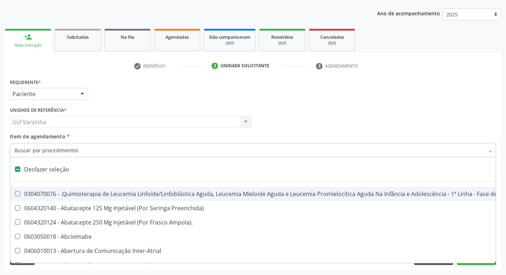
type input "t"
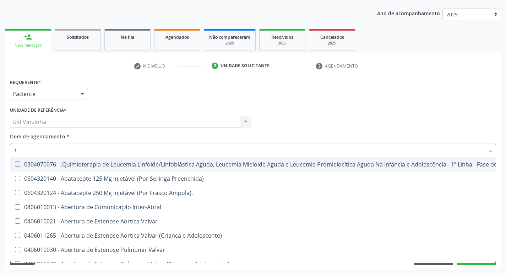
checkbox Urina "true"
checkbox Central "false"
type input "to"
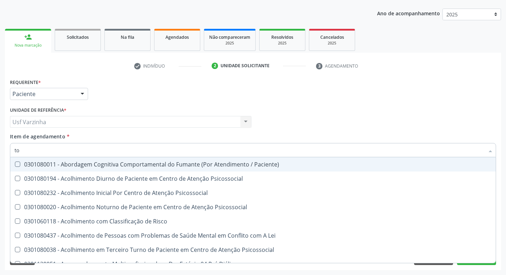
checkbox Urina "true"
checkbox Niveis "false"
checkbox Total "true"
checkbox Completo "true"
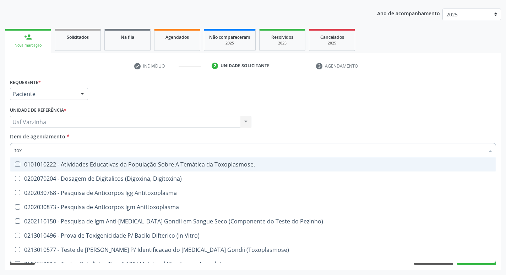
type input "toxo"
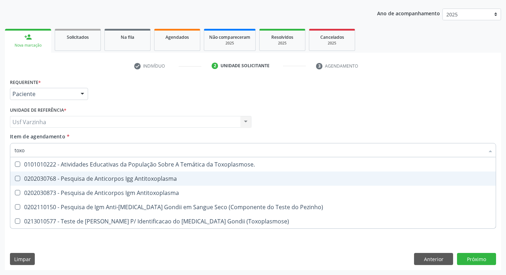
click at [65, 178] on div "0202030768 - Pesquisa de Anticorpos Igg Antitoxoplasma" at bounding box center [253, 178] width 477 height 6
checkbox Antitoxoplasma "true"
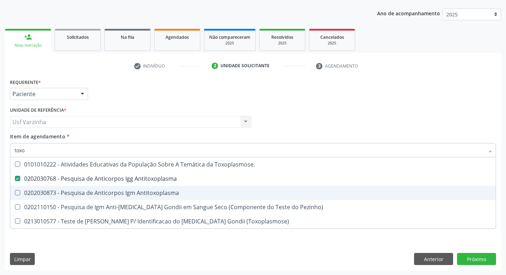
click at [66, 194] on div "0202030873 - Pesquisa de Anticorpos Igm Antitoxoplasma" at bounding box center [253, 193] width 477 height 6
checkbox Antitoxoplasma "true"
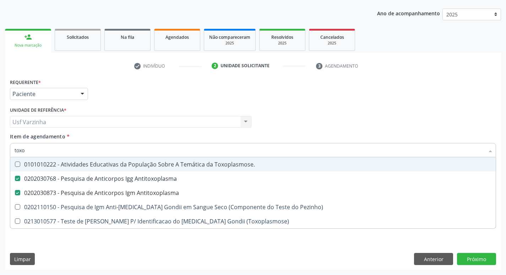
click at [35, 146] on input "toxo" at bounding box center [250, 150] width 470 height 14
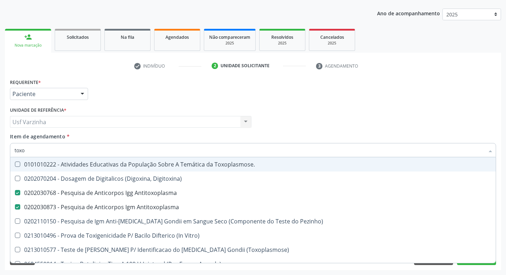
type input "tox"
checkbox Digitoxina\) "false"
checkbox Antitoxoplasma "true"
type input "t"
checkbox Antitoxoplasma "false"
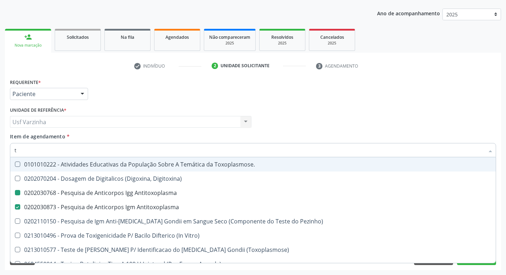
checkbox Antitoxoplasma "false"
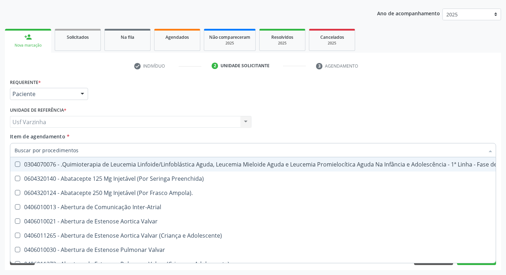
checkbox Urina "false"
checkbox Central "true"
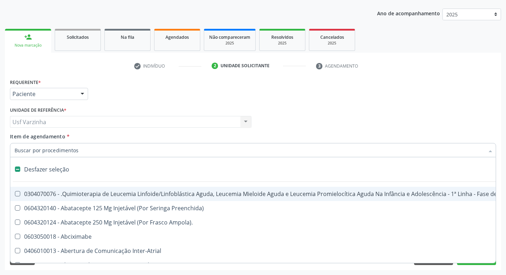
type input "t"
checkbox Reto "true"
checkbox Urina "false"
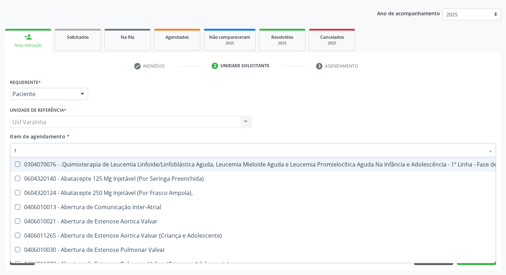
type input "t4"
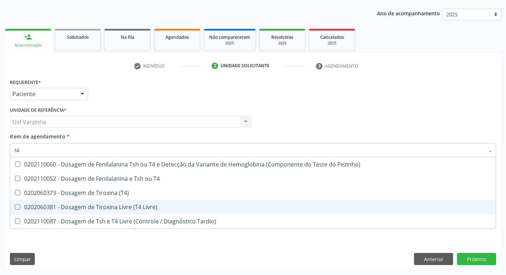
drag, startPoint x: 54, startPoint y: 205, endPoint x: 46, endPoint y: 191, distance: 16.5
click at [53, 206] on div "0202060381 - Dosagem de Tiroxina Livre (T4 Livre)" at bounding box center [253, 207] width 477 height 6
checkbox Livre\) "true"
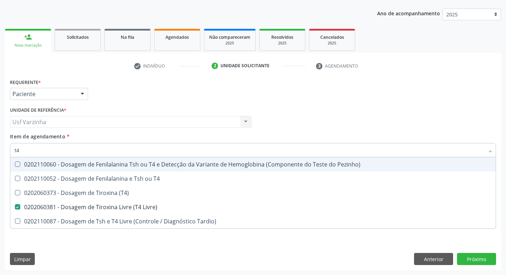
click at [26, 150] on input "t4" at bounding box center [250, 150] width 470 height 14
type input "t"
checkbox Livre\) "false"
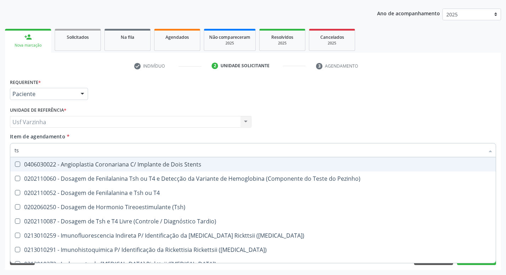
type input "tsh"
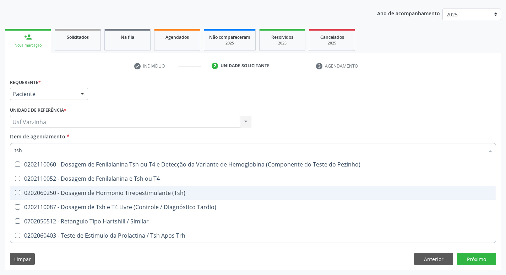
click at [50, 190] on div "0202060250 - Dosagem de Hormonio Tireoestimulante (Tsh)" at bounding box center [253, 193] width 477 height 6
checkbox \(Tsh\) "true"
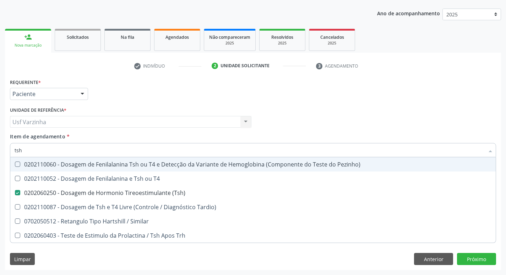
click at [29, 151] on input "tsh" at bounding box center [250, 150] width 470 height 14
type input "ts"
checkbox \(Tsh\) "false"
checkbox Tardio\) "true"
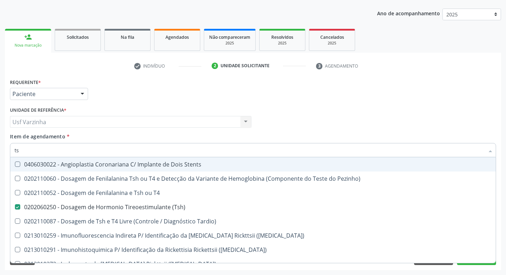
type input "t"
checkbox \(Tsh\) "false"
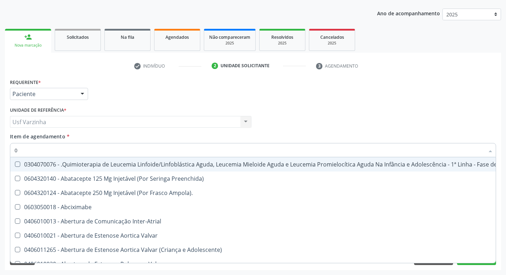
type input "02"
checkbox Coração "true"
checkbox Urina "false"
checkbox Infusão "true"
checkbox Comprimido\) "true"
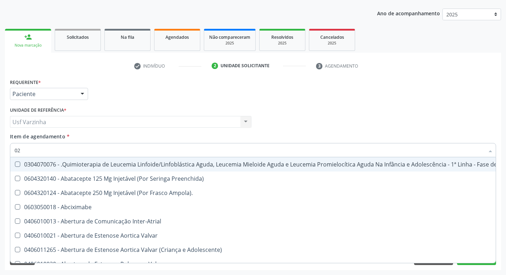
checkbox Comprimido\) "true"
checkbox Transferências "true"
checkbox Meckel "true"
checkbox Bilateral "true"
checkbox Simples "true"
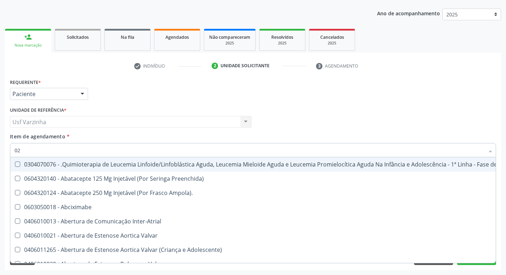
checkbox Leprae "true"
checkbox Transfusao "true"
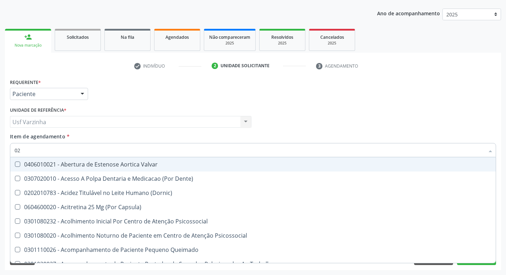
type input "020"
checkbox Terapeutica "true"
checkbox Urina "false"
checkbox Captação "true"
checkbox Epispádia "true"
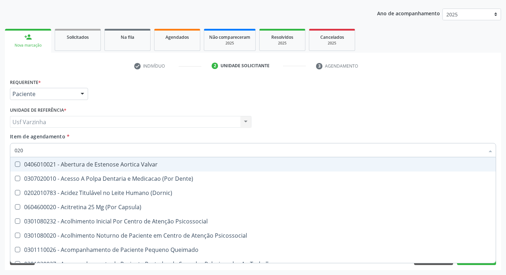
checkbox Anos\) "true"
checkbox Congênita "true"
checkbox Complementar\) "true"
checkbox \(Qualitativo\) "true"
checkbox Dosagens\) "false"
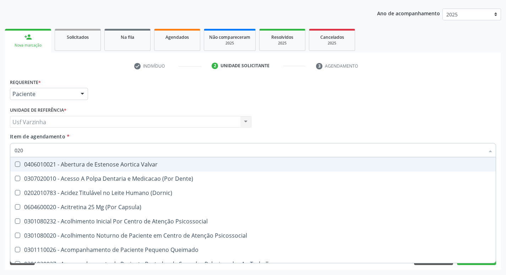
checkbox Hormonais "true"
checkbox Artéria "true"
checkbox Dias "true"
checkbox Hdl "false"
checkbox Ldl "false"
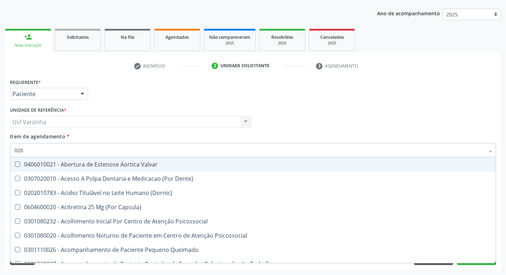
checkbox Total "false"
checkbox Creatinina "false"
checkbox Glicose "false"
checkbox \(Tsh\) "false"
checkbox Livre\) "false"
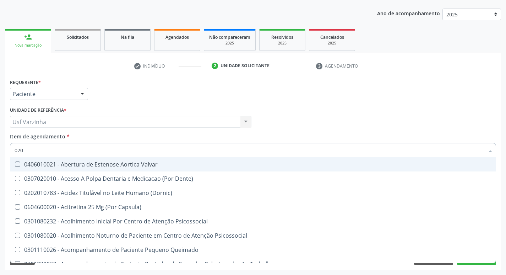
checkbox Triglicerideos "false"
checkbox \(T3\) "true"
type input "0202"
checkbox \(Dornic\) "true"
checkbox Terapeutica "false"
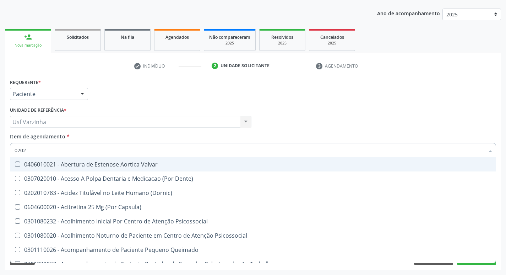
checkbox Linfovenosa "true"
checkbox Cardiovascular "true"
checkbox Sistêmicas "true"
checkbox Sistêmico "true"
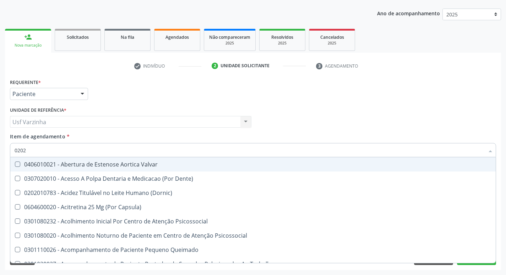
checkbox Auditiva "true"
checkbox Puericultura "true"
checkbox Aberto\) "true"
checkbox Monobloco "true"
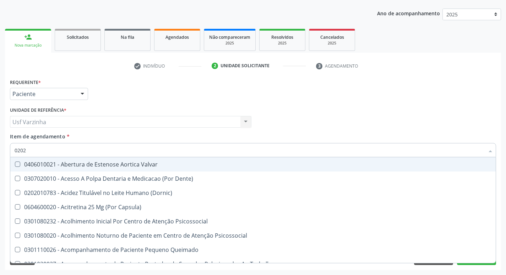
checkbox Captação "false"
checkbox Uretroscopia "true"
checkbox Herpesvirus "true"
checkbox Ureia "true"
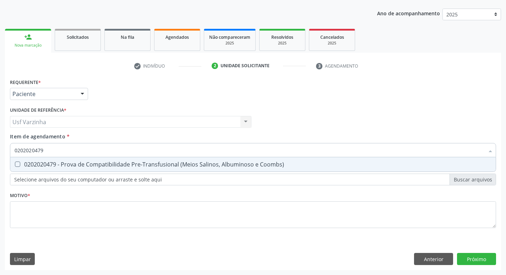
drag, startPoint x: 18, startPoint y: 163, endPoint x: 39, endPoint y: 151, distance: 24.1
click at [20, 162] on div "0202020479 - Prova de Compatibilidade Pre-Transfusional (Meios Salinos, Albumin…" at bounding box center [253, 164] width 477 height 6
click at [46, 149] on input "0202020479" at bounding box center [250, 150] width 470 height 14
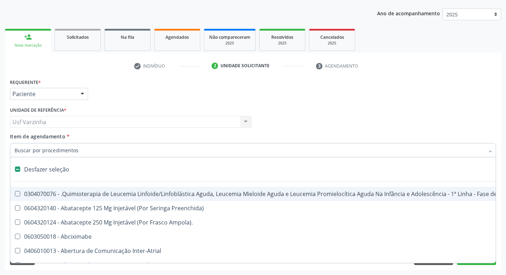
click at [53, 151] on input "Item de agendamento *" at bounding box center [250, 150] width 470 height 14
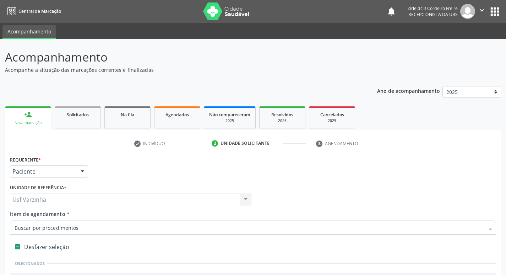
scroll to position [77, 0]
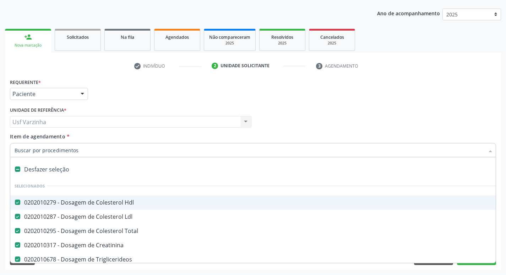
type input "c"
checkbox Coombs\) "false"
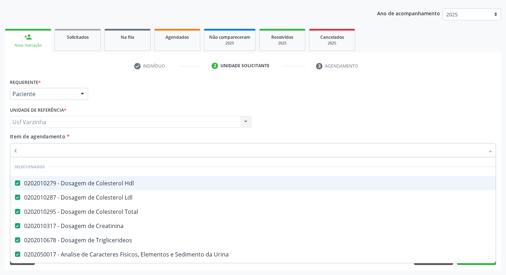
type input "co"
checkbox Antitoxoplasma "false"
checkbox Coombs\) "false"
checkbox Videolaparoscopia "true"
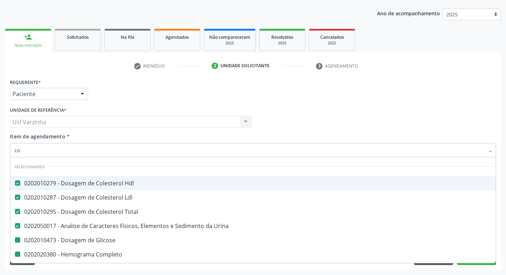
type input "col"
checkbox Glicose "false"
checkbox Completo "false"
checkbox Anticitomegalovirus "false"
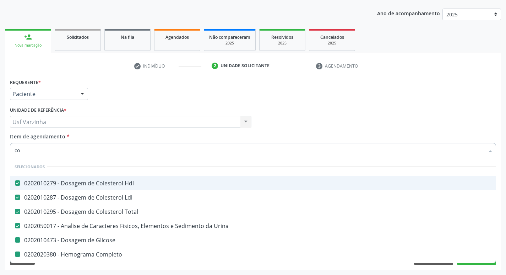
checkbox Rubeola "false"
checkbox Antitoxoplasma "false"
checkbox Coombs\) "false"
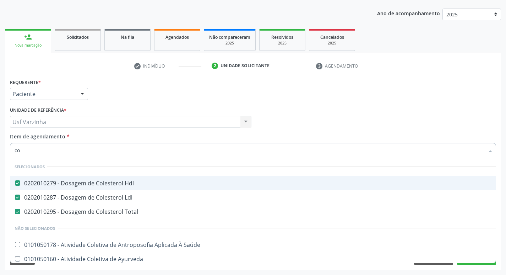
type input "c"
checkbox Saúde "true"
checkbox Ayurveda "true"
checkbox Gel "true"
checkbox Fluorado "true"
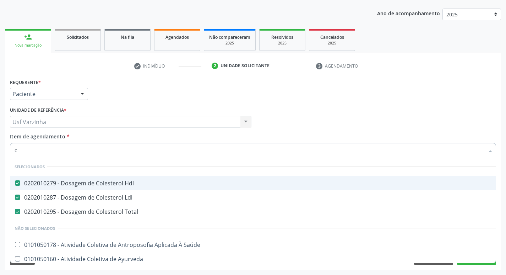
checkbox Supervisionada "true"
checkbox Epidemiológica "true"
checkbox Bucal "true"
checkbox Urostomizados "true"
checkbox Colecistectomia "true"
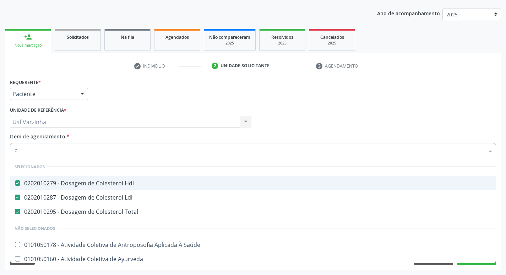
checkbox Oncologia "true"
checkbox Colecistostomia "true"
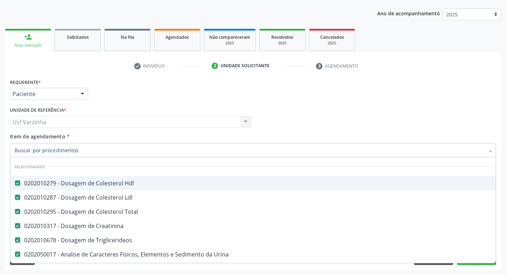
checkbox Manutenção "true"
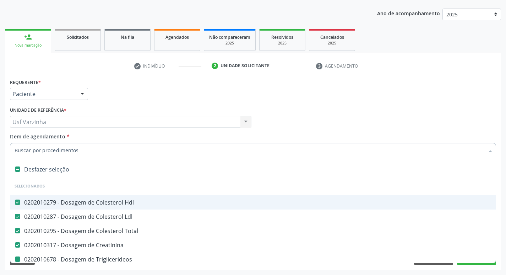
type input "b"
checkbox Triglicerideos "false"
checkbox Urina "false"
checkbox Glicose "false"
checkbox Dosagens\) "false"
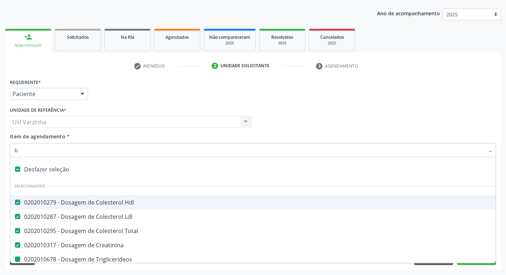
checkbox Completo "false"
checkbox Anticitomegalovirus "false"
checkbox Rubeola "false"
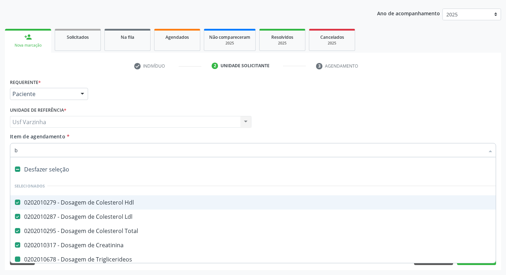
checkbox Antitoxoplasma "false"
checkbox Livre\) "false"
checkbox Coombs\) "false"
checkbox Antitoxoplasma "false"
checkbox \(Tsh\) "false"
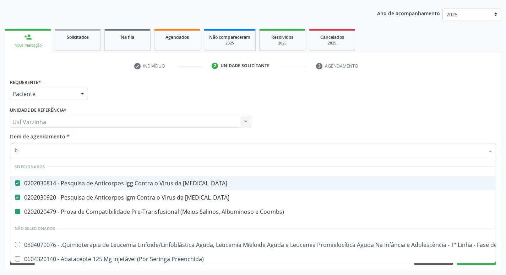
type input "bi"
checkbox Coombs\) "false"
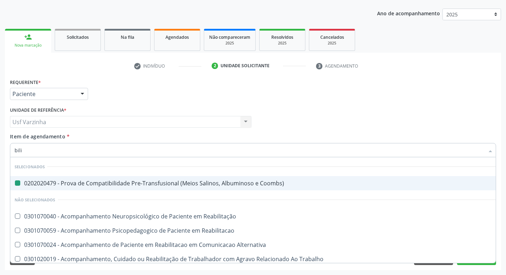
type input "bilir"
checkbox Coombs\) "false"
type input "bilirr"
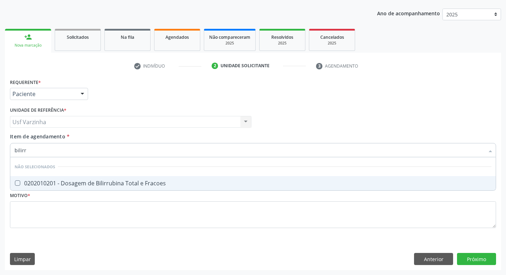
click at [40, 182] on div "0202010201 - Dosagem de Bilirrubina Total e Fracoes" at bounding box center [253, 183] width 477 height 6
checkbox Fracoes "true"
click at [34, 152] on input "bilirr" at bounding box center [250, 150] width 470 height 14
type input "b"
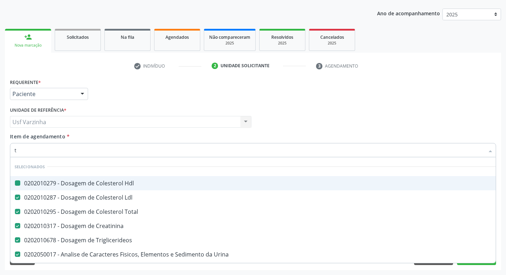
type input "tg"
checkbox Hdl "false"
checkbox Ldl "false"
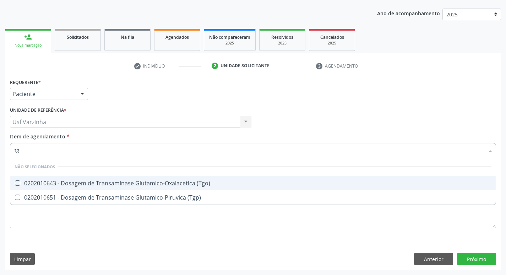
click at [62, 184] on div "0202010643 - Dosagem de Transaminase Glutamico-Oxalacetica (Tgo)" at bounding box center [253, 183] width 477 height 6
checkbox \(Tgo\) "true"
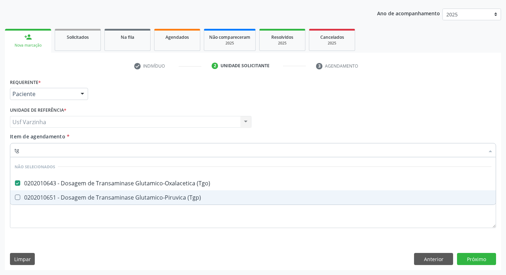
click at [61, 191] on span "0202010651 - Dosagem de Transaminase Glutamico-Piruvica (Tgp)" at bounding box center [253, 197] width 486 height 14
checkbox \(Tgp\) "true"
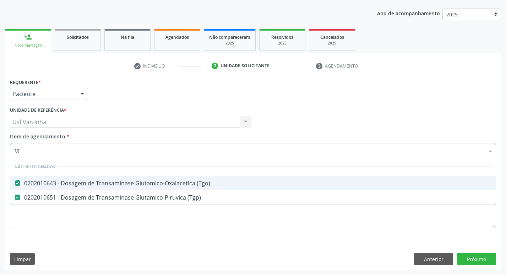
click at [33, 152] on input "tg" at bounding box center [250, 150] width 470 height 14
type input "t"
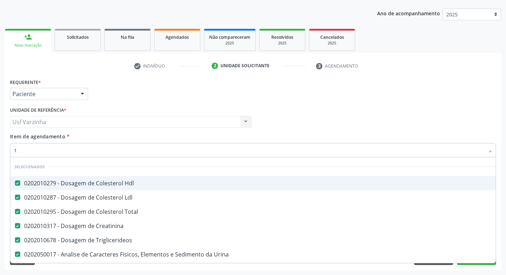
type input "tr"
checkbox Urina "false"
checkbox Dosagens\) "false"
checkbox Completo "false"
checkbox Anticitomegalovirus "false"
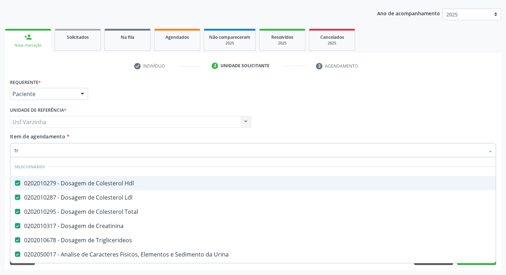
checkbox Anticitomegalovirus "false"
checkbox Rubeola "false"
checkbox Antitoxoplasma "false"
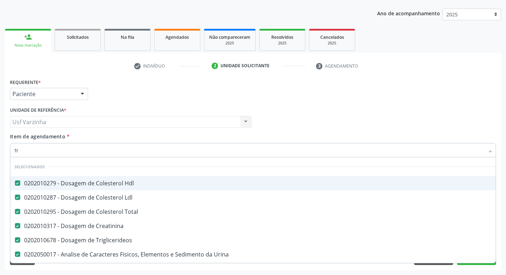
checkbox Livre\) "false"
checkbox \(Tsh\) "false"
checkbox Coombs\) "false"
checkbox Básica "true"
checkbox Horas "true"
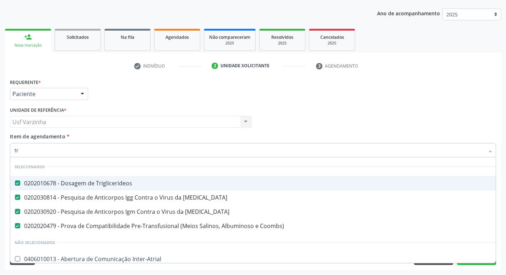
type input "t"
checkbox Inter-Atrial "true"
checkbox Capsula\) "true"
checkbox Psicossocial "true"
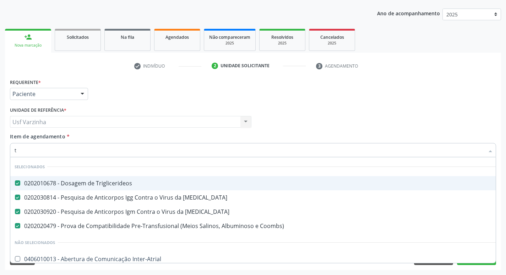
checkbox Psicossocial "true"
checkbox \(Uai\)\ "true"
checkbox Trabalho "true"
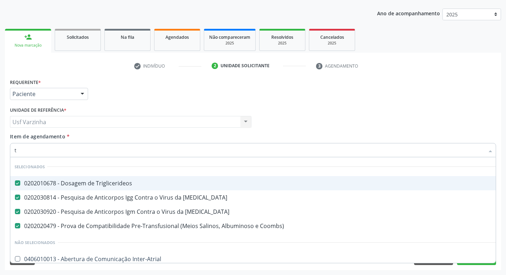
checkbox Coração "true"
checkbox Cornea "true"
checkbox Fígado "true"
checkbox \(Tgo\) "false"
checkbox \(Tgp\) "false"
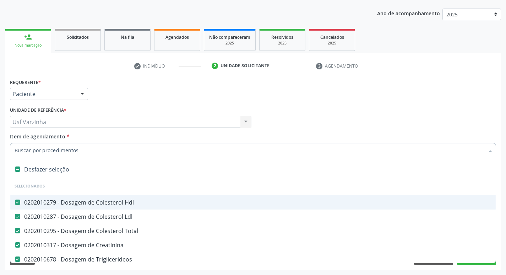
type input "h"
checkbox Urina "false"
checkbox Glicose "false"
checkbox Dosagens\) "false"
checkbox Completo "false"
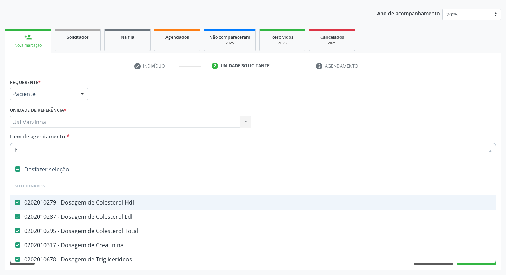
checkbox Anticitomegalovirus "false"
checkbox Rubeola "false"
checkbox Antitoxoplasma "false"
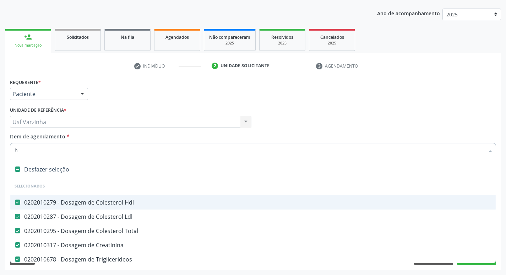
checkbox Antitoxoplasma "false"
checkbox Livre\) "false"
checkbox \(Tsh\) "false"
checkbox Triglicerideos "false"
checkbox Coombs\) "false"
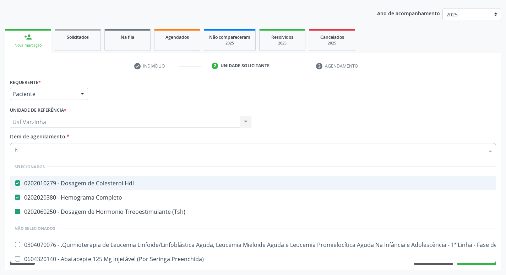
type input "he"
checkbox \(Tsh\) "false"
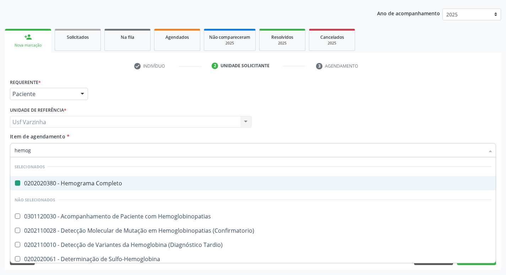
type input "hemogl"
checkbox Completo "false"
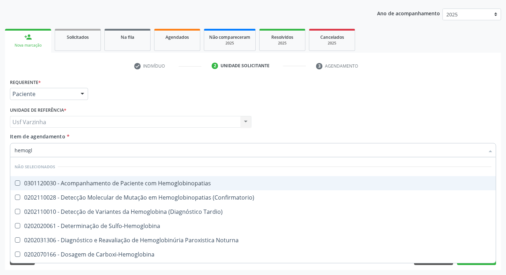
type input "hemoglo"
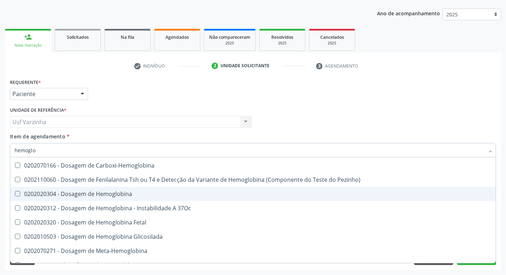
scroll to position [107, 0]
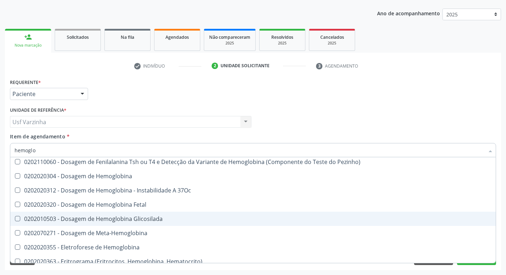
click at [86, 217] on div "0202010503 - Dosagem de Hemoglobina Glicosilada" at bounding box center [253, 219] width 477 height 6
checkbox Glicosilada "true"
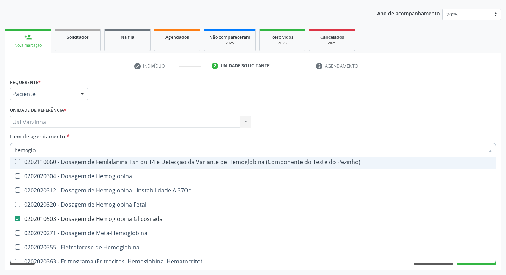
click at [43, 149] on input "hemoglo" at bounding box center [250, 150] width 470 height 14
type input "h"
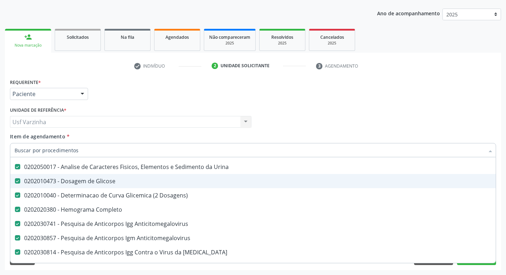
checkbox Hdl "true"
checkbox Total "true"
checkbox Urina "true"
checkbox Glicose "true"
checkbox Dosagens\) "true"
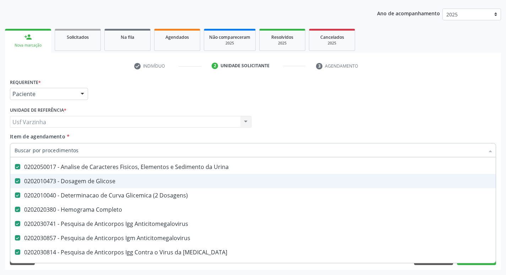
checkbox Completo "true"
checkbox Anticitomegalovirus "true"
checkbox Rubeola "true"
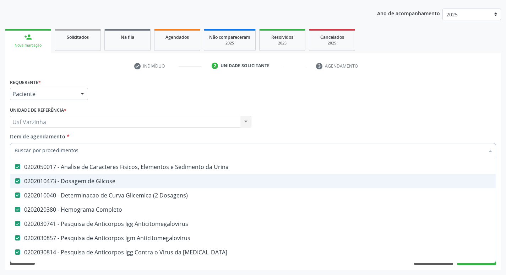
checkbox Antitoxoplasma "true"
checkbox Triglicerideos "true"
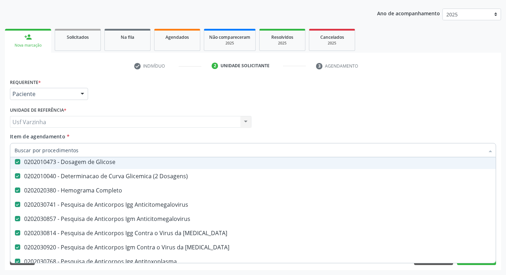
type input "c"
checkbox Coombs\) "false"
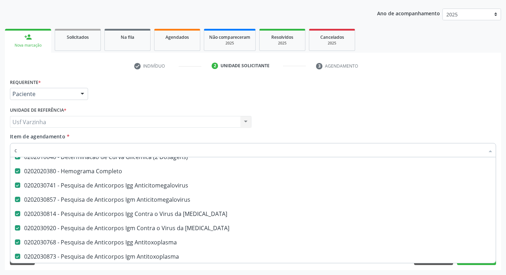
scroll to position [107, 0]
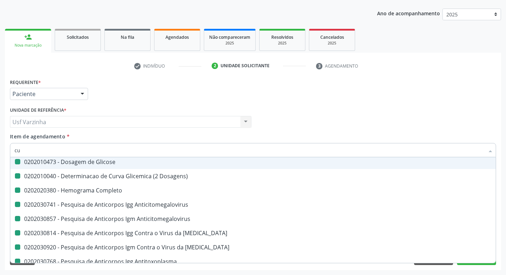
type input "cul"
checkbox Hdl "false"
checkbox Total "false"
checkbox Urina "false"
checkbox Glicose "false"
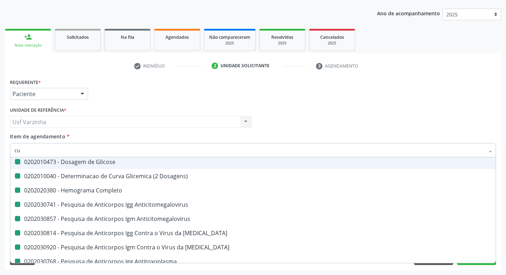
checkbox Dosagens\) "false"
checkbox Completo "false"
checkbox Anticitomegalovirus "false"
checkbox Rubeola "false"
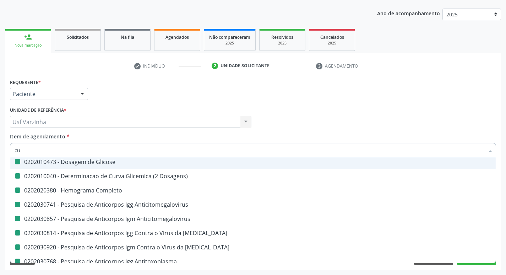
checkbox Rubeola "false"
checkbox Antitoxoplasma "false"
checkbox Triglicerideos "false"
checkbox Coombs\) "false"
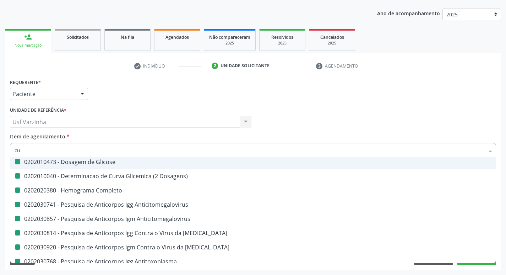
checkbox Creatinina "false"
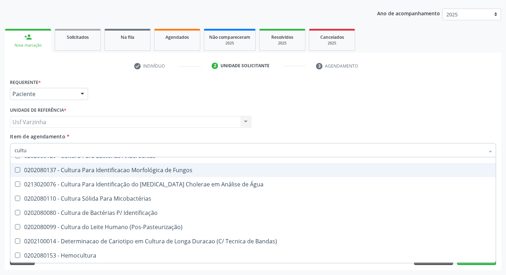
scroll to position [98, 0]
type input "cultura"
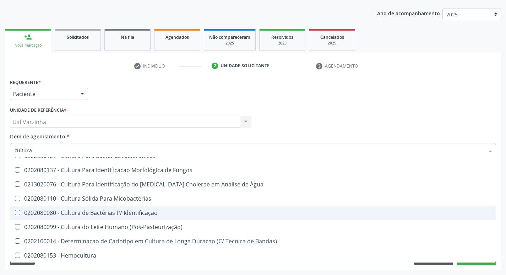
click at [70, 214] on div "0202080080 - Cultura de Bactérias P/ Identificação" at bounding box center [253, 213] width 477 height 6
checkbox Identificação "true"
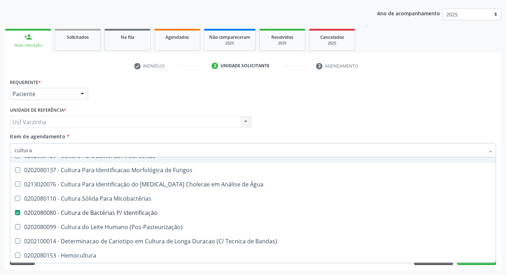
click at [47, 150] on input "cultura" at bounding box center [250, 150] width 470 height 14
type input "c"
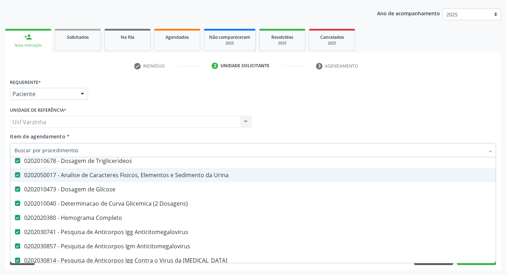
checkbox Hdl "true"
checkbox Total "true"
checkbox Urina "true"
checkbox Glicose "true"
checkbox Dosagens\) "true"
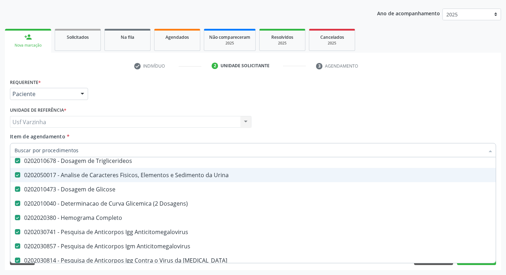
checkbox Completo "true"
checkbox Anticitomegalovirus "true"
checkbox Rubeola "true"
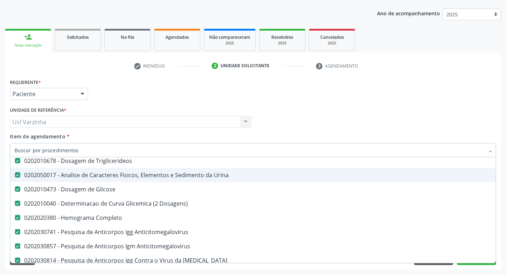
checkbox Triglicerideos "true"
checkbox Creatinina "true"
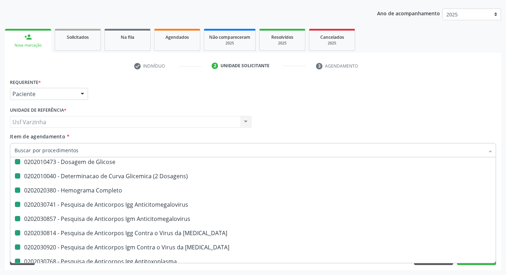
type input "h"
checkbox Urina "false"
checkbox Glicose "false"
checkbox Dosagens\) "false"
checkbox Completo "false"
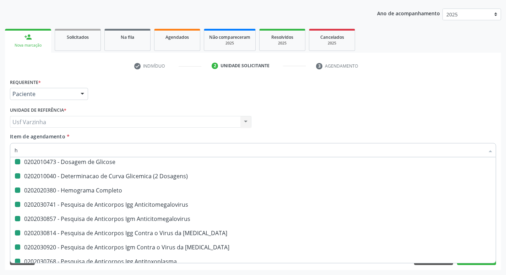
checkbox Anticitomegalovirus "false"
checkbox Rubeola "false"
checkbox Triglicerideos "false"
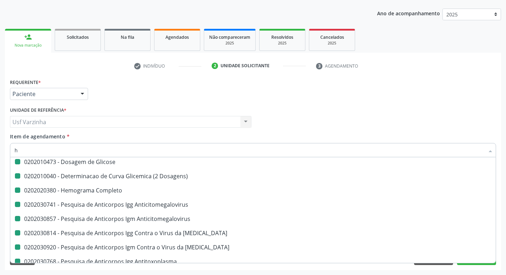
checkbox Antitoxoplasma "false"
checkbox Livre\) "false"
checkbox \(Tsh\) "false"
checkbox Coombs\) "false"
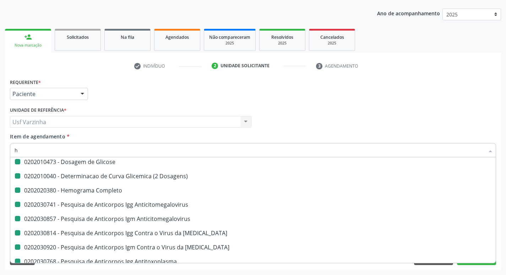
checkbox A "true"
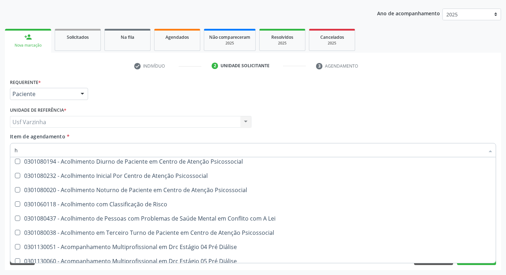
scroll to position [111, 0]
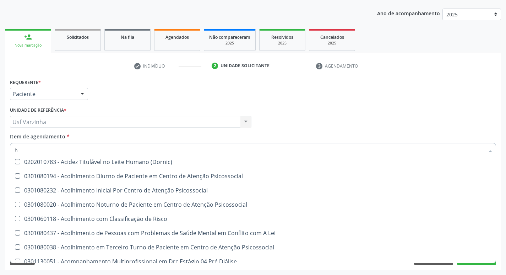
type input "hr"
checkbox Hdl "false"
checkbox Completo "false"
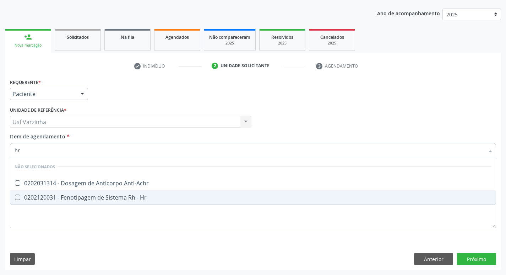
scroll to position [0, 0]
type input "h"
checkbox Anti-Achr "true"
checkbox Hr "true"
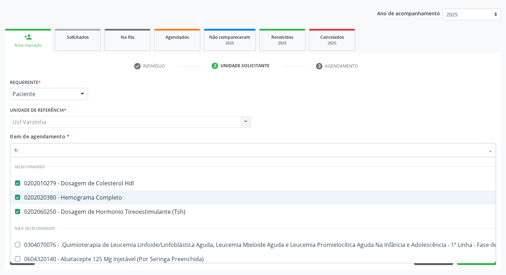
type input "he"
checkbox \(Tsh\) "false"
checkbox Coração "true"
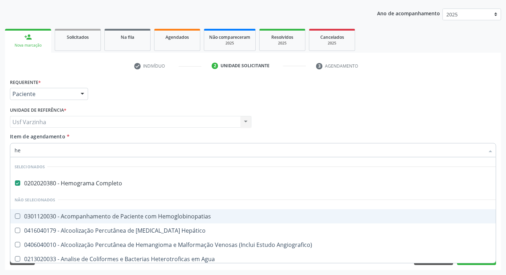
type input "h"
checkbox Hemoglobinopatias "true"
checkbox Glicosilada "false"
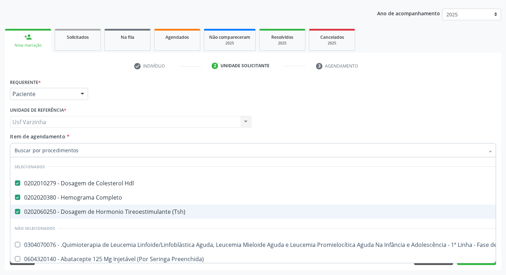
checkbox Manutenção "true"
checkbox Preenchida\) "true"
checkbox \(Dornic\) "true"
checkbox Psicossocial "true"
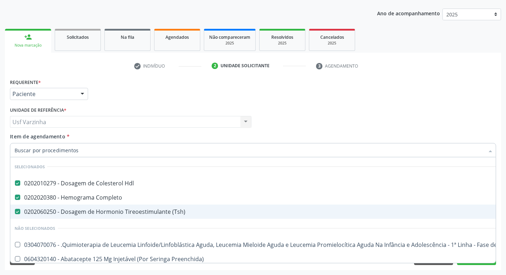
checkbox Psicossocial "true"
checkbox Risco "true"
checkbox Lei "true"
checkbox Psicossocial "true"
checkbox Diálise "true"
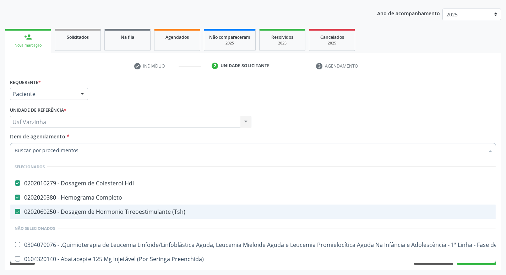
checkbox Diálise "true"
checkbox Reabilitação "true"
checkbox Reabilitacao "true"
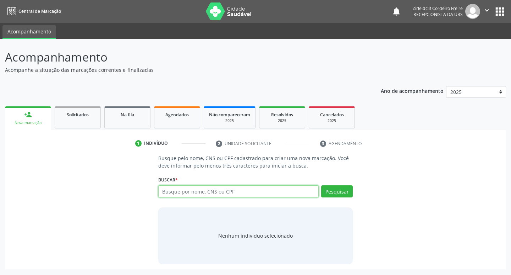
click at [227, 193] on input "text" at bounding box center [238, 191] width 161 height 12
type input "[PERSON_NAME]"
click at [343, 190] on button "Pesquisar" at bounding box center [337, 191] width 32 height 12
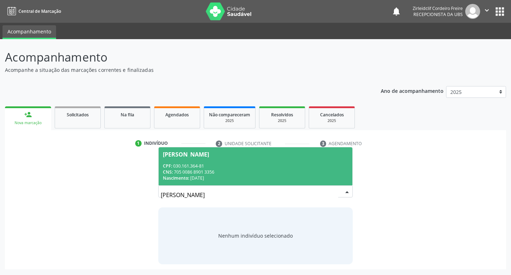
click at [236, 169] on div "CNS: 705 0086 8901 3356" at bounding box center [256, 172] width 186 height 6
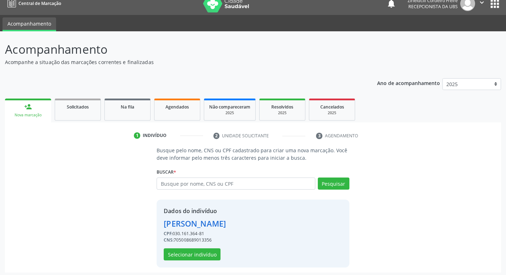
scroll to position [10, 0]
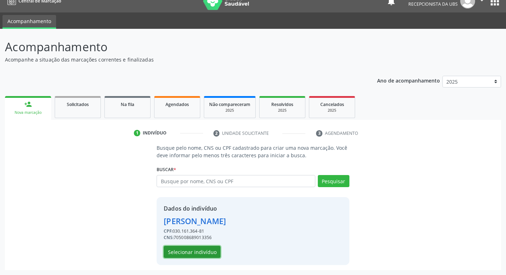
click at [187, 253] on button "Selecionar indivíduo" at bounding box center [192, 251] width 57 height 12
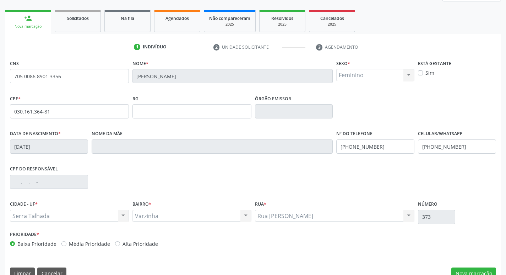
scroll to position [110, 0]
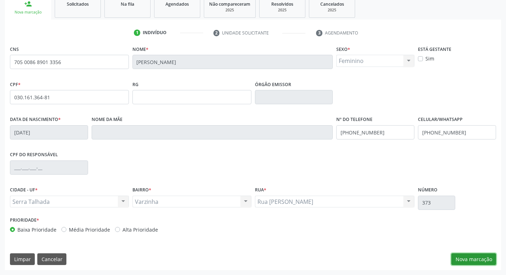
click at [463, 258] on button "Nova marcação" at bounding box center [473, 259] width 45 height 12
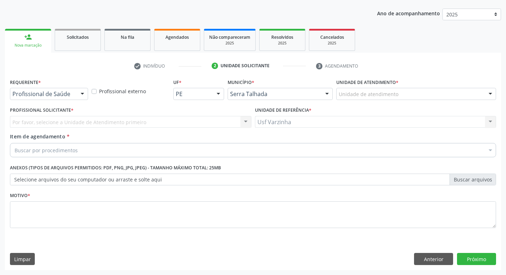
scroll to position [77, 0]
click at [83, 92] on div at bounding box center [82, 94] width 11 height 12
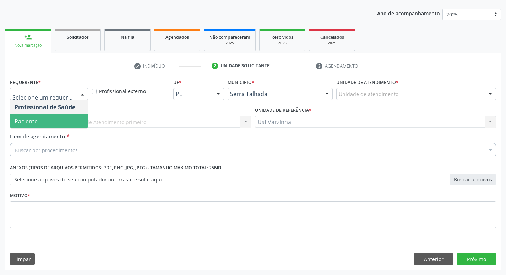
click at [54, 120] on span "Paciente" at bounding box center [48, 121] width 77 height 14
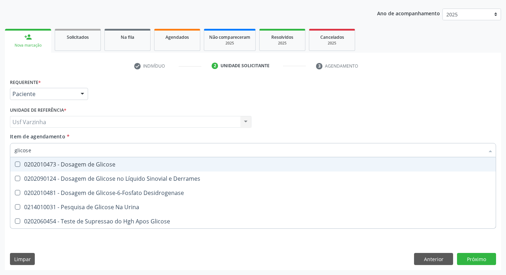
type input "glicose"
click at [36, 167] on div "0202010473 - Dosagem de Glicose" at bounding box center [253, 164] width 477 height 6
checkbox Glicose "true"
click at [38, 151] on input "glicose" at bounding box center [250, 150] width 470 height 14
type input "g"
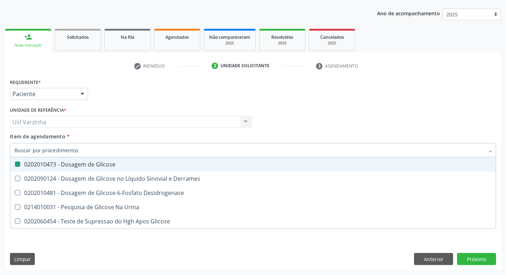
checkbox Glicose "false"
checkbox Desidrogenase "false"
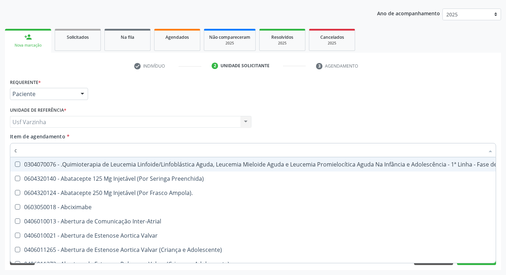
type input "co"
checkbox Creatinina "true"
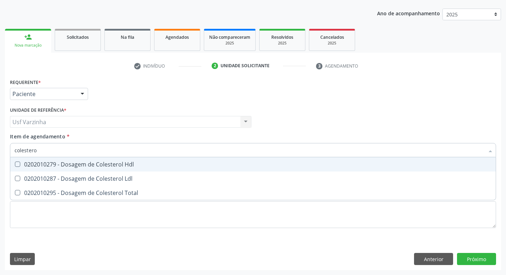
type input "colesterol"
click at [49, 166] on div "0202010279 - Dosagem de Colesterol Hdl" at bounding box center [253, 164] width 477 height 6
checkbox Hdl "true"
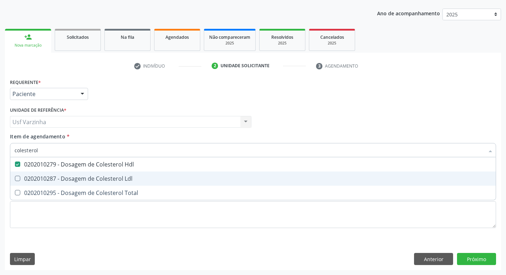
click at [42, 178] on div "0202010287 - Dosagem de Colesterol Ldl" at bounding box center [253, 178] width 477 height 6
checkbox Ldl "true"
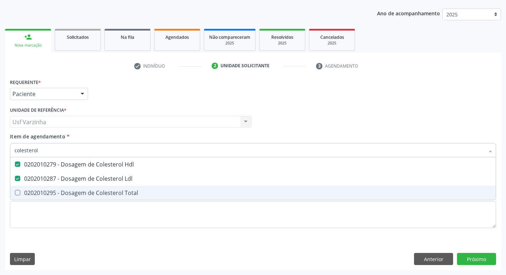
click at [41, 194] on div "0202010295 - Dosagem de Colesterol Total" at bounding box center [253, 193] width 477 height 6
checkbox Total "true"
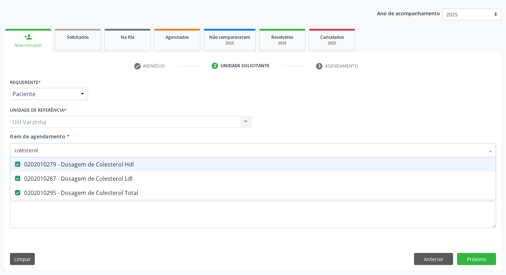
click at [48, 151] on input "colesterol" at bounding box center [250, 150] width 470 height 14
type input "c"
checkbox Hdl "false"
checkbox Ldl "false"
checkbox Total "false"
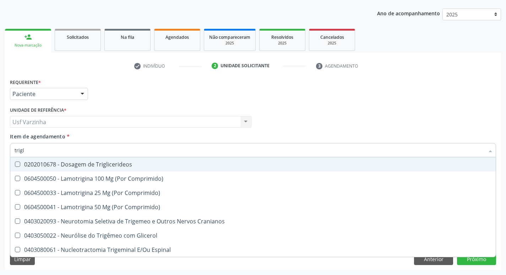
type input "trigli"
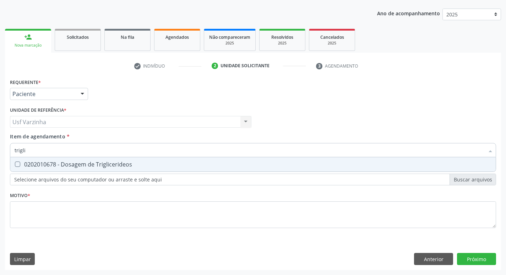
drag, startPoint x: 53, startPoint y: 165, endPoint x: 33, endPoint y: 158, distance: 21.8
click at [53, 163] on div "0202010678 - Dosagem de Triglicerideos" at bounding box center [253, 164] width 477 height 6
checkbox Triglicerideos "true"
click at [29, 151] on input "trigli" at bounding box center [250, 150] width 470 height 14
type input "t"
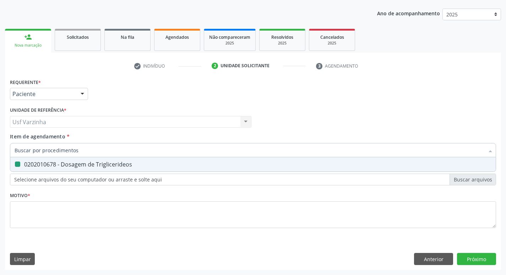
checkbox Triglicerideos "false"
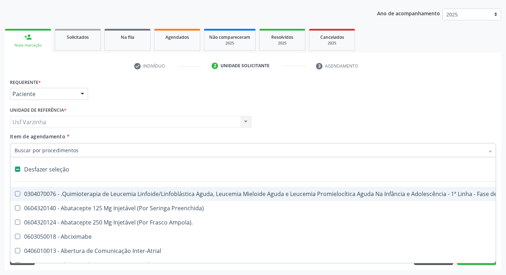
type input "h"
checkbox B "true"
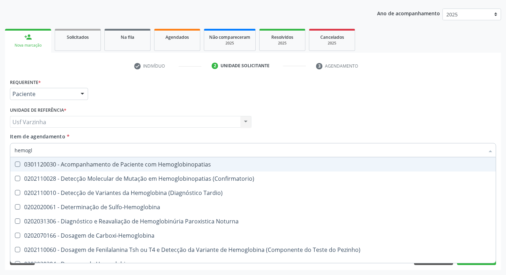
type input "hemoglo"
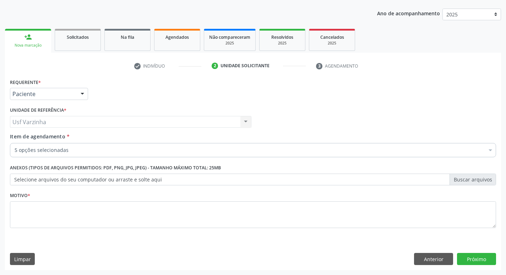
checkbox Glicose "true"
checkbox Hdl "true"
checkbox Ldl "true"
checkbox Total "true"
checkbox Triglicerideos "true"
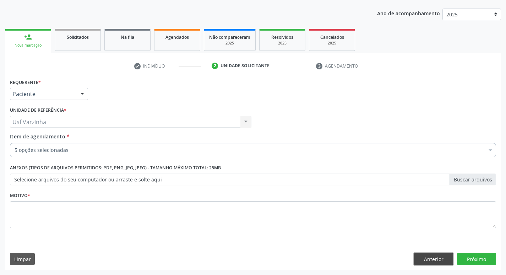
click at [433, 260] on button "Anterior" at bounding box center [433, 259] width 39 height 12
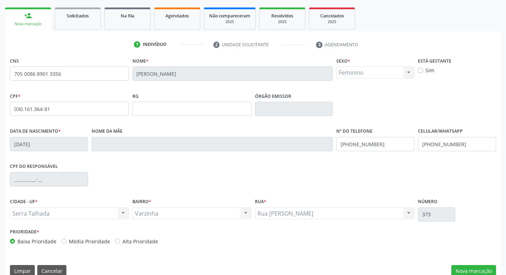
scroll to position [110, 0]
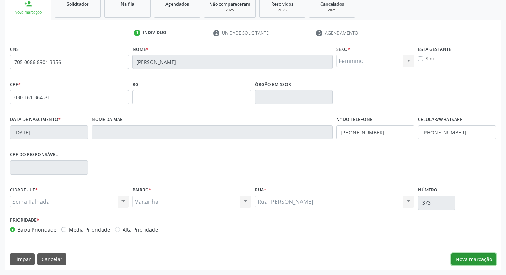
click at [480, 260] on button "Nova marcação" at bounding box center [473, 259] width 45 height 12
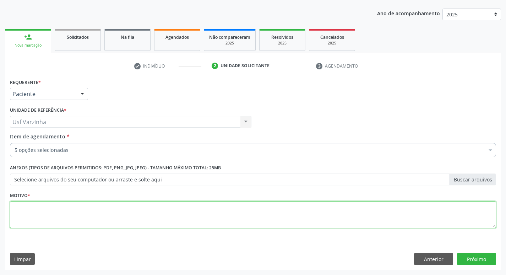
click at [24, 212] on textarea at bounding box center [253, 214] width 486 height 27
type textarea "rastreio"
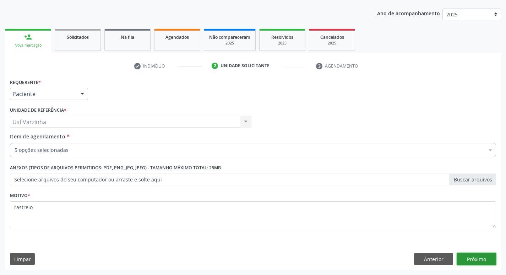
click at [479, 257] on button "Próximo" at bounding box center [476, 259] width 39 height 12
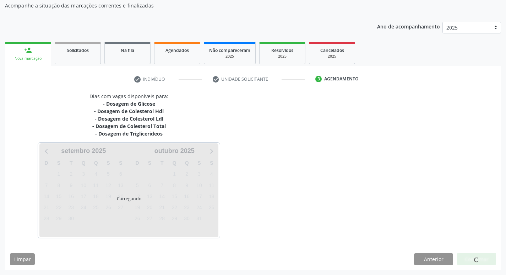
scroll to position [64, 0]
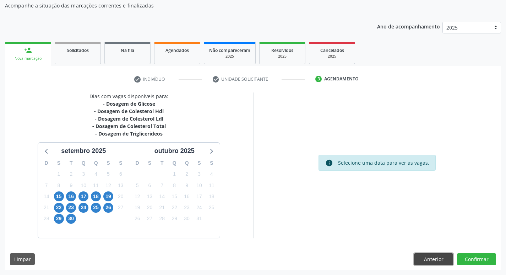
click at [428, 261] on button "Anterior" at bounding box center [433, 259] width 39 height 12
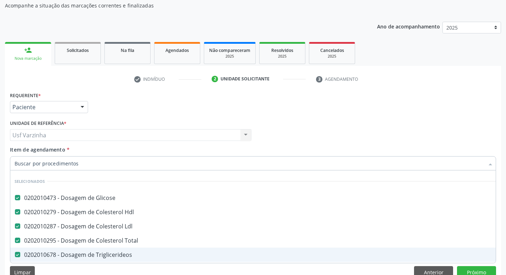
scroll to position [0, 0]
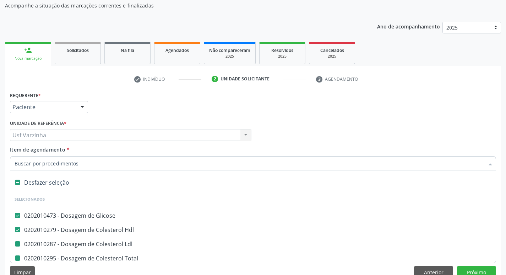
type input "h"
checkbox Ldl "false"
checkbox Total "false"
checkbox Triglicerideos "false"
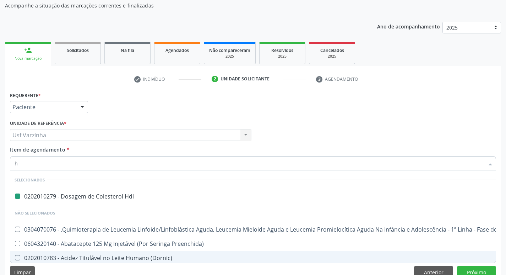
type input "he"
checkbox Hdl "false"
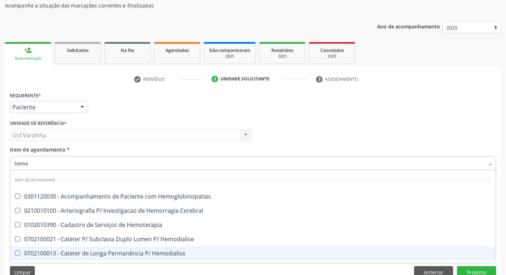
type input "hemog"
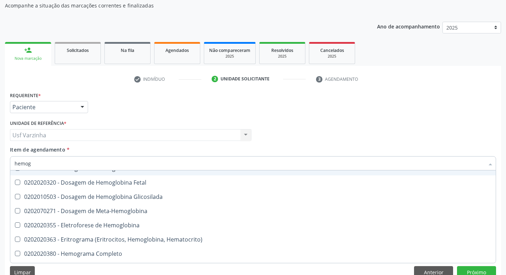
scroll to position [142, 0]
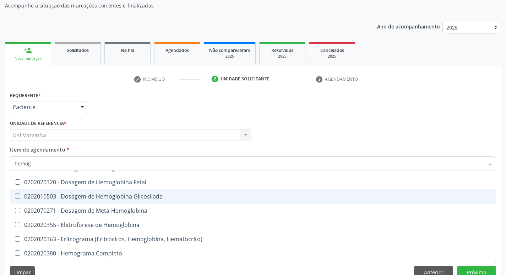
click at [67, 201] on span "0202010503 - Dosagem de Hemoglobina Glicosilada" at bounding box center [253, 196] width 486 height 14
checkbox Glicosilada "true"
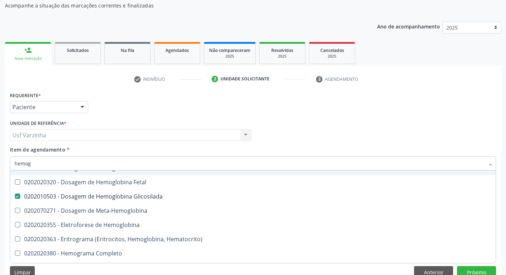
scroll to position [77, 0]
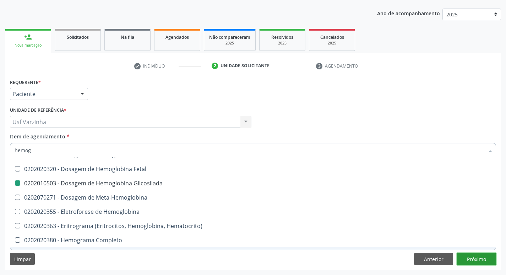
click at [472, 260] on button "Próximo" at bounding box center [476, 259] width 39 height 12
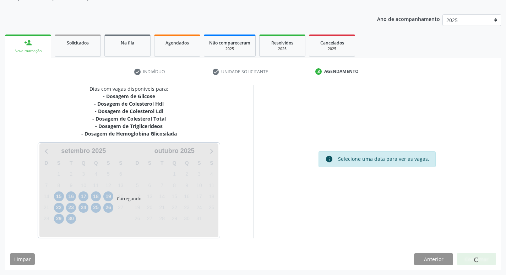
scroll to position [0, 0]
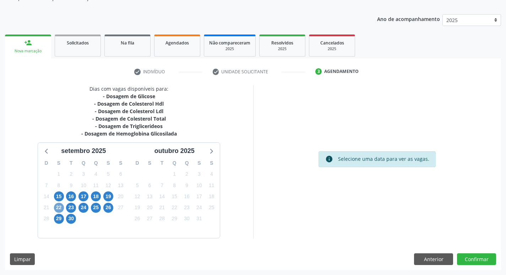
click at [59, 207] on span "22" at bounding box center [59, 207] width 10 height 10
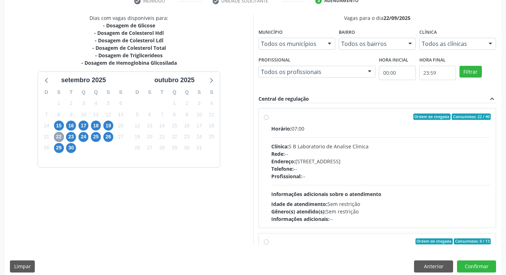
scroll to position [143, 0]
click at [271, 117] on label "Ordem de chegada Consumidos: 22 / 40 Horário: 07:00 Clínica: S B Laboratorio de…" at bounding box center [381, 167] width 220 height 109
click at [265, 117] on input "Ordem de chegada Consumidos: 22 / 40 Horário: 07:00 Clínica: S B Laboratorio de…" at bounding box center [266, 116] width 5 height 6
radio input "true"
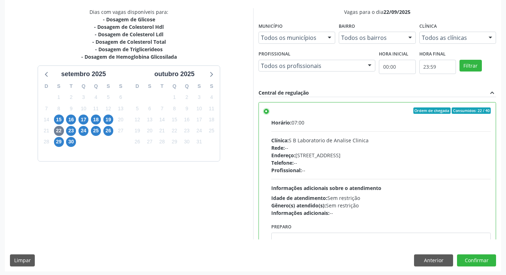
scroll to position [150, 0]
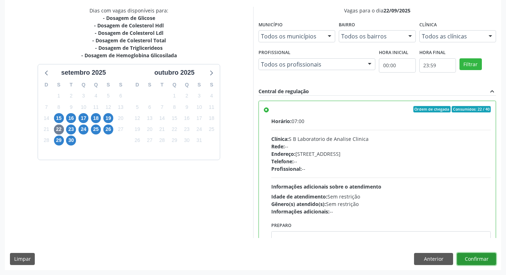
click at [475, 262] on button "Confirmar" at bounding box center [476, 259] width 39 height 12
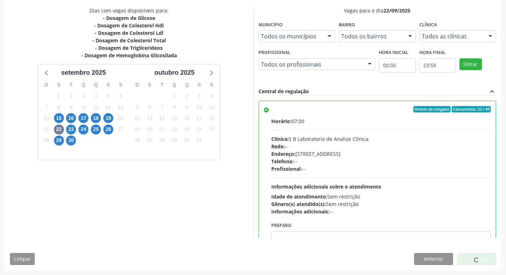
scroll to position [0, 0]
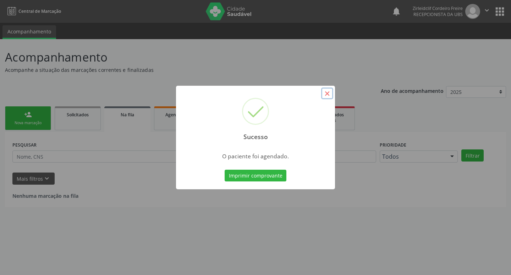
click at [329, 95] on button "×" at bounding box center [327, 93] width 12 height 12
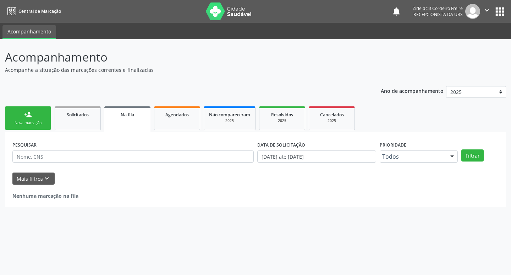
click at [30, 117] on div "person_add" at bounding box center [28, 114] width 8 height 8
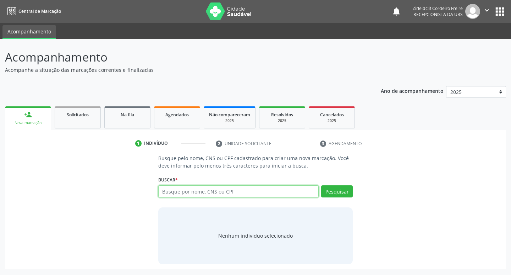
click at [186, 194] on input "text" at bounding box center [238, 191] width 161 height 12
type input "maria isis cordeiro lima"
click at [333, 193] on button "Pesquisar" at bounding box center [337, 191] width 32 height 12
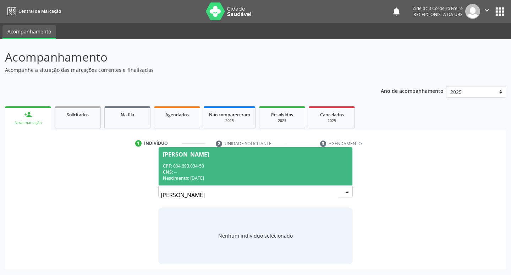
click at [233, 174] on div "CNS: --" at bounding box center [256, 172] width 186 height 6
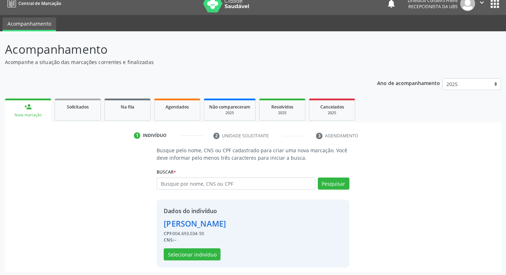
scroll to position [10, 0]
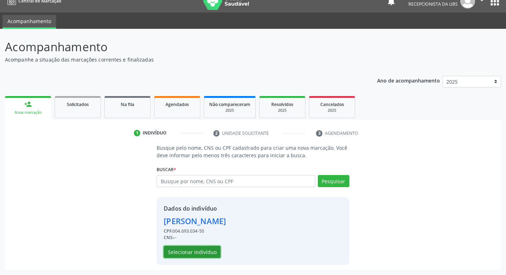
click at [200, 249] on button "Selecionar indivíduo" at bounding box center [192, 251] width 57 height 12
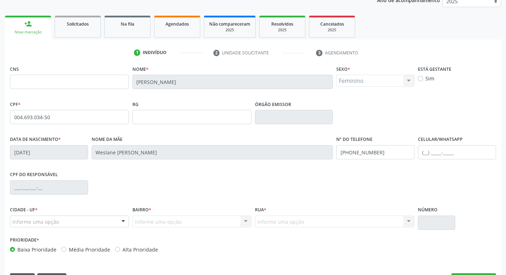
scroll to position [110, 0]
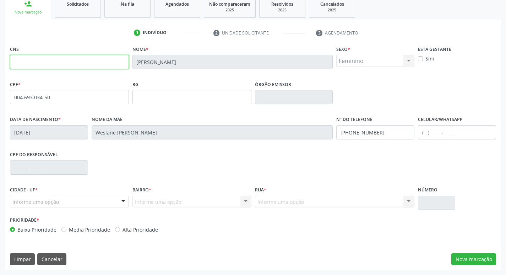
click at [55, 67] on input "text" at bounding box center [69, 62] width 119 height 14
click at [383, 133] on input "(87) 98139-7926" at bounding box center [375, 132] width 78 height 14
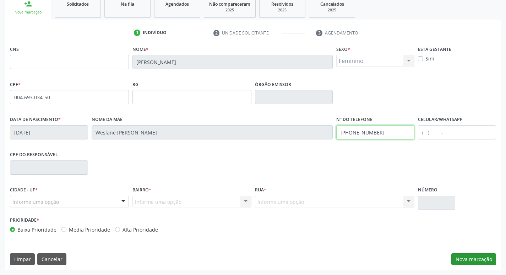
type input "[PHONE_NUMBER]"
click at [476, 260] on button "Nova marcação" at bounding box center [473, 259] width 45 height 12
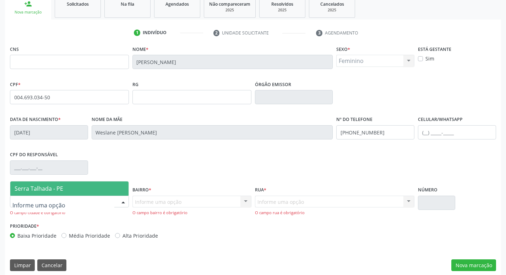
click at [78, 187] on span "Serra Talhada - PE" at bounding box center [69, 188] width 118 height 14
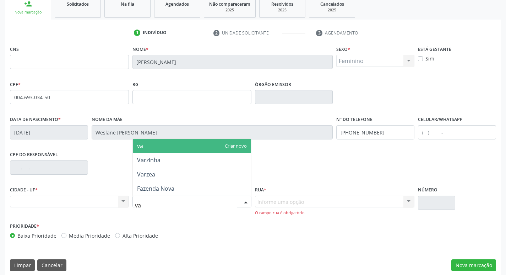
type input "var"
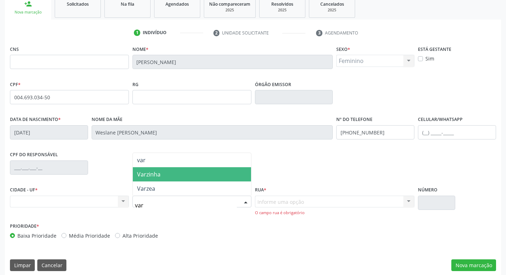
click at [150, 173] on span "Varzinha" at bounding box center [148, 174] width 23 height 8
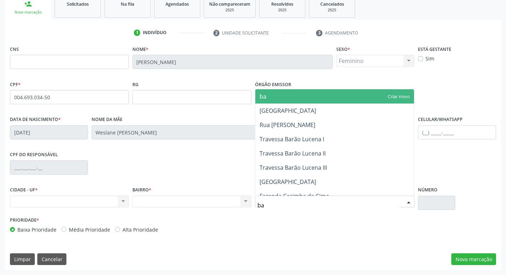
type input "bar"
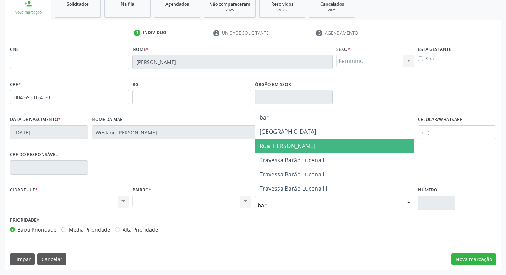
click at [285, 149] on span "Rua Barão Lucena" at bounding box center [288, 146] width 56 height 8
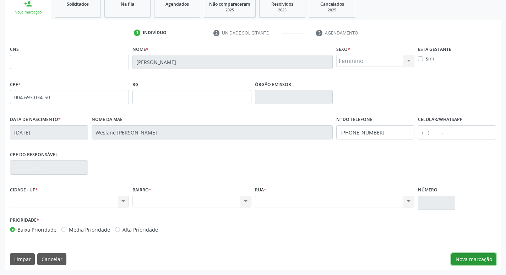
click at [475, 261] on button "Nova marcação" at bounding box center [473, 259] width 45 height 12
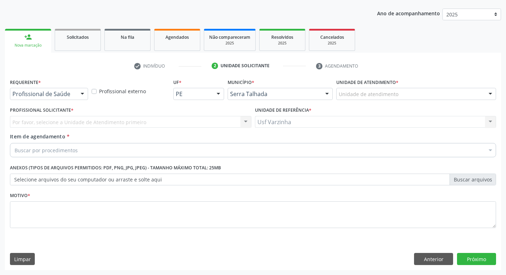
click at [82, 96] on div at bounding box center [82, 94] width 11 height 12
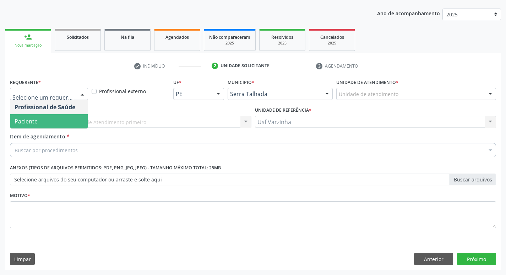
click at [62, 123] on span "Paciente" at bounding box center [48, 121] width 77 height 14
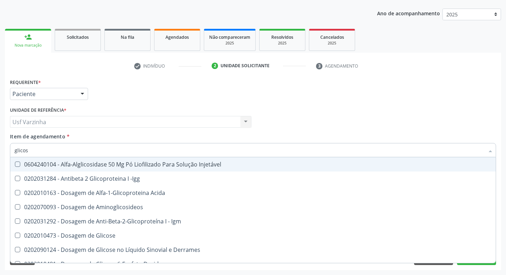
type input "glicose"
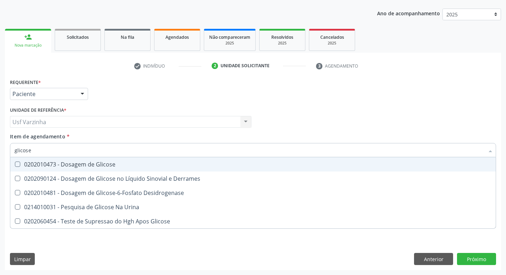
click at [95, 163] on div "0202010473 - Dosagem de Glicose" at bounding box center [253, 164] width 477 height 6
checkbox Glicose "true"
click at [43, 149] on input "glicose" at bounding box center [250, 150] width 470 height 14
type input "glicos"
checkbox Glicose "false"
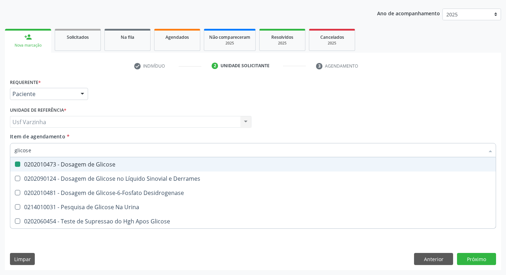
checkbox Desidrogenase "true"
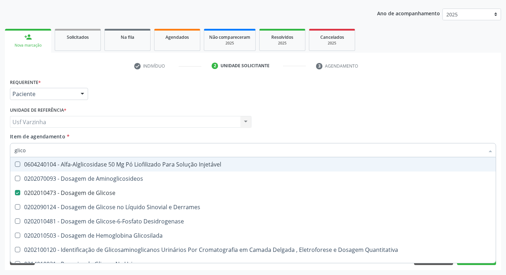
type input "glic"
checkbox Glicose "false"
checkbox Glicosilada "false"
type input "g"
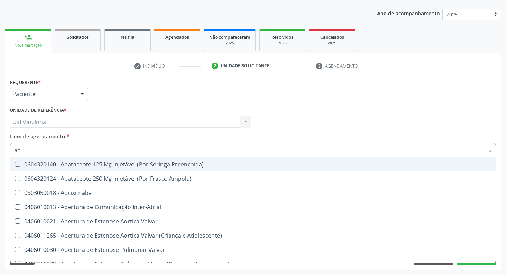
type input "abo"
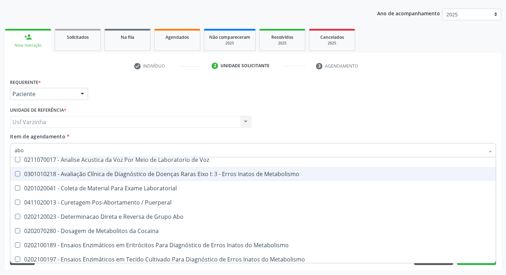
scroll to position [36, 0]
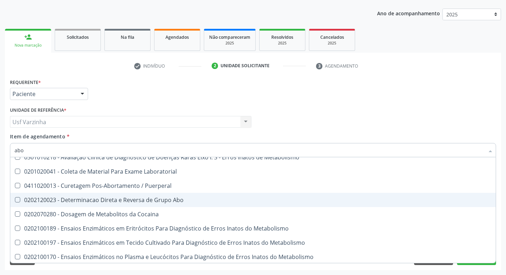
click at [122, 197] on div "0202120023 - Determinacao Direta e Reversa de Grupo Abo" at bounding box center [286, 200] width 543 height 6
checkbox Abo "true"
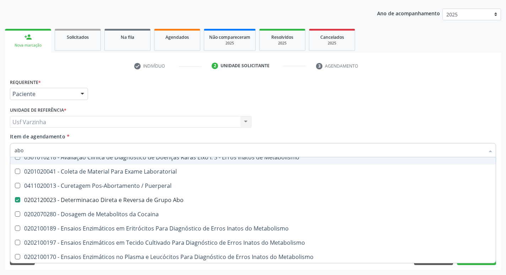
click at [29, 151] on input "abo" at bounding box center [250, 150] width 470 height 14
type input "ab"
checkbox Abo "false"
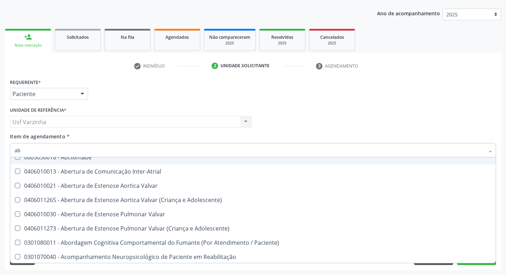
type input "a"
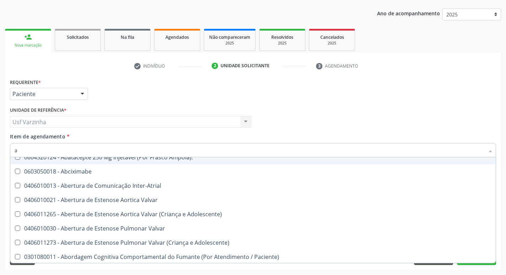
checkbox Adenoidectomia "false"
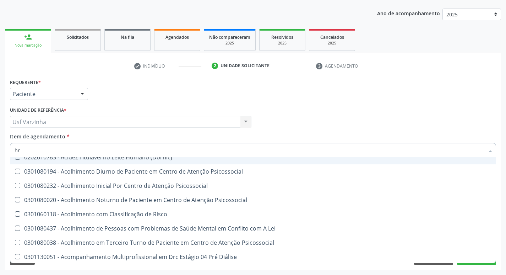
scroll to position [0, 0]
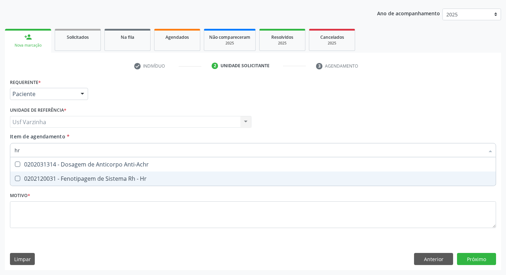
type input "h"
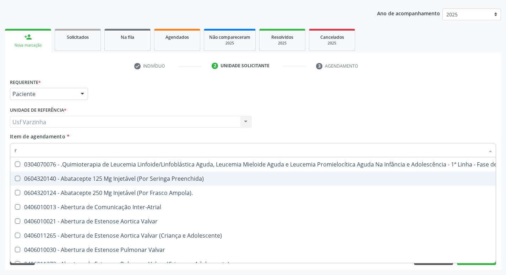
type input "rh"
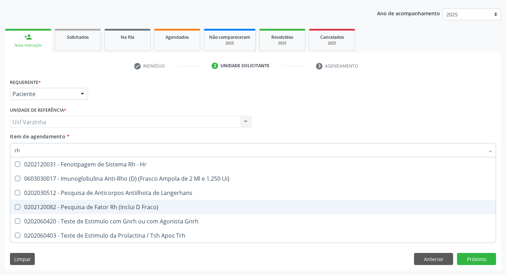
click at [83, 204] on div "0202120082 - Pesquisa de Fator Rh (Inclui D Fraco)" at bounding box center [253, 207] width 477 height 6
checkbox Fraco\) "true"
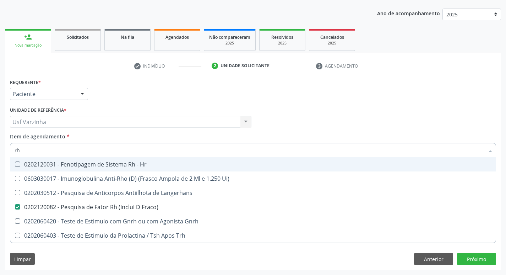
click at [28, 150] on input "rh" at bounding box center [250, 150] width 470 height 14
type input "r"
checkbox Fraco\) "false"
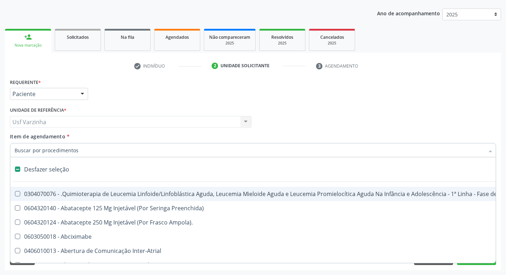
type input "h"
checkbox Vulva "true"
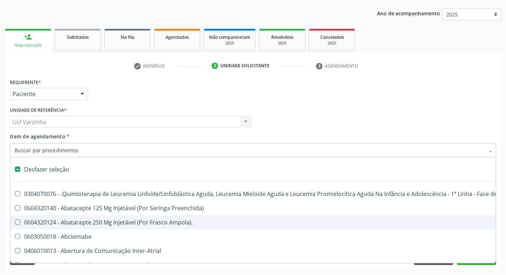
scroll to position [65, 0]
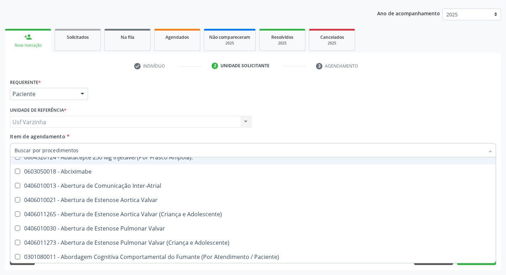
type input "u"
checkbox Capsula\) "true"
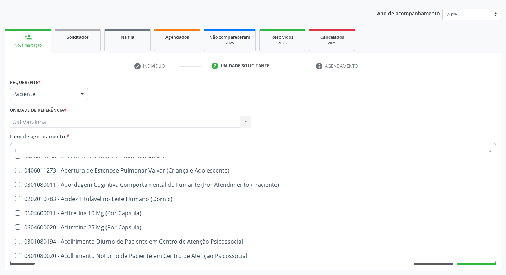
scroll to position [36, 0]
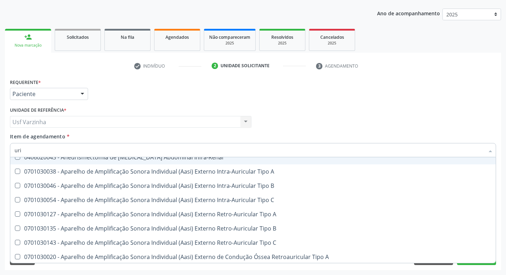
type input "urin"
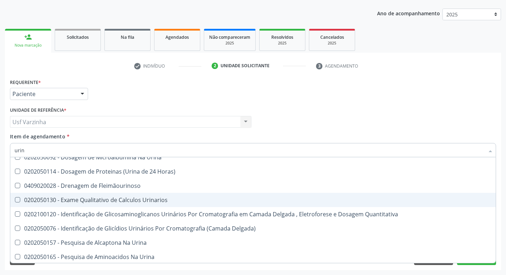
scroll to position [0, 0]
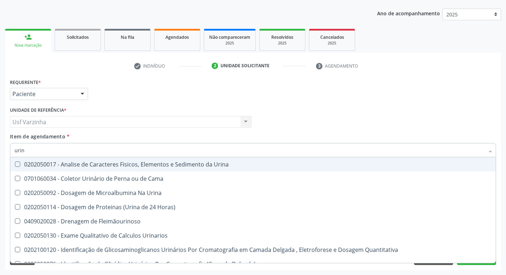
drag, startPoint x: 78, startPoint y: 161, endPoint x: 74, endPoint y: 161, distance: 4.3
click at [78, 162] on div "0202050017 - Analise de Caracteres Fisicos, Elementos e Sedimento da Urina" at bounding box center [253, 164] width 477 height 6
checkbox Urina "true"
click at [38, 152] on input "urin" at bounding box center [250, 150] width 470 height 14
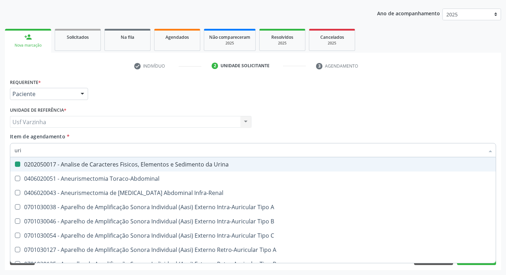
type input "ur"
checkbox Urina "false"
checkbox Cônica "true"
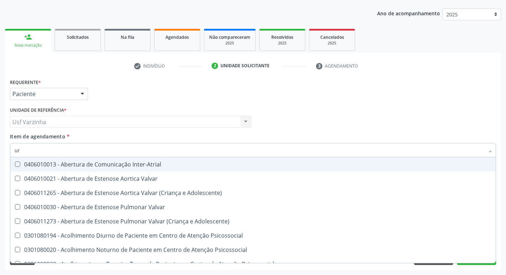
type input "u"
checkbox Urina "false"
checkbox Alimentos "false"
checkbox Segmento\) "true"
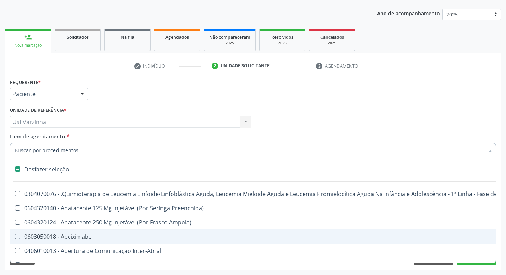
scroll to position [36, 0]
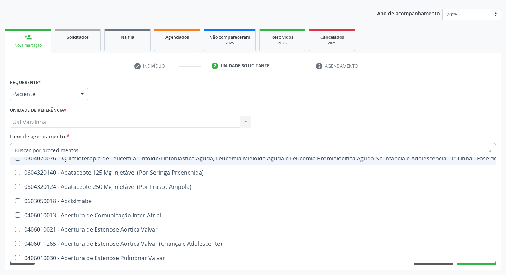
click at [84, 92] on div at bounding box center [82, 94] width 11 height 12
checkbox Preenchida\) "true"
checkbox Ampola\)\ "true"
checkbox Abciximabe "true"
checkbox Inter-Atrial "true"
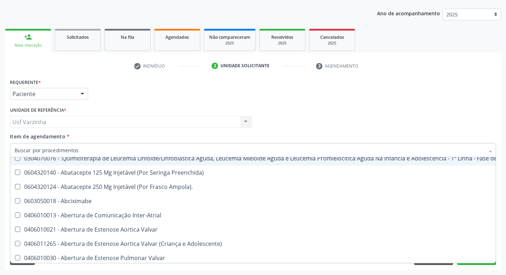
checkbox Valvar "true"
checkbox Adolescente\) "true"
checkbox Urina "false"
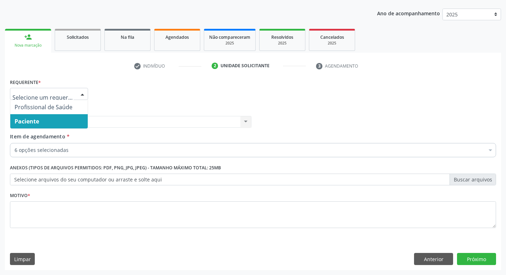
scroll to position [0, 0]
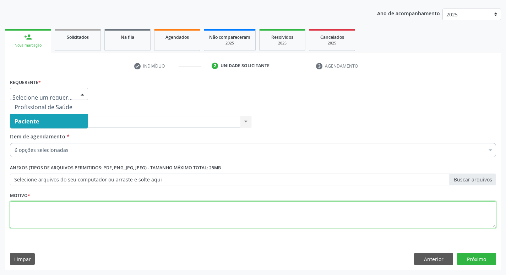
drag, startPoint x: 19, startPoint y: 212, endPoint x: 16, endPoint y: 209, distance: 5.0
click at [18, 213] on textarea at bounding box center [253, 214] width 486 height 27
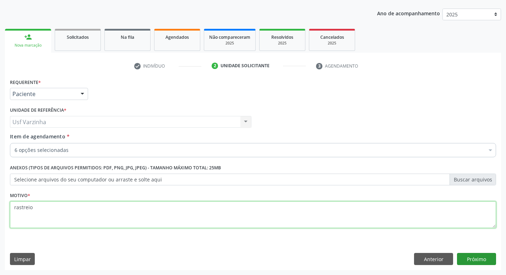
type textarea "rastreio"
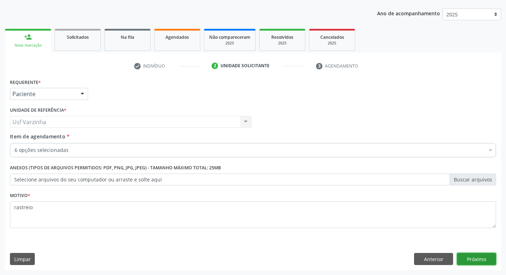
click at [472, 259] on button "Próximo" at bounding box center [476, 259] width 39 height 12
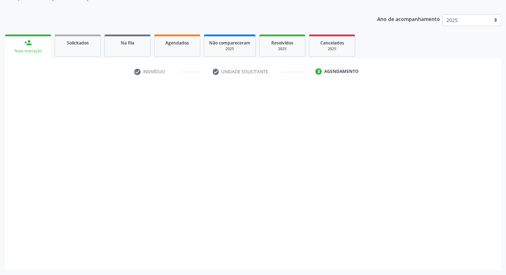
scroll to position [72, 0]
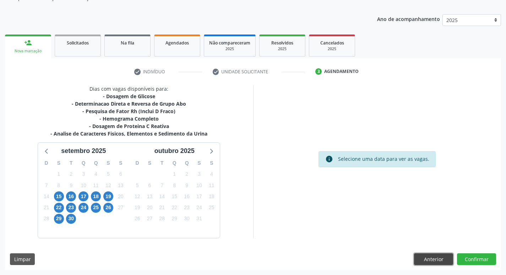
click at [426, 257] on button "Anterior" at bounding box center [433, 259] width 39 height 12
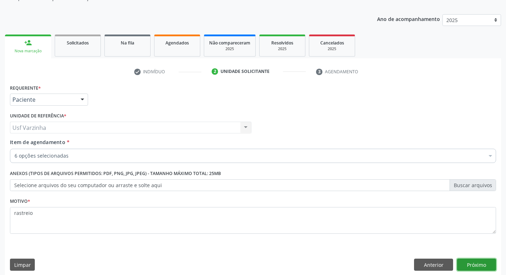
click at [476, 262] on button "Próximo" at bounding box center [476, 264] width 39 height 12
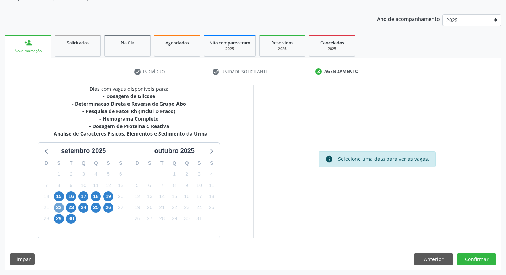
click at [56, 207] on span "22" at bounding box center [59, 207] width 10 height 10
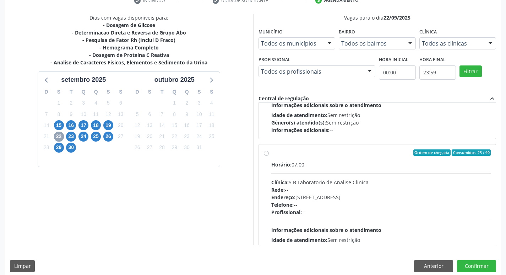
scroll to position [213, 0]
click at [271, 152] on label "Ordem de chegada Consumidos: 23 / 40 Horário: 07:00 Clínica: S B Laboratorio de…" at bounding box center [381, 203] width 220 height 109
click at [267, 152] on input "Ordem de chegada Consumidos: 23 / 40 Horário: 07:00 Clínica: S B Laboratorio de…" at bounding box center [266, 152] width 5 height 6
radio input "true"
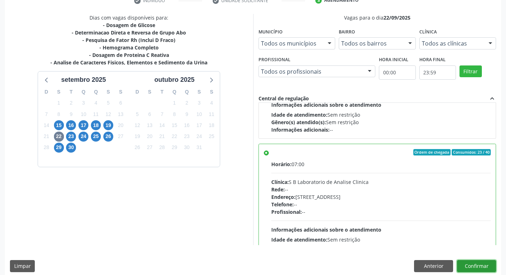
click at [480, 267] on button "Confirmar" at bounding box center [476, 266] width 39 height 12
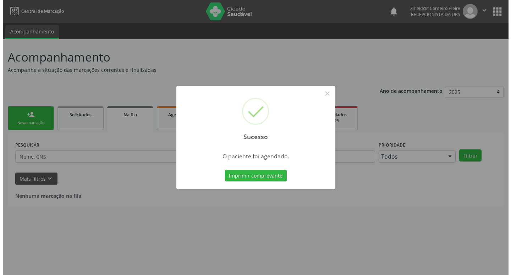
scroll to position [0, 0]
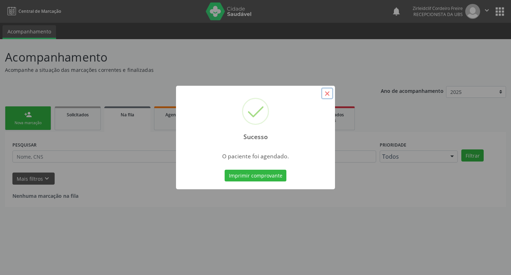
click at [329, 94] on button "×" at bounding box center [327, 93] width 12 height 12
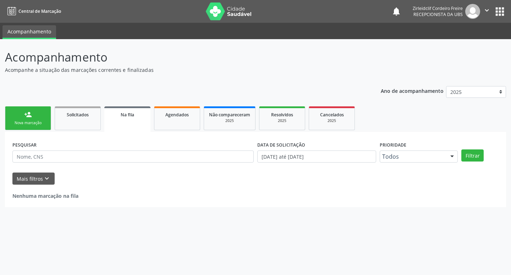
click at [40, 120] on div "Nova marcação" at bounding box center [28, 122] width 36 height 5
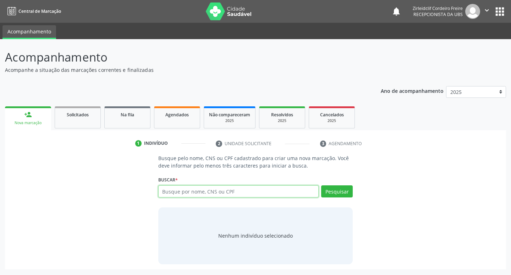
click at [222, 189] on input "text" at bounding box center [238, 191] width 161 height 12
